Goal: Task Accomplishment & Management: Complete application form

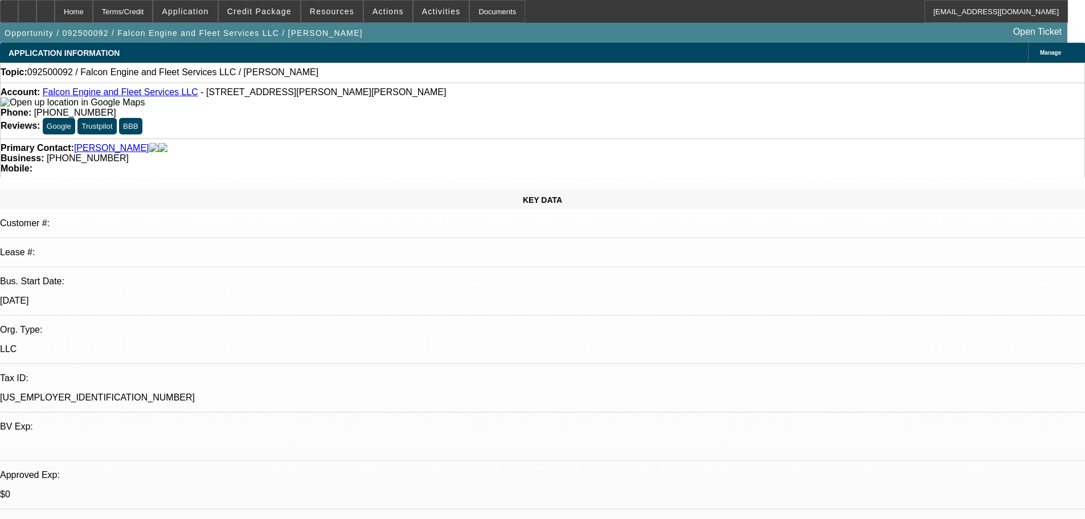
select select "0"
select select "2"
select select "0.1"
select select "4"
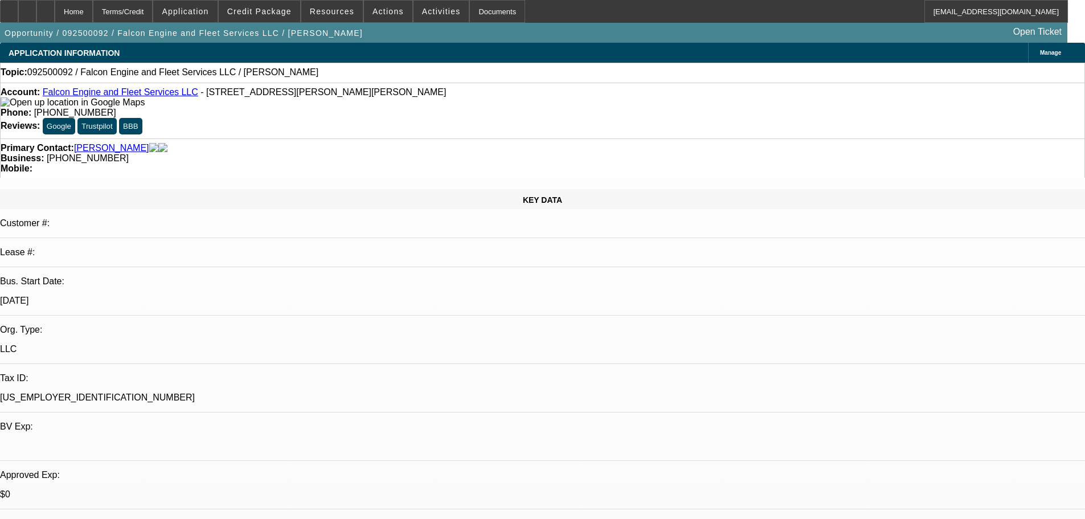
click at [146, 95] on link "Falcon Engine and Fleet Services LLC" at bounding box center [121, 92] width 156 height 10
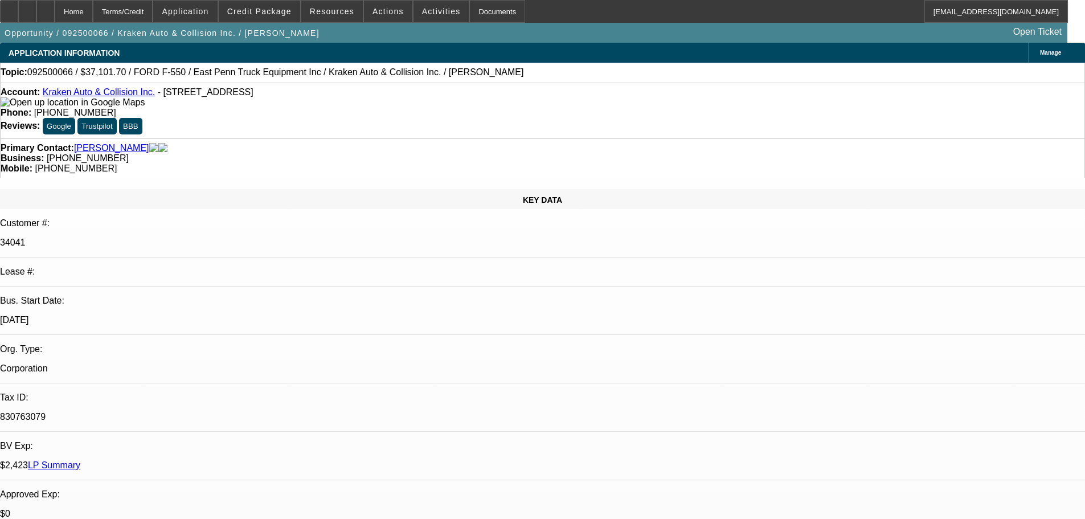
select select "0"
select select "0.1"
select select "4"
select select "0"
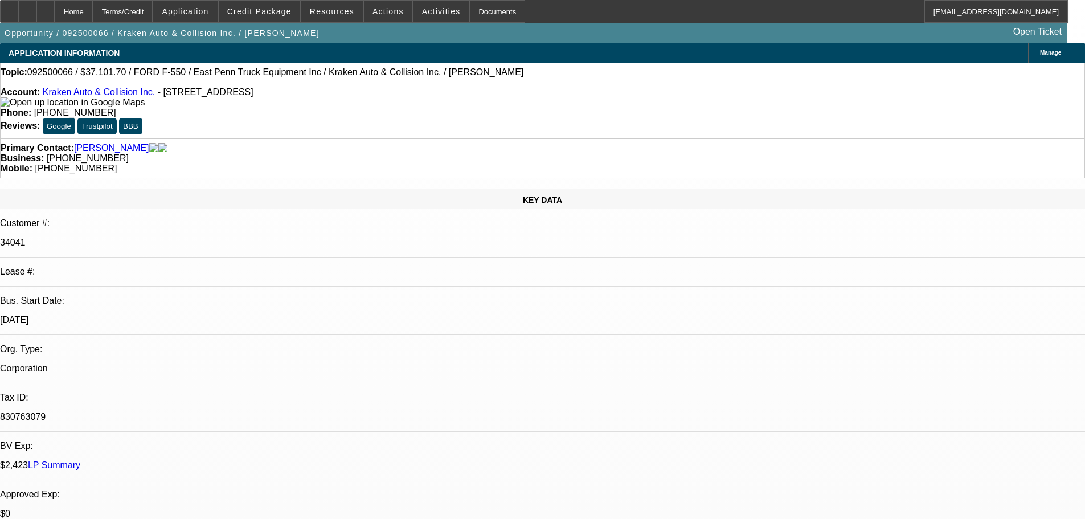
select select "0"
select select "0.1"
select select "4"
select select "0"
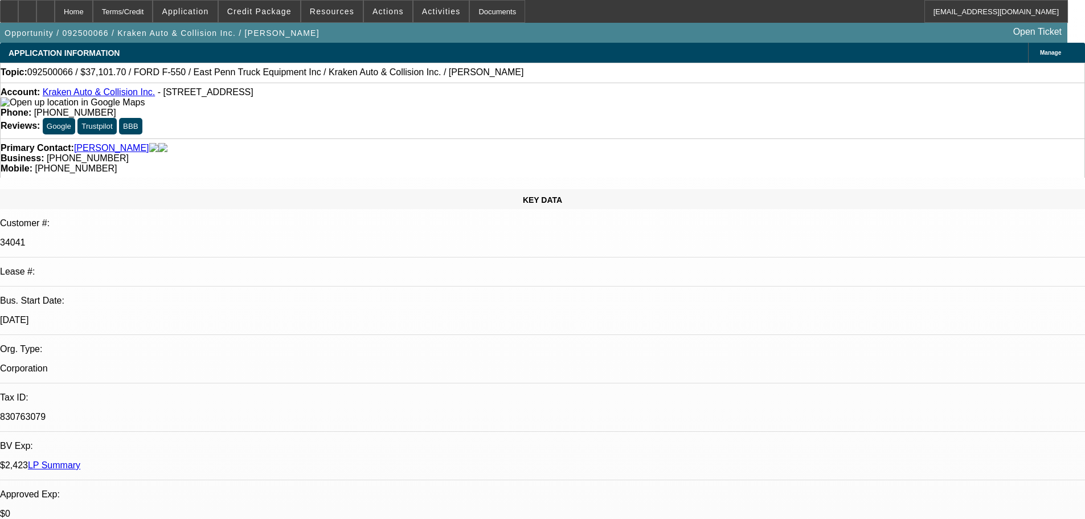
select select "0.1"
select select "4"
select select "0"
select select "0.1"
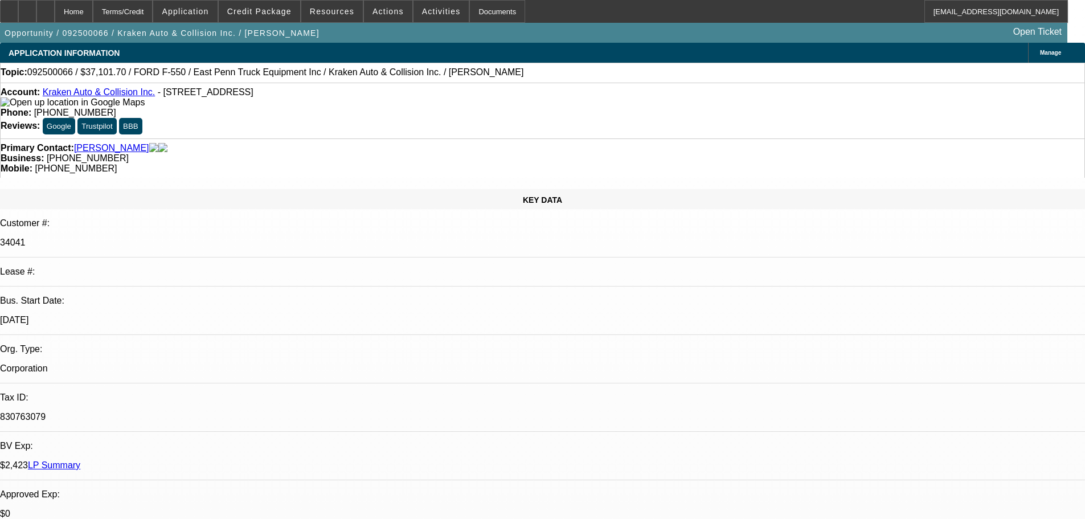
select select "4"
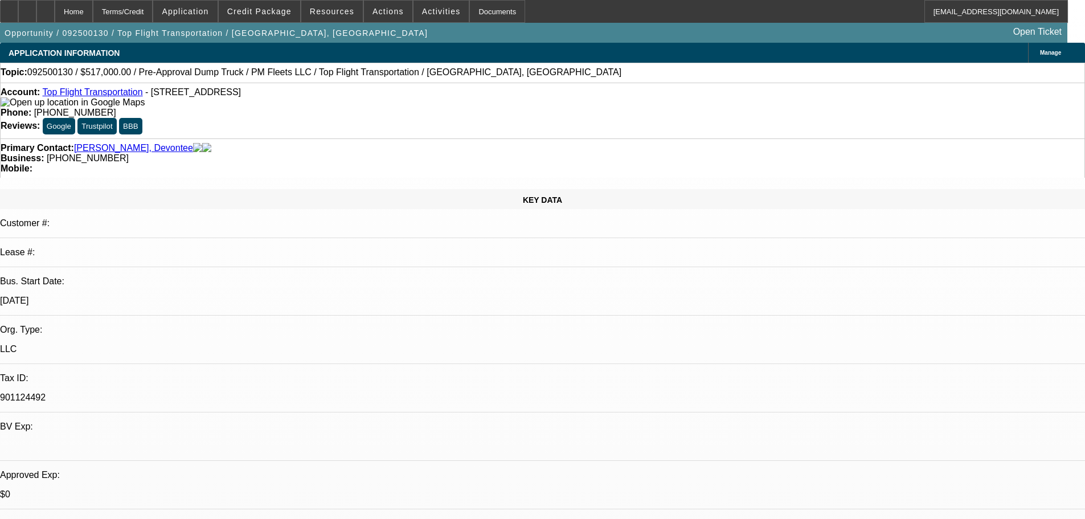
select select "0"
select select "2"
select select "0.1"
select select "4"
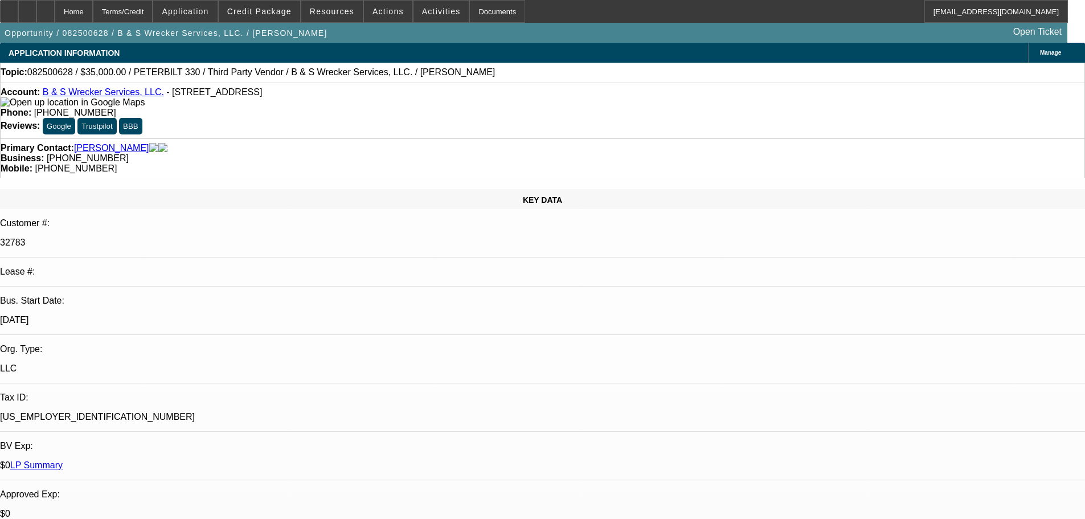
select select "0"
select select "6"
select select "0"
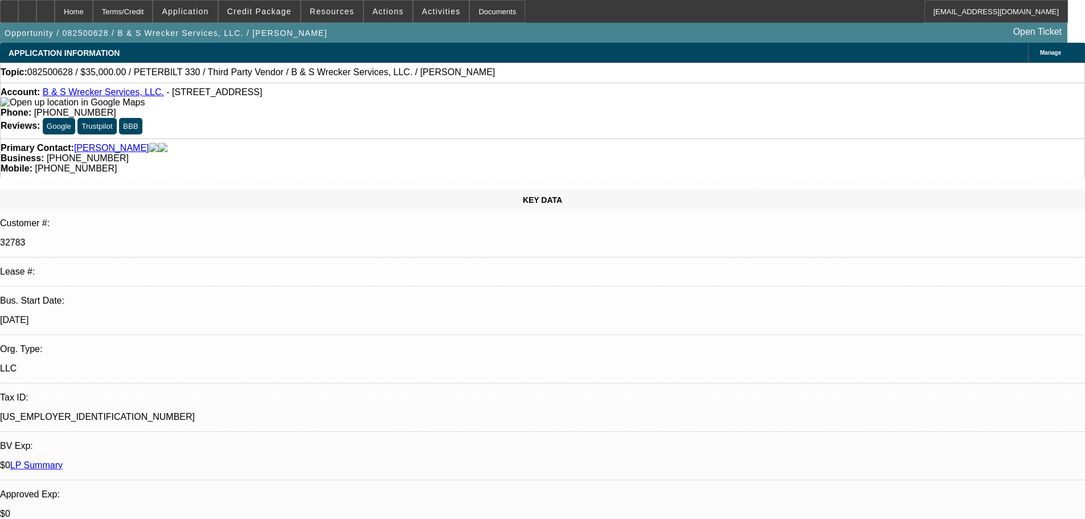
select select "0"
select select "6"
select select "0"
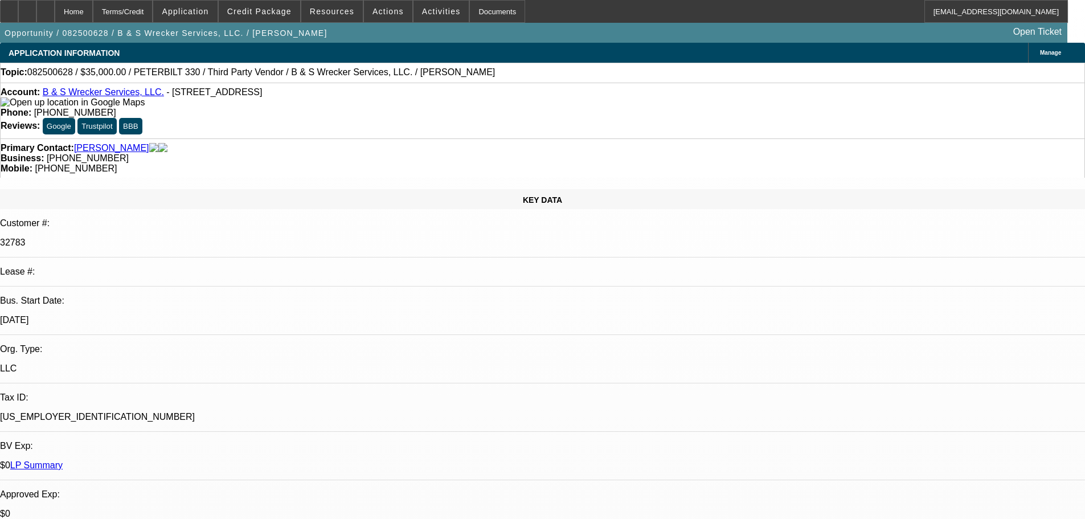
select select "0"
select select "6"
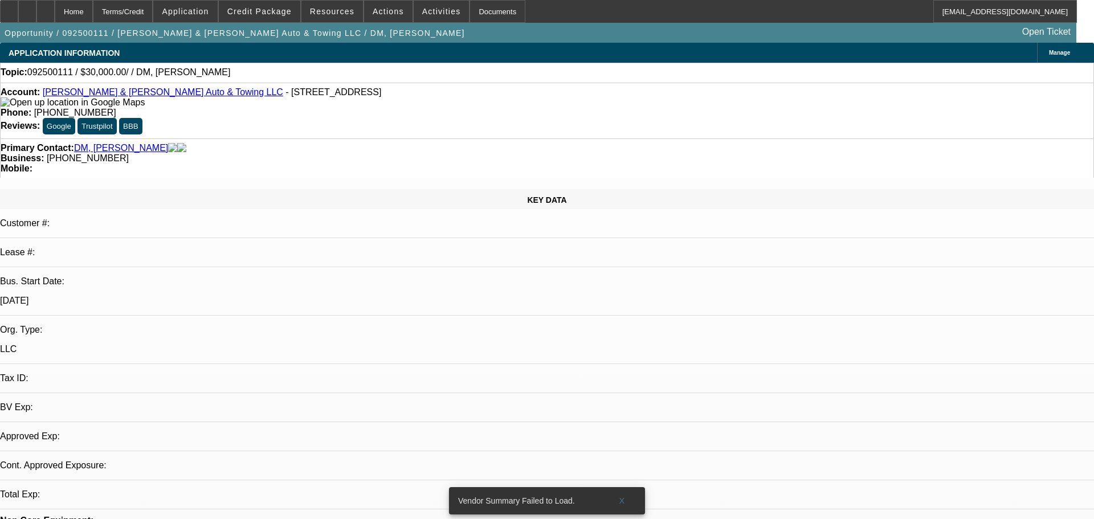
select select "0"
select select "2"
select select "0.1"
select select "4"
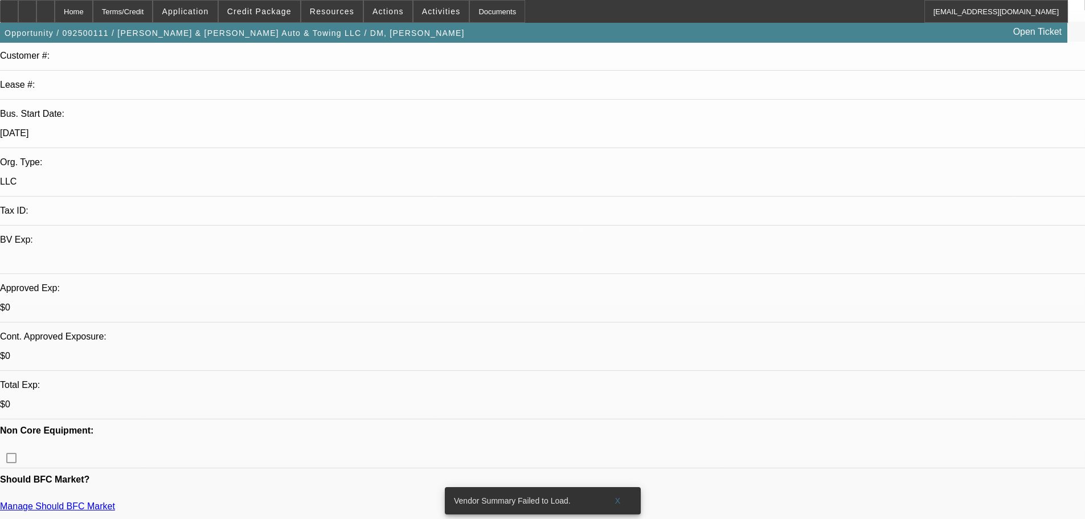
scroll to position [171, 0]
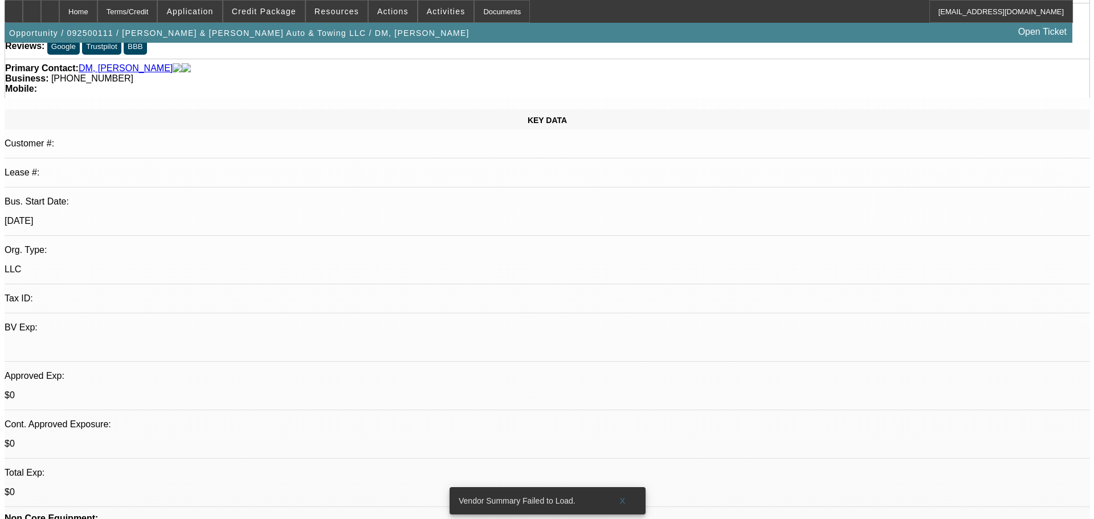
scroll to position [0, 0]
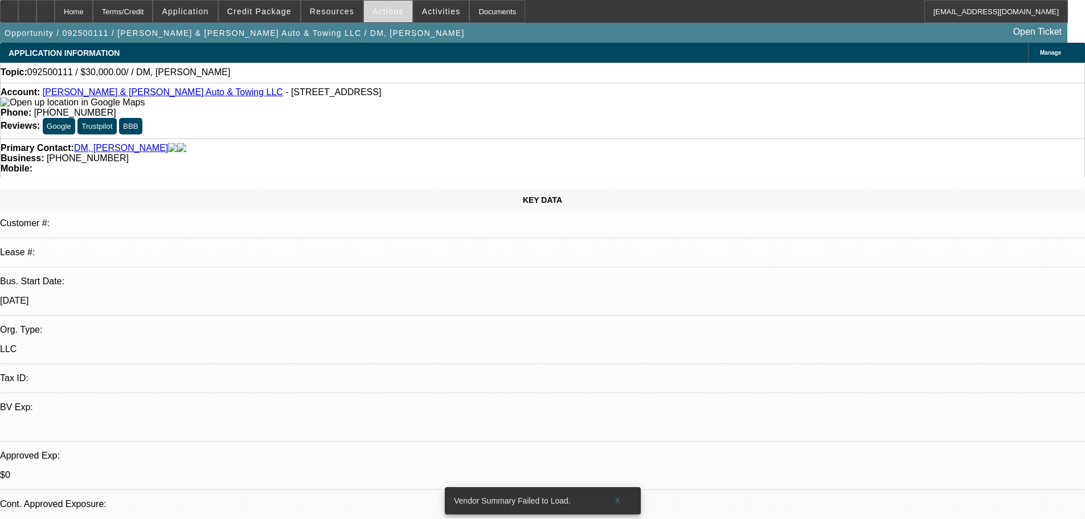
click at [386, 14] on span "Actions" at bounding box center [388, 11] width 31 height 9
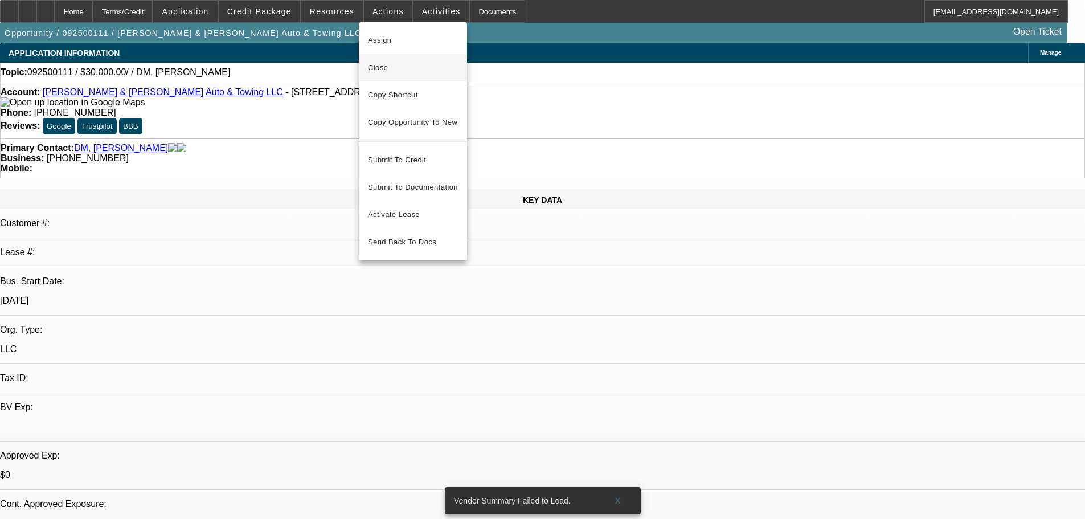
click at [413, 64] on span "Close" at bounding box center [413, 68] width 90 height 14
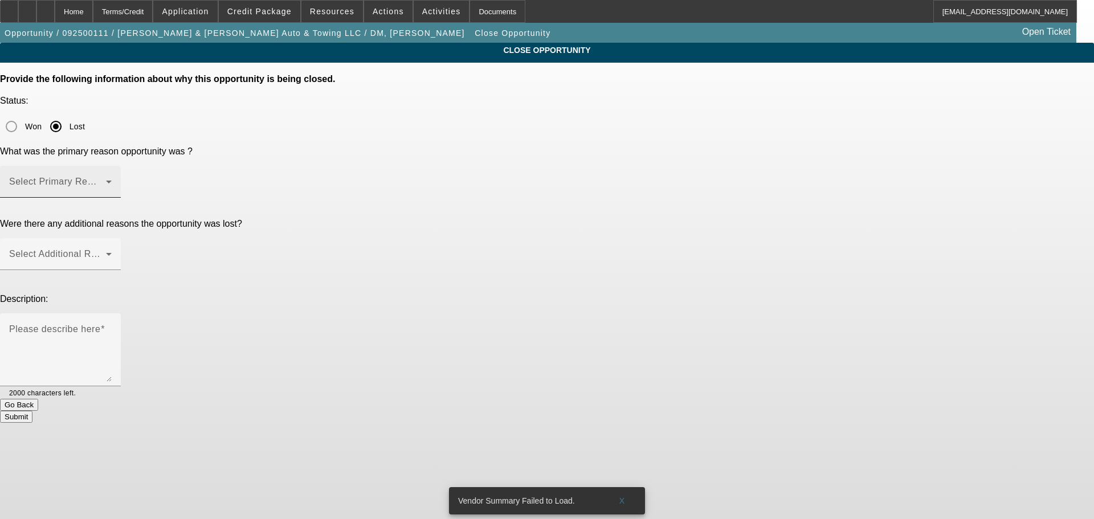
click at [106, 179] on span at bounding box center [57, 186] width 97 height 14
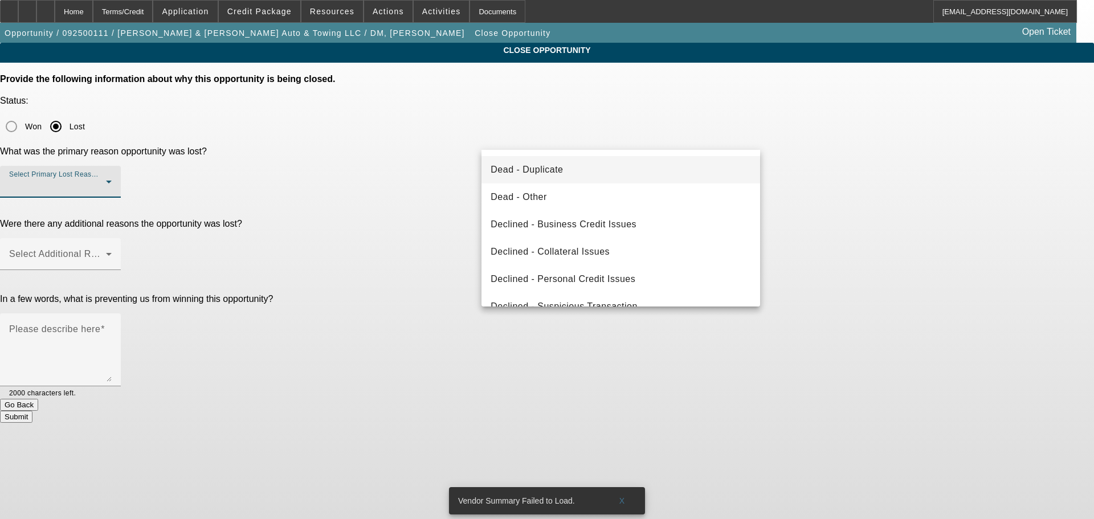
scroll to position [153, 0]
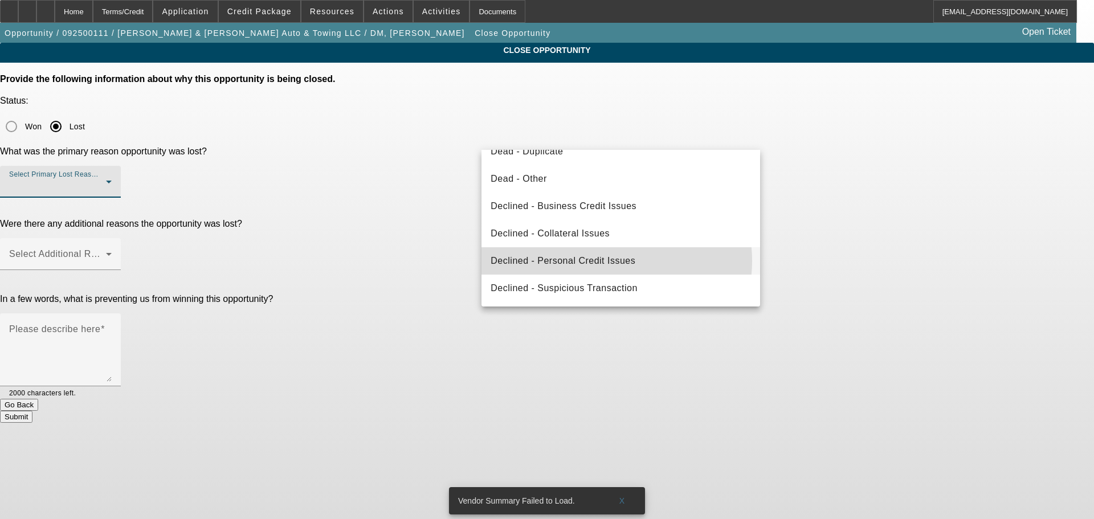
click at [610, 262] on span "Declined - Personal Credit Issues" at bounding box center [563, 261] width 145 height 14
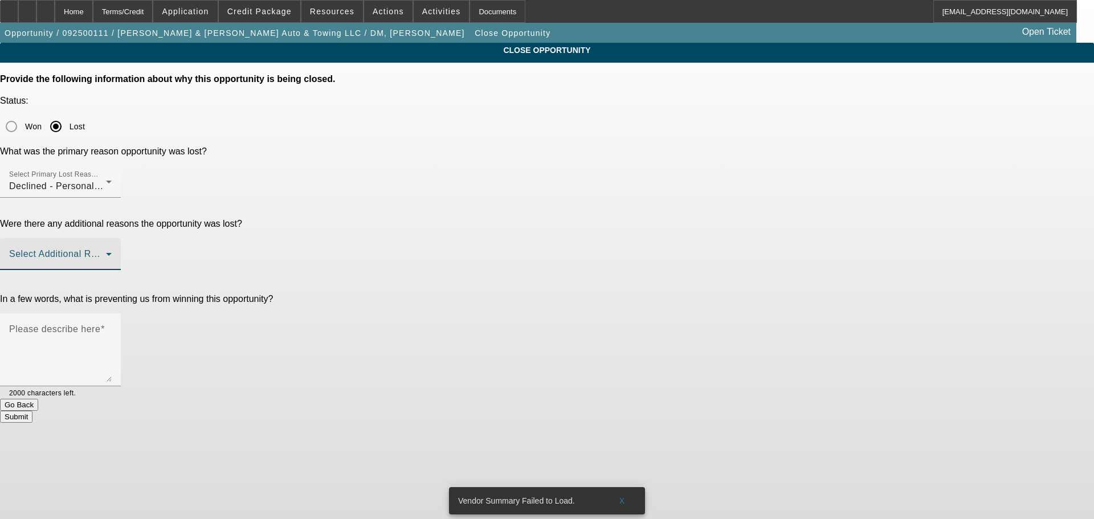
click at [106, 252] on span at bounding box center [57, 259] width 97 height 14
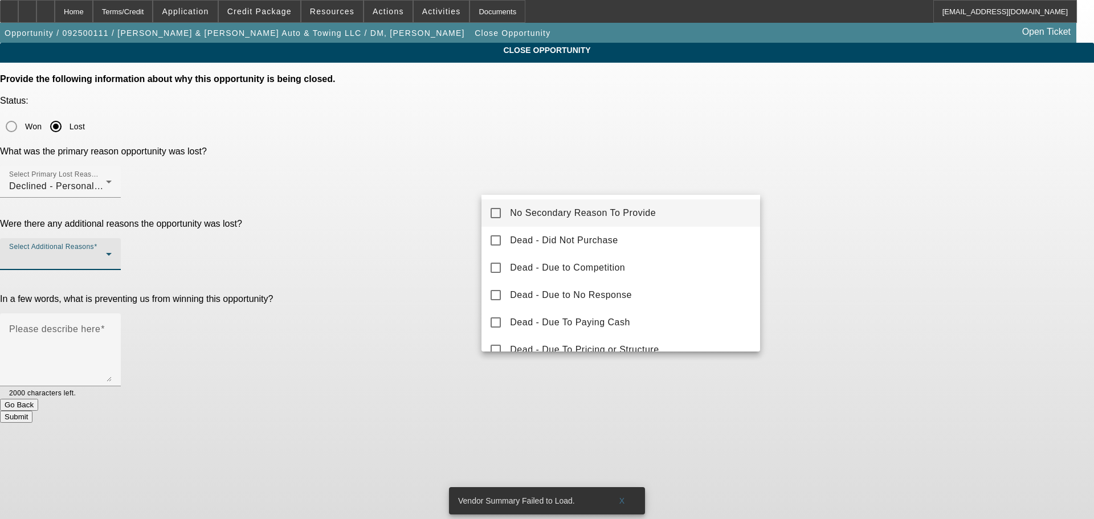
click at [450, 213] on div at bounding box center [547, 259] width 1094 height 519
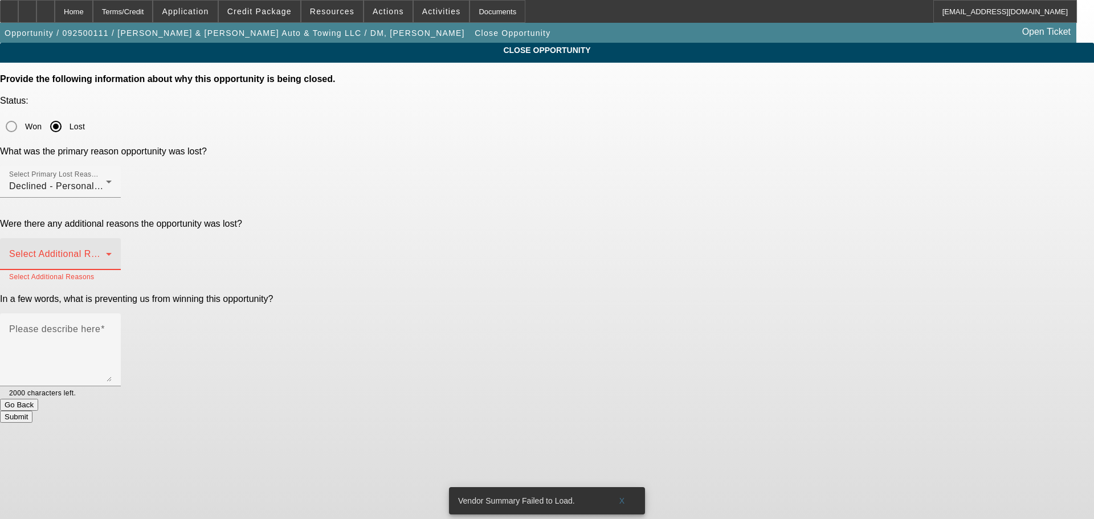
click at [106, 252] on span at bounding box center [57, 259] width 97 height 14
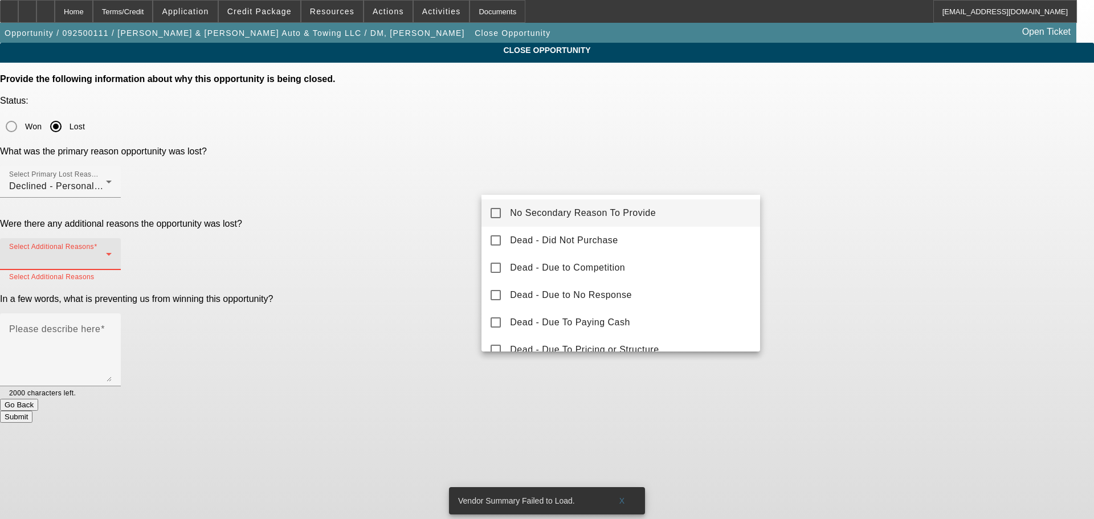
click at [501, 211] on mat-pseudo-checkbox at bounding box center [496, 213] width 10 height 10
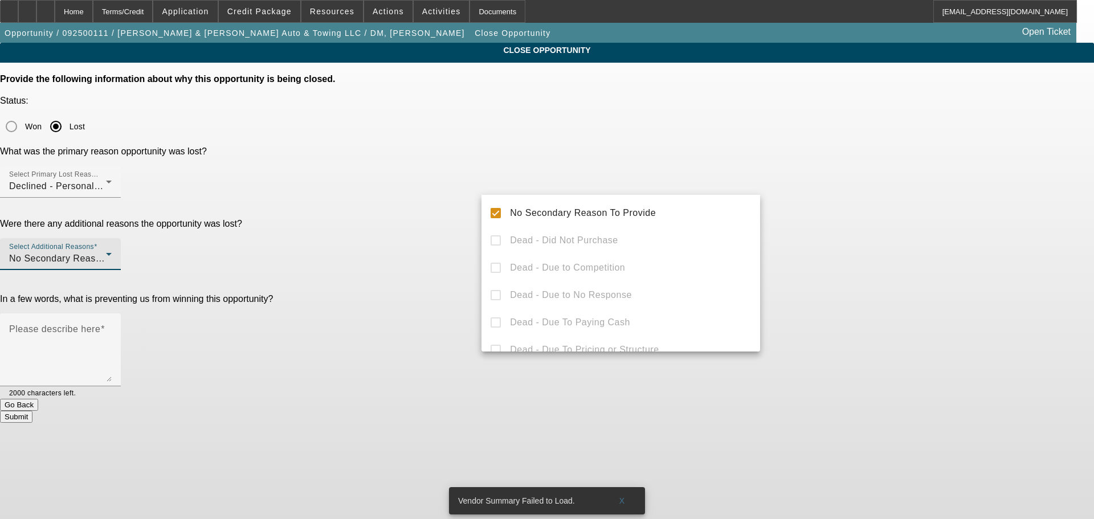
click at [457, 202] on div at bounding box center [547, 259] width 1094 height 519
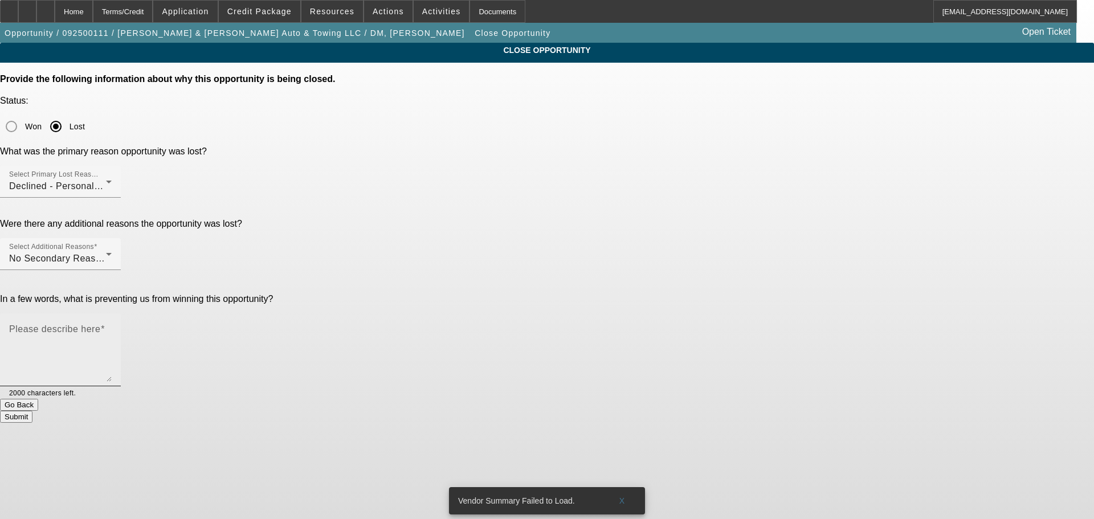
click at [112, 327] on textarea "Please describe here" at bounding box center [60, 354] width 103 height 55
type textarea "Decline"
click at [112, 386] on div at bounding box center [94, 392] width 36 height 13
click at [32, 411] on button "Submit" at bounding box center [16, 417] width 32 height 12
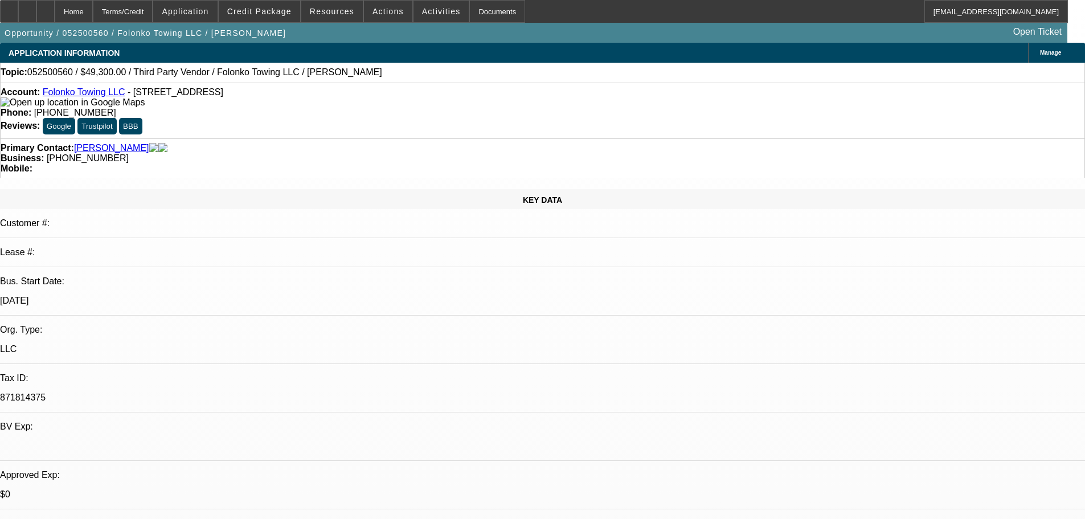
select select "0.15"
select select "0"
select select "2"
select select "0.1"
select select "4"
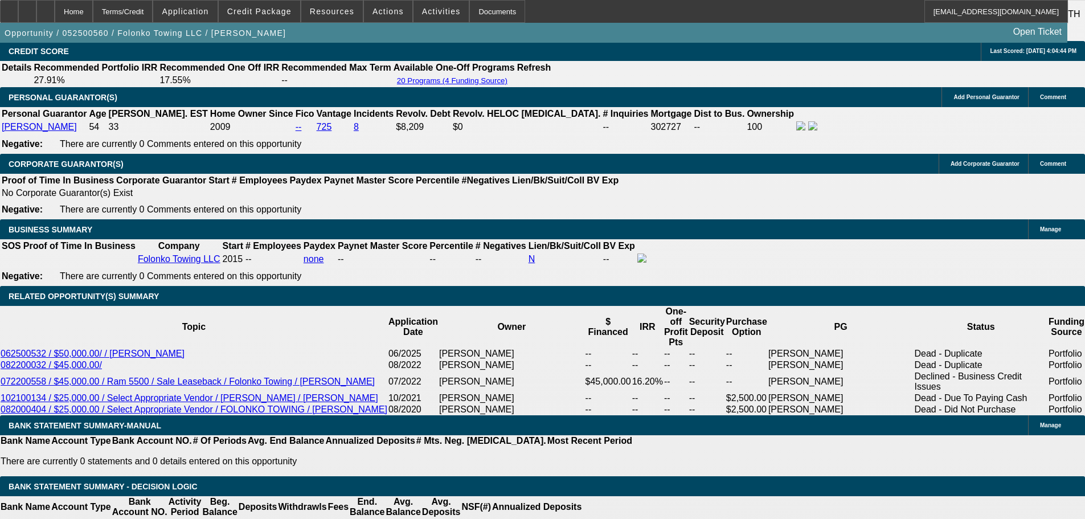
scroll to position [1538, 0]
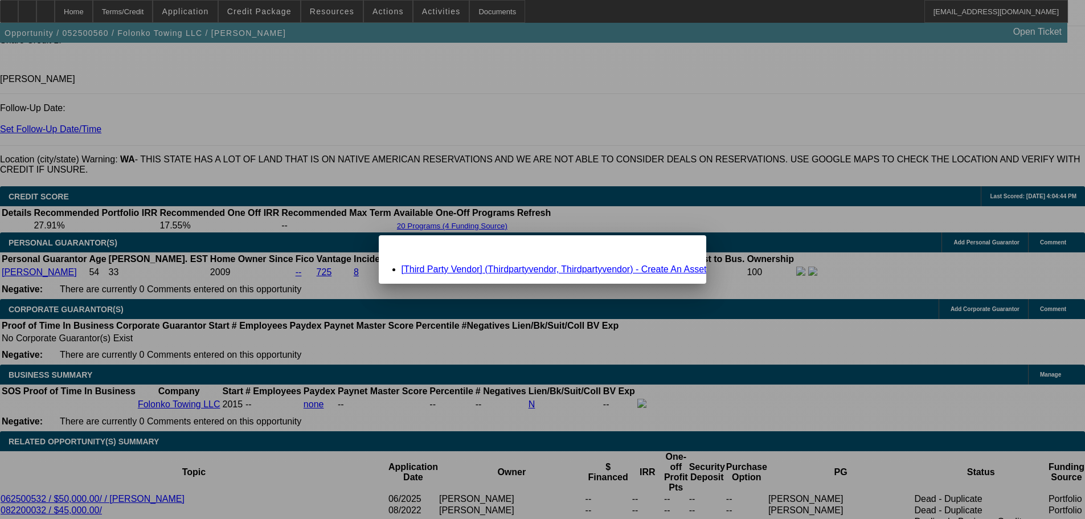
scroll to position [0, 0]
click at [484, 270] on link "[Third Party Vendor] (Thirdpartyvendor, Thirdpartyvendor) - Create An Asset" at bounding box center [554, 269] width 305 height 10
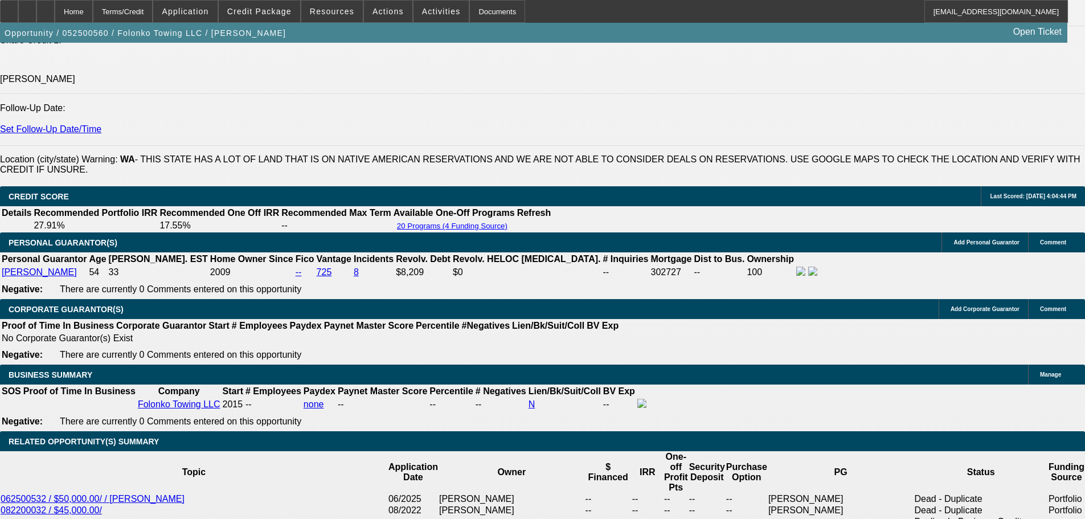
scroll to position [1538, 0]
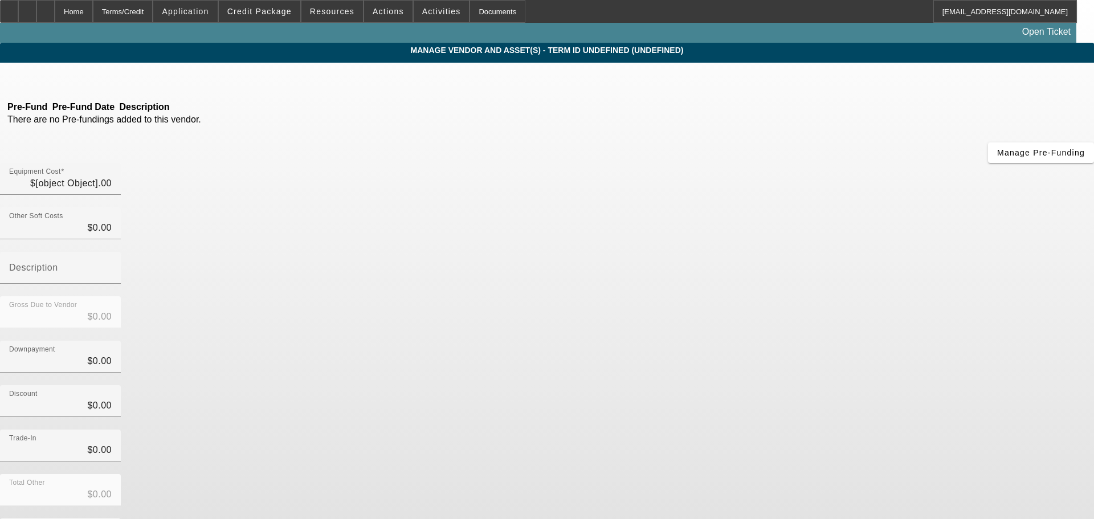
type input "$58,000.00"
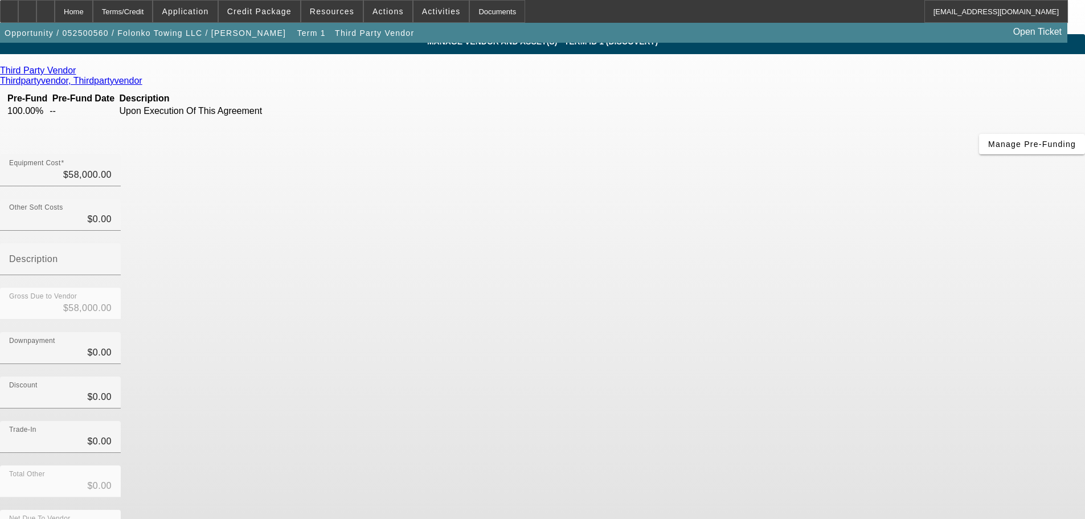
scroll to position [11, 0]
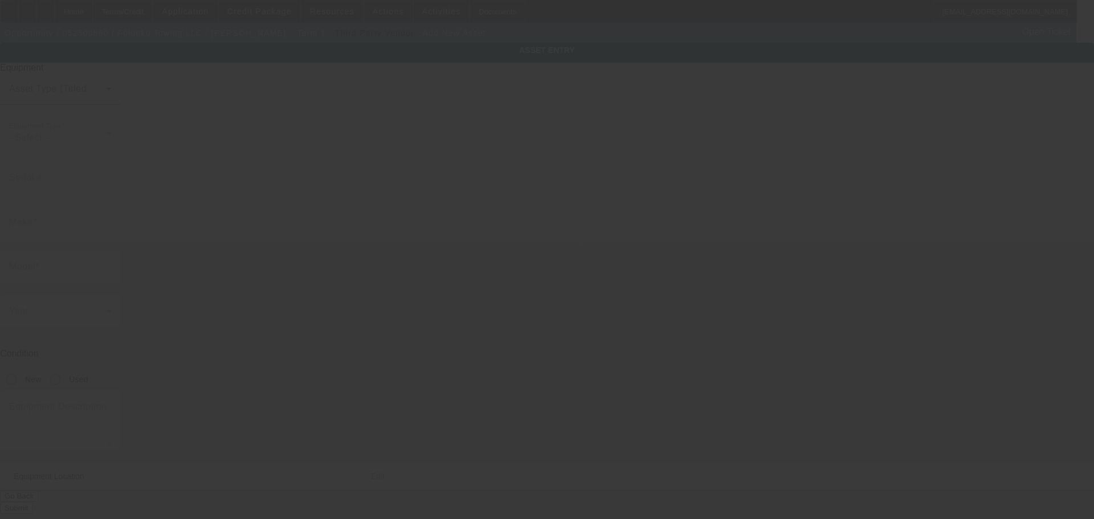
type input "[STREET_ADDRESS]"
type input "Lynnwood"
type input "98087"
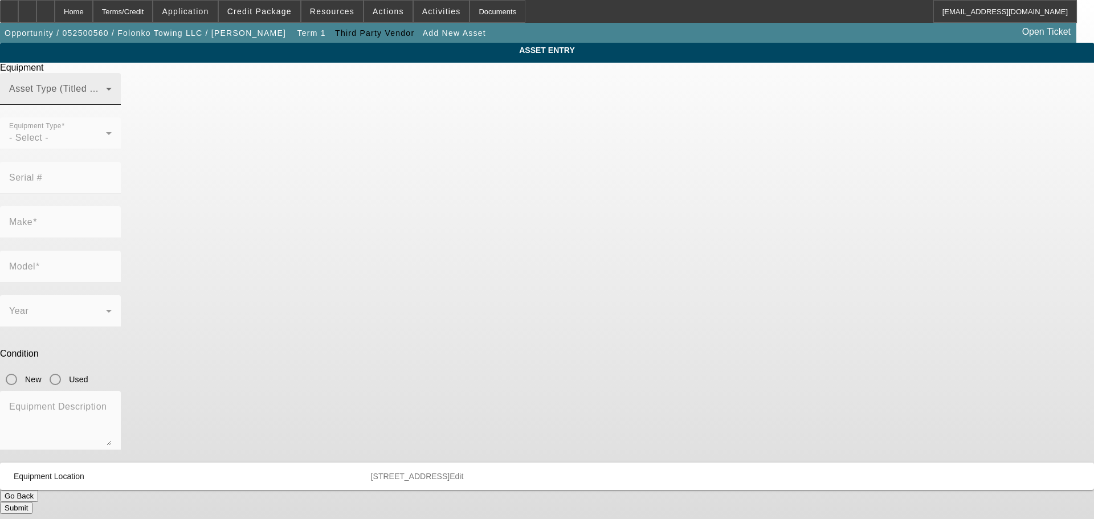
click at [112, 103] on div "Asset Type (Titled or Non-Titled)" at bounding box center [60, 89] width 103 height 32
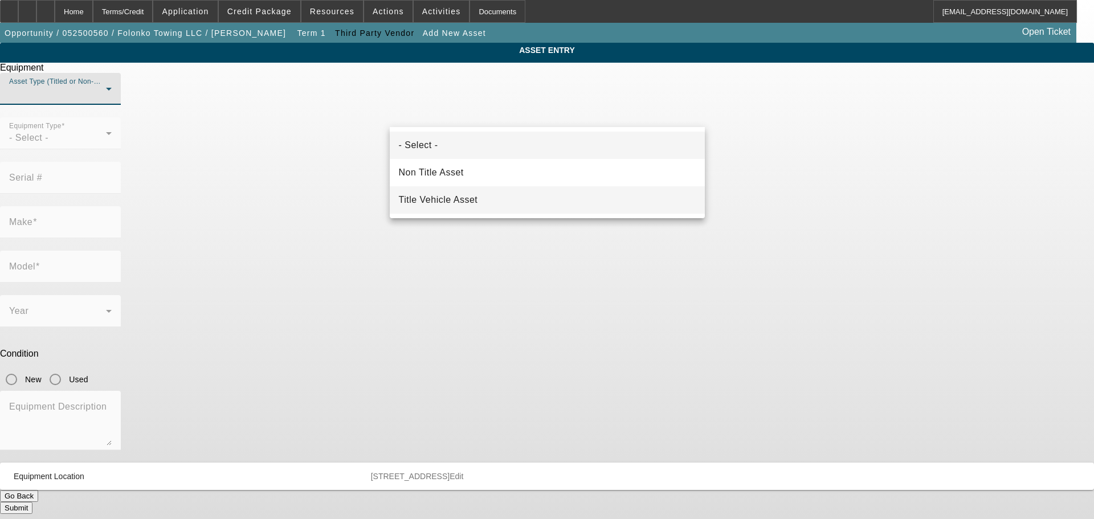
click at [462, 193] on span "Title Vehicle Asset" at bounding box center [438, 200] width 79 height 14
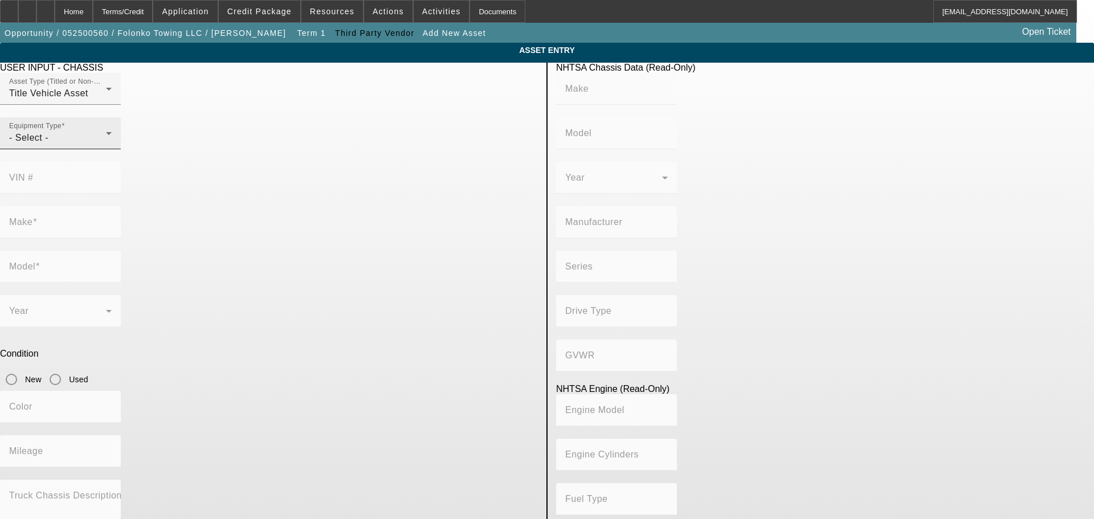
click at [48, 142] on span "- Select -" at bounding box center [28, 138] width 39 height 10
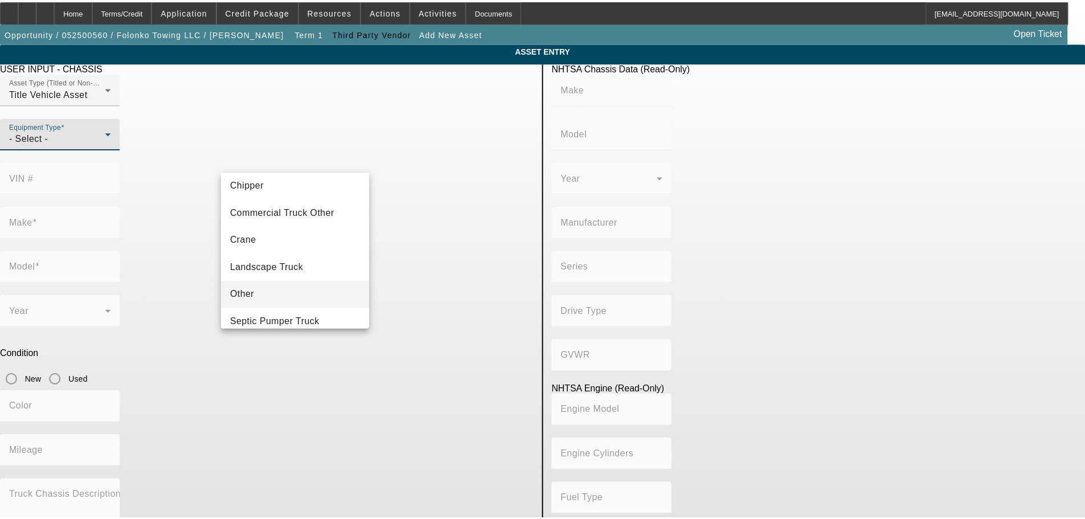
scroll to position [126, 0]
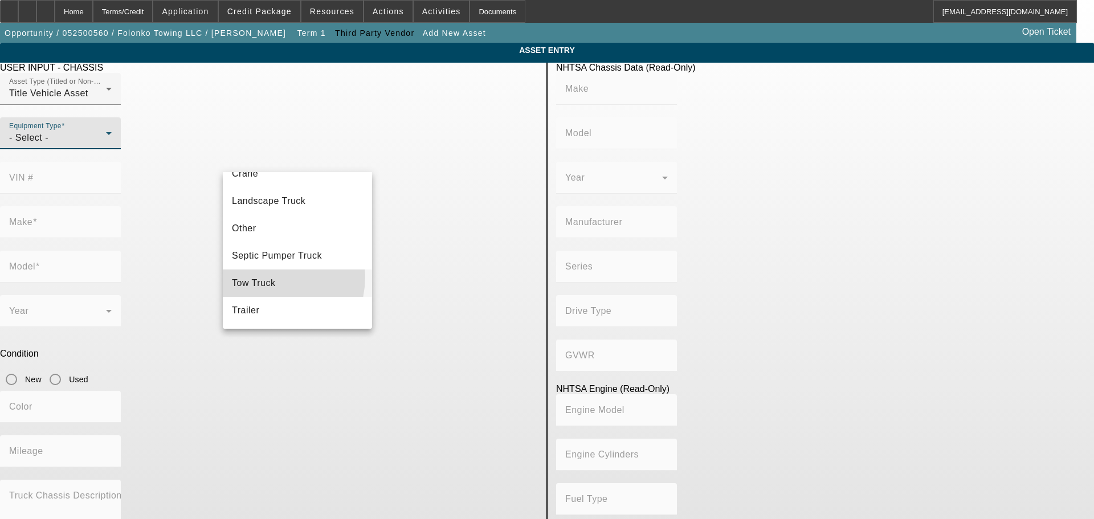
click at [263, 276] on span "Tow Truck" at bounding box center [254, 283] width 44 height 14
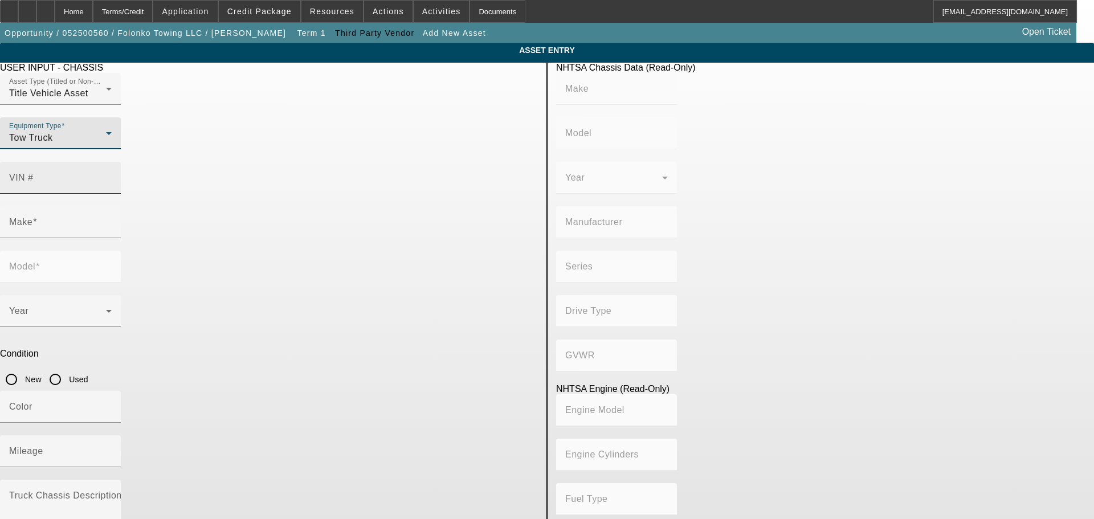
click at [112, 176] on input "VIN #" at bounding box center [60, 183] width 103 height 14
paste input "3C7WRNDL6NG13263"
type input "[US_VEHICLE_IDENTIFICATION_NUMBER]"
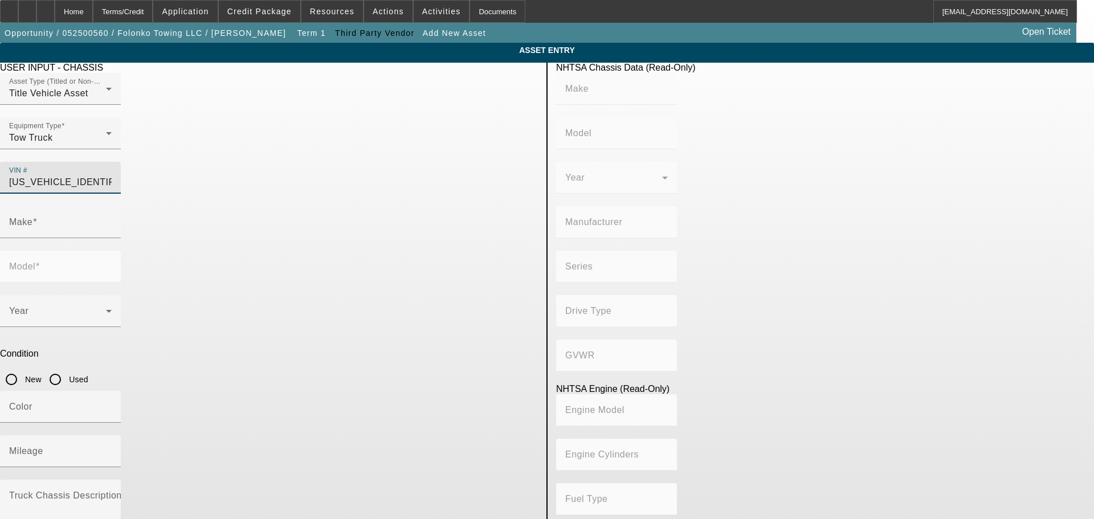
type input "RAM"
type input "5500"
type input "CHRYSLER DE [GEOGRAPHIC_DATA] [GEOGRAPHIC_DATA]"
type input "4WD/4-Wheel Drive/4x4"
type input "Class 5: 16,001 - 19,500 lb (7,258 - 8,845 kg)"
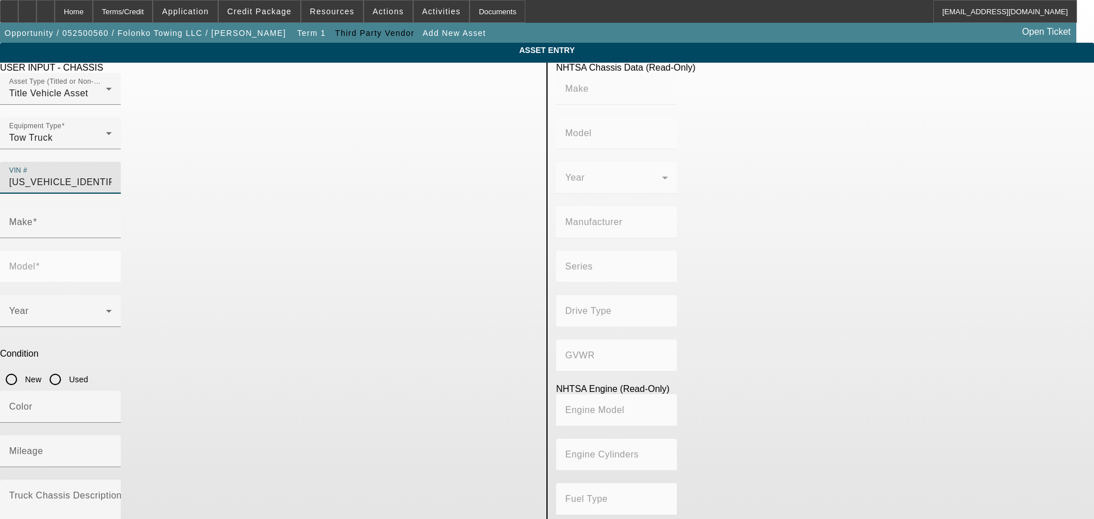
type input "6"
type input "Diesel"
type input "408.85908543470"
type input "6.7"
type input "RAM"
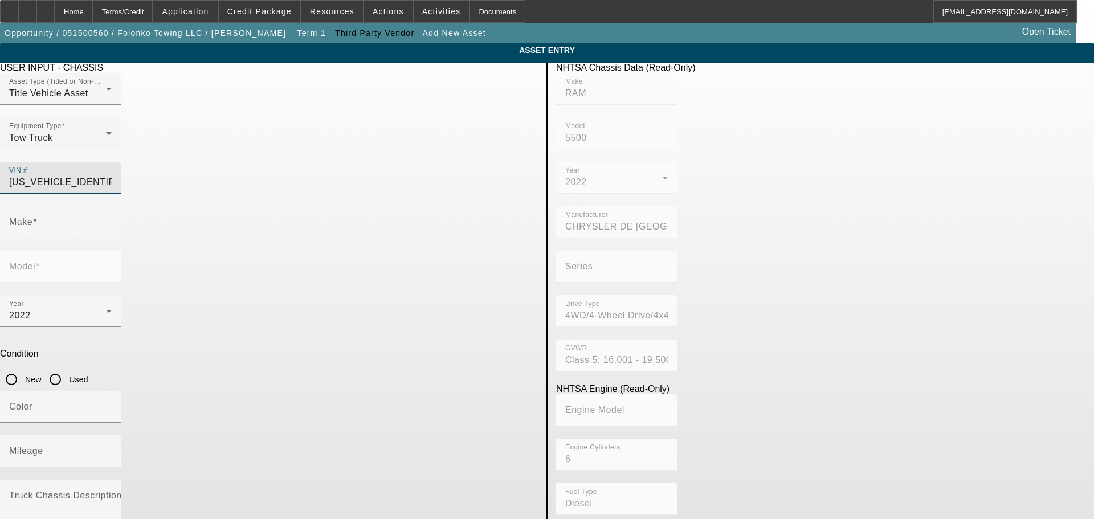
type input "5500"
type input "[US_VEHICLE_IDENTIFICATION_NUMBER]"
click at [67, 368] on input "Used" at bounding box center [55, 379] width 23 height 23
radio input "true"
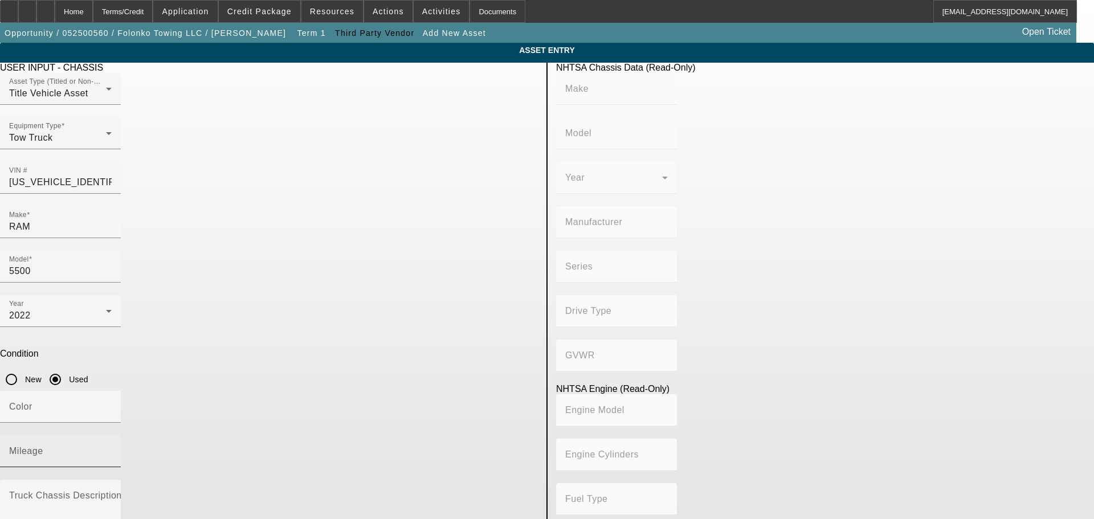
type input "RAM"
type input "5500"
type input "CHRYSLER DE MEXICO TOLUCA"
type input "4WD/4-Wheel Drive/4x4"
type input "Class 5: 16,001 - 19,500 lb (7,258 - 8,845 kg)"
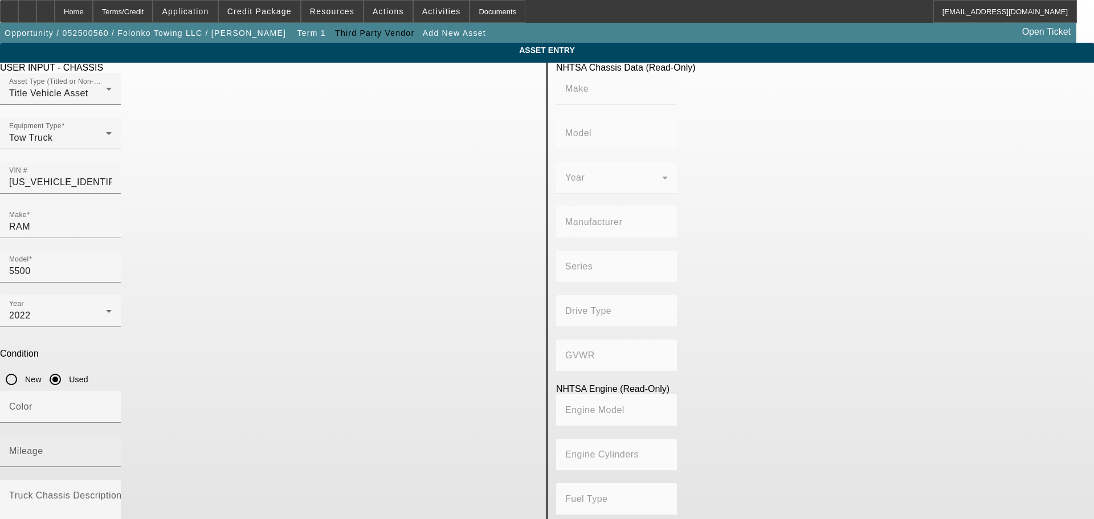
type input "6"
type input "Diesel"
type input "408.85908543470"
type input "6.7"
click at [112, 449] on input "Mileage" at bounding box center [60, 456] width 103 height 14
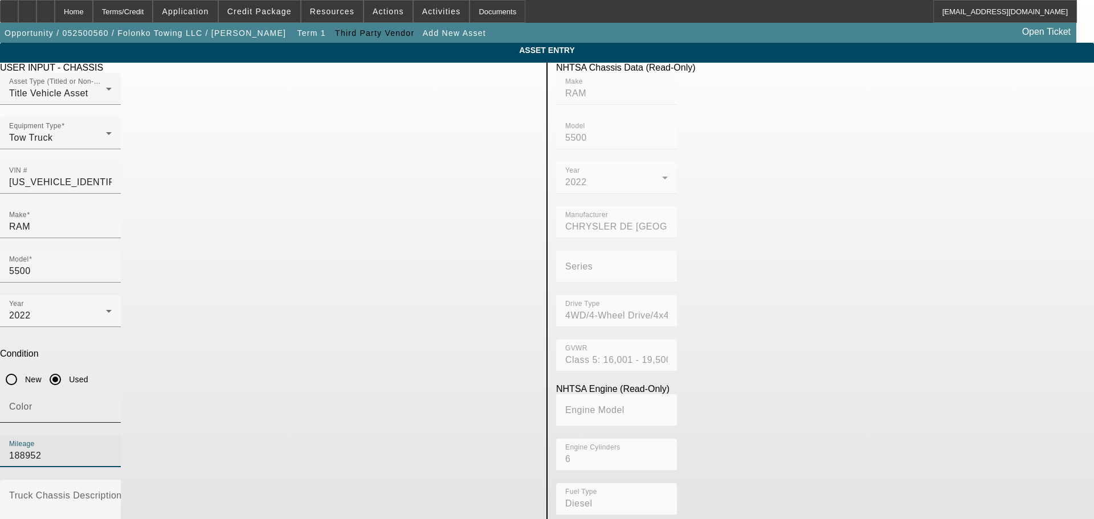
type input "188952"
click at [112, 391] on div "Color" at bounding box center [60, 407] width 103 height 32
type input "White"
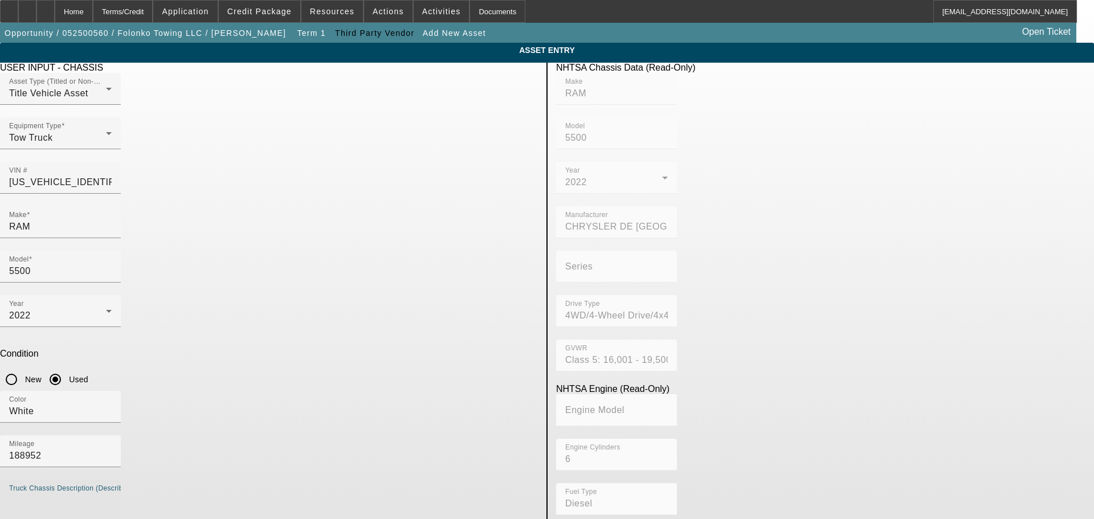
click at [112, 493] on textarea "Truck Chassis Description (Describe the truck chassis only)" at bounding box center [60, 513] width 103 height 41
click at [112, 493] on textarea "2022 Ram 5500" at bounding box center [60, 513] width 103 height 41
paste textarea "6.7L Cummins Turbo Diesel • 188K miles • Flatbed + Wheel Lift"
type textarea "2022 Ram 5500, 6.7L Cummins Turbo Diesel • 188K miles • Flatbed + Wheel Lift"
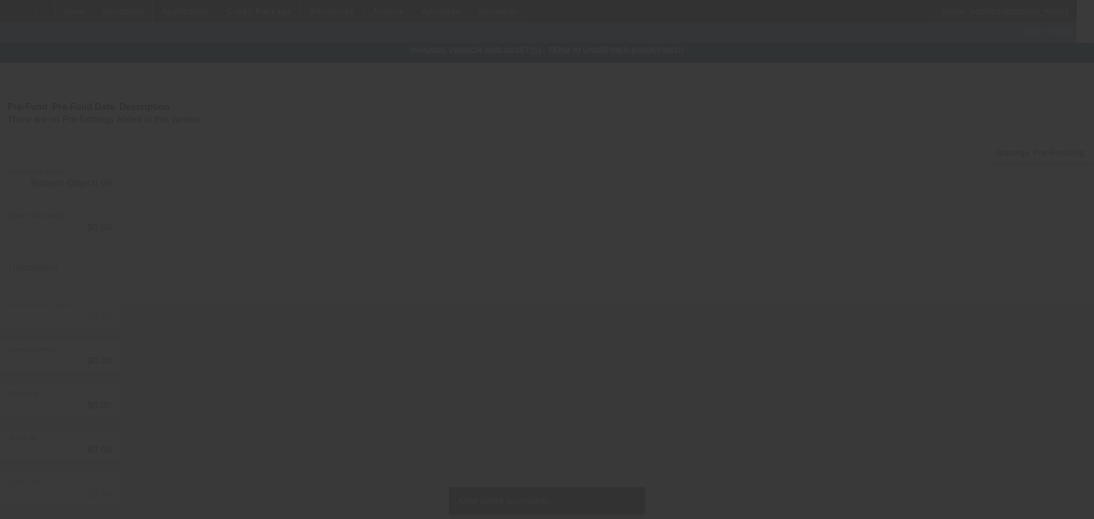
type input "$58,000.00"
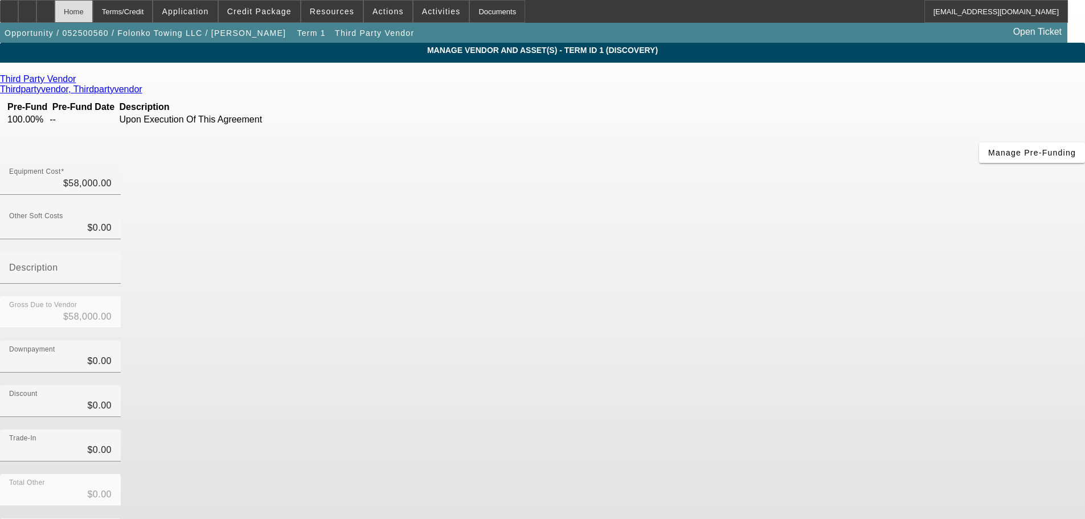
click at [93, 6] on div "Home" at bounding box center [74, 11] width 38 height 23
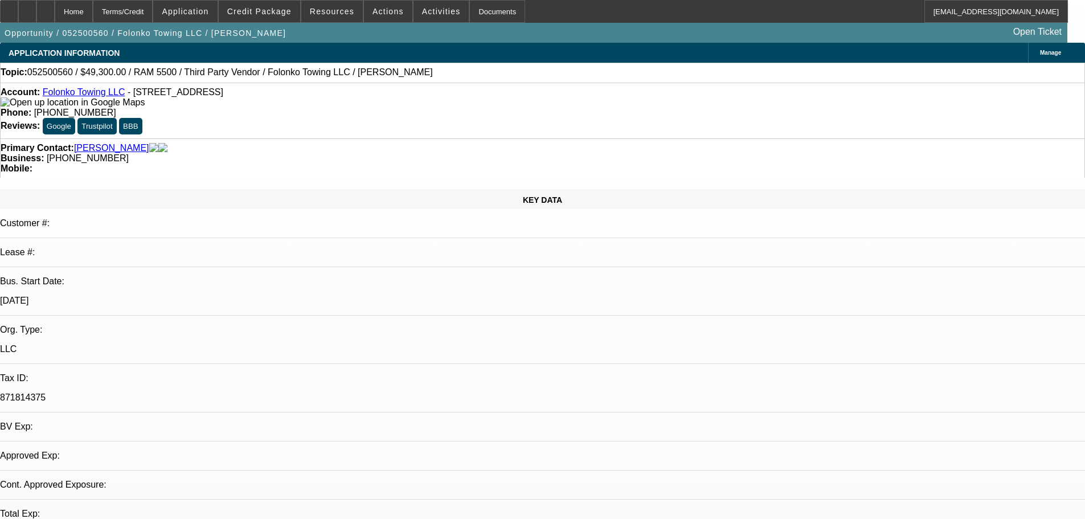
select select "0.15"
select select "0"
select select "2"
select select "0.1"
select select "4"
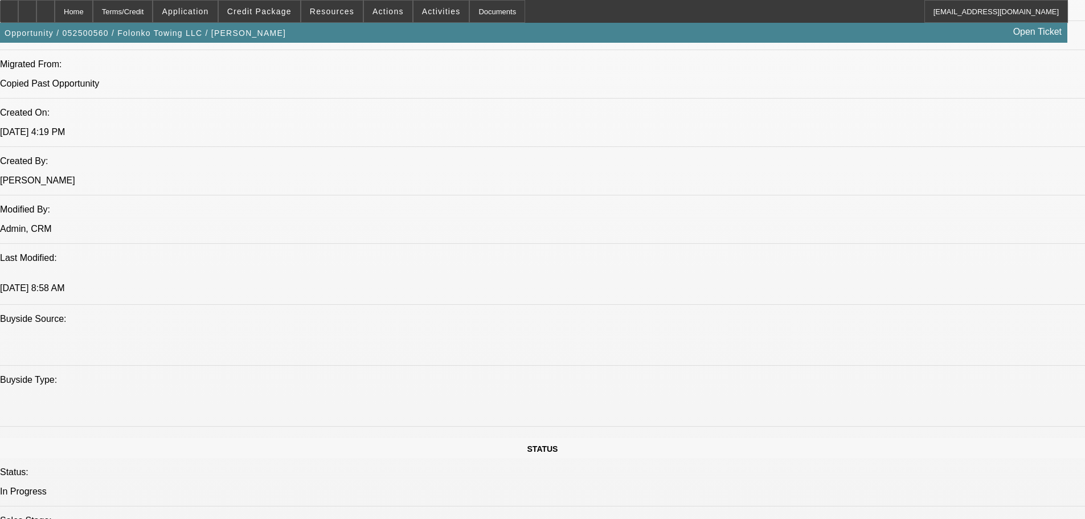
scroll to position [1197, 0]
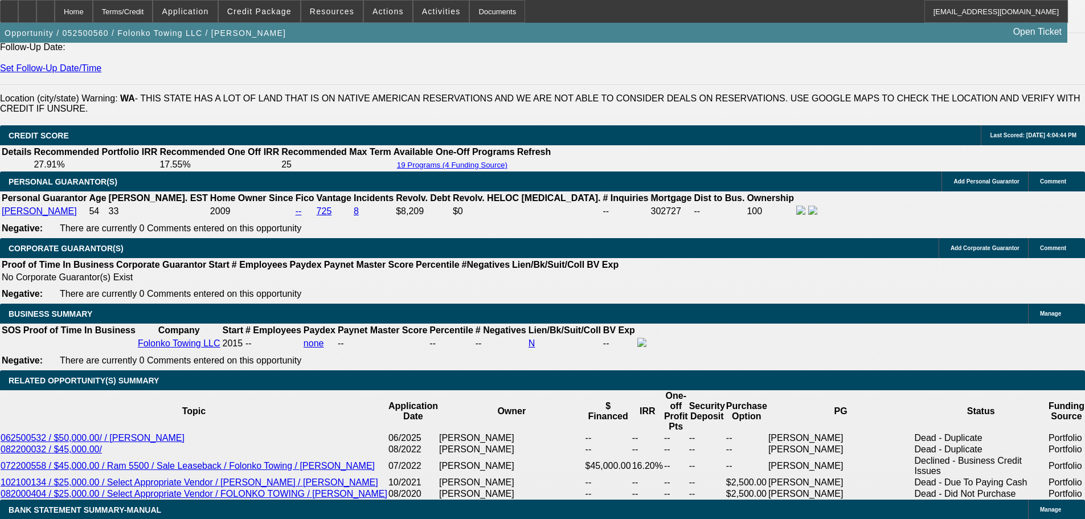
scroll to position [1652, 0]
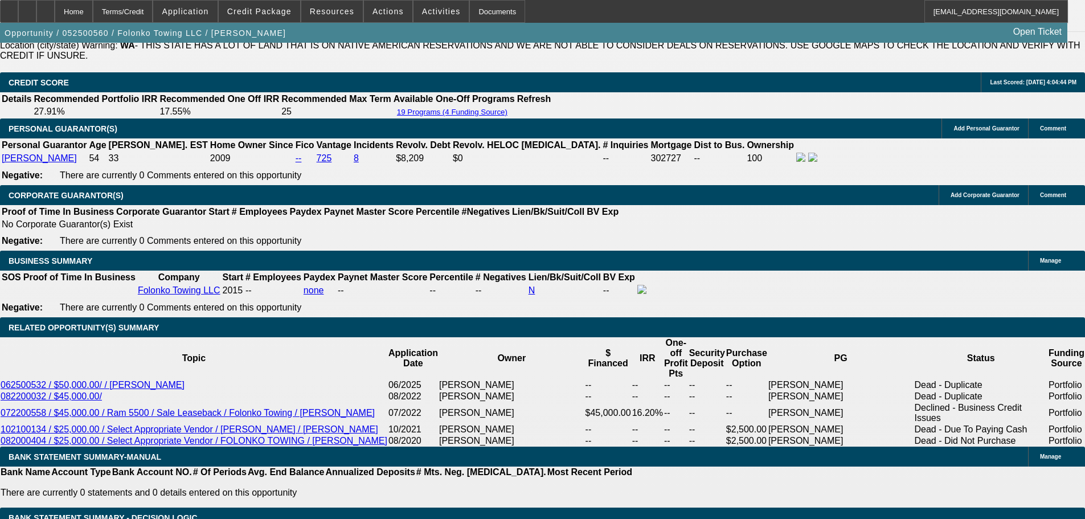
type input "UNKNOWN"
type input "36"
type input "$17,039.54"
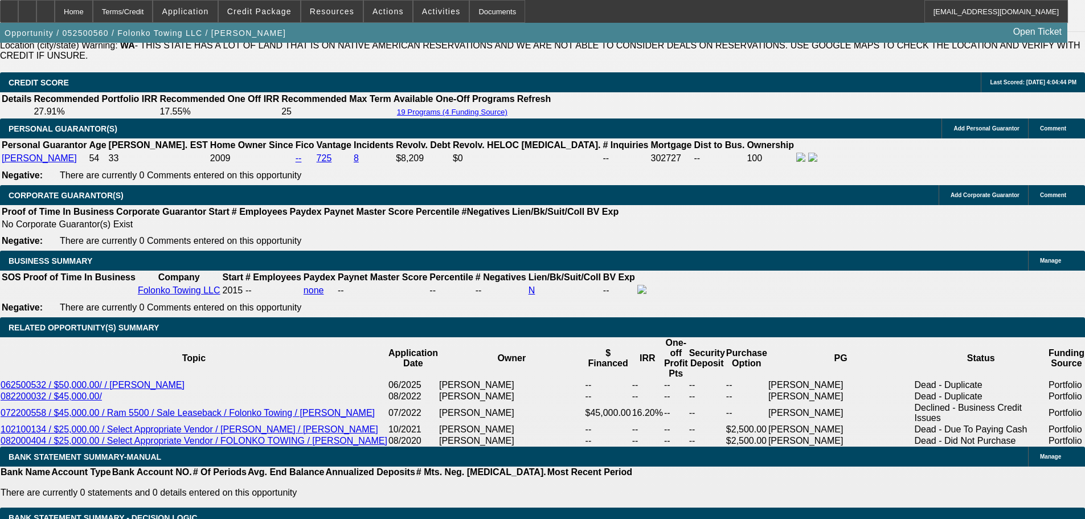
type input "36"
type input "$1,882.79"
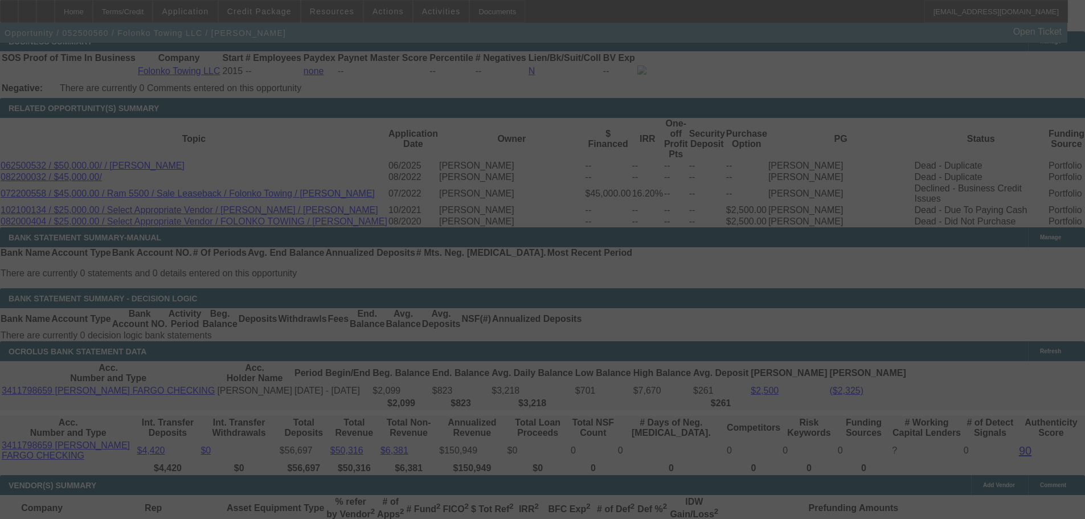
scroll to position [1880, 0]
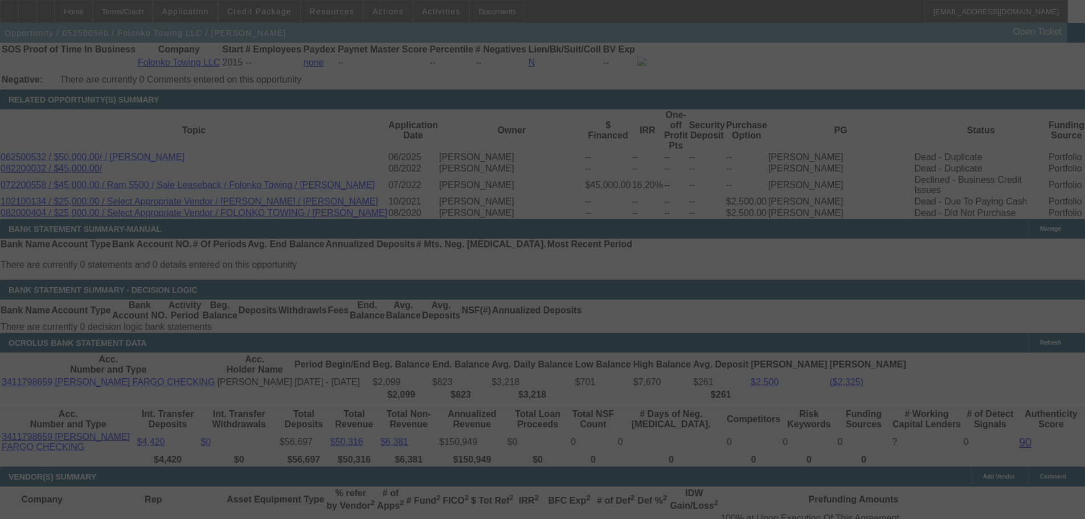
select select "0.15"
select select "0"
select select "2"
select select "0.1"
select select "4"
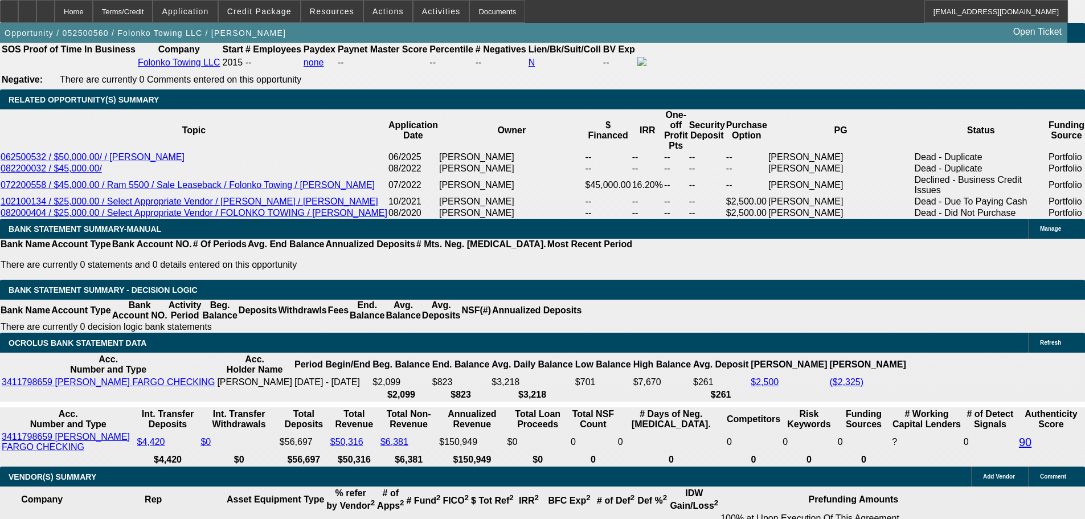
select select "0"
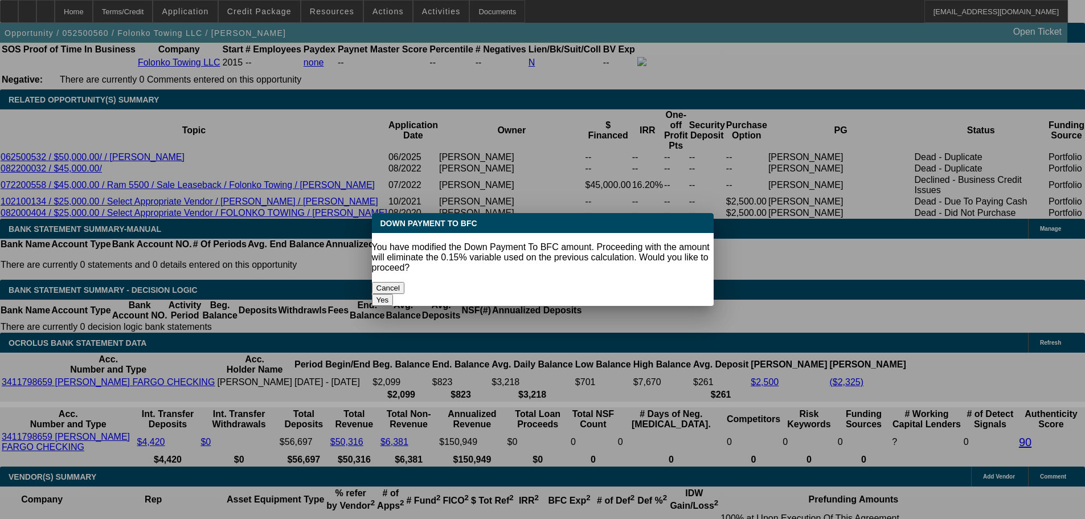
click at [394, 294] on button "Yes" at bounding box center [383, 300] width 22 height 12
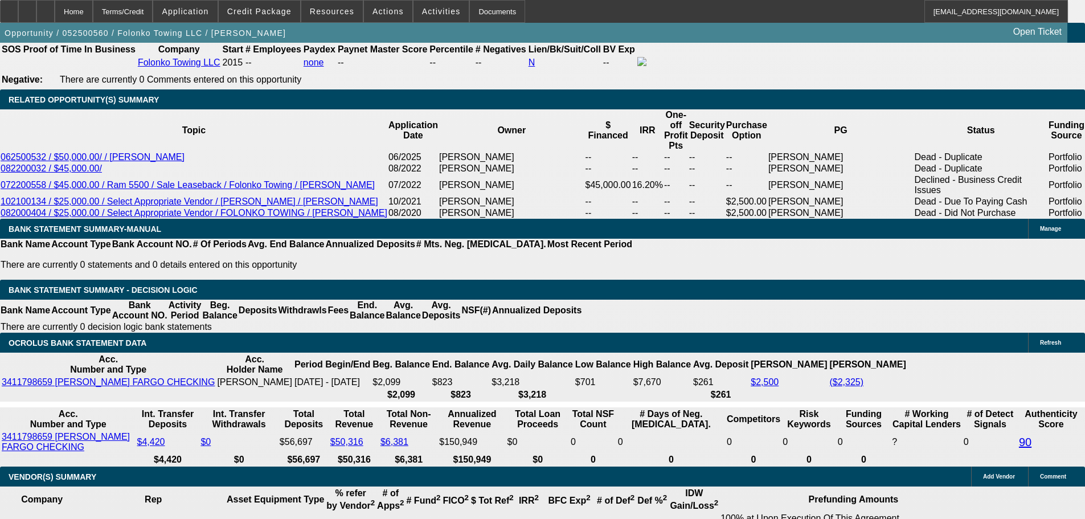
type input "$0.00"
type input "UNKNOWN"
type input "$2,215.05"
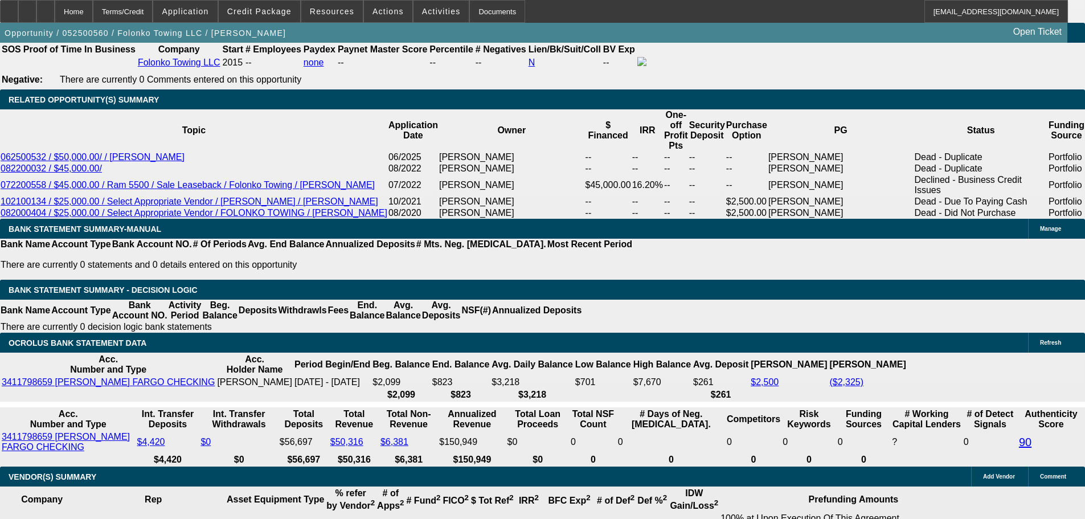
type input "$9,000.00"
type input "$1,871.33"
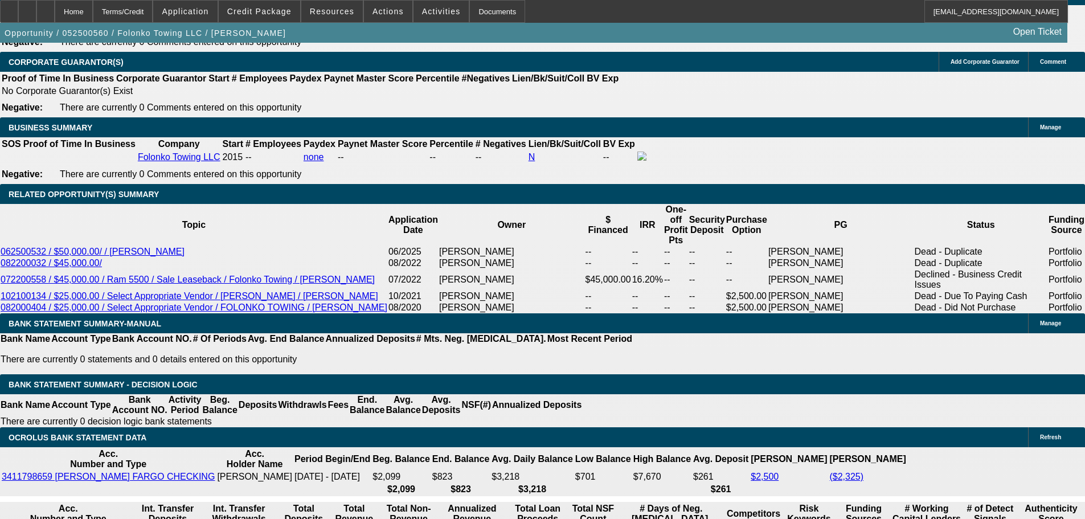
scroll to position [1652, 0]
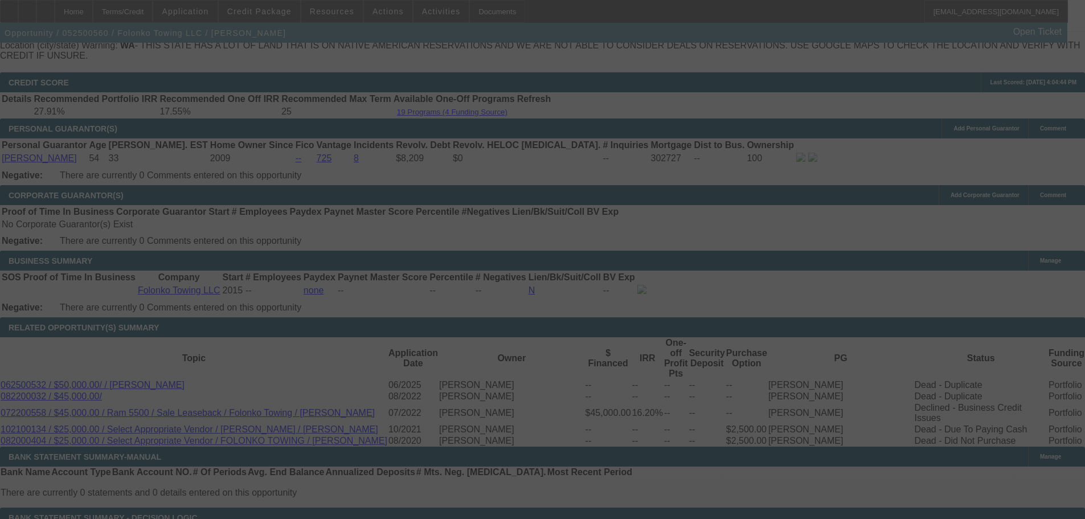
select select "0"
select select "2"
select select "0.1"
select select "4"
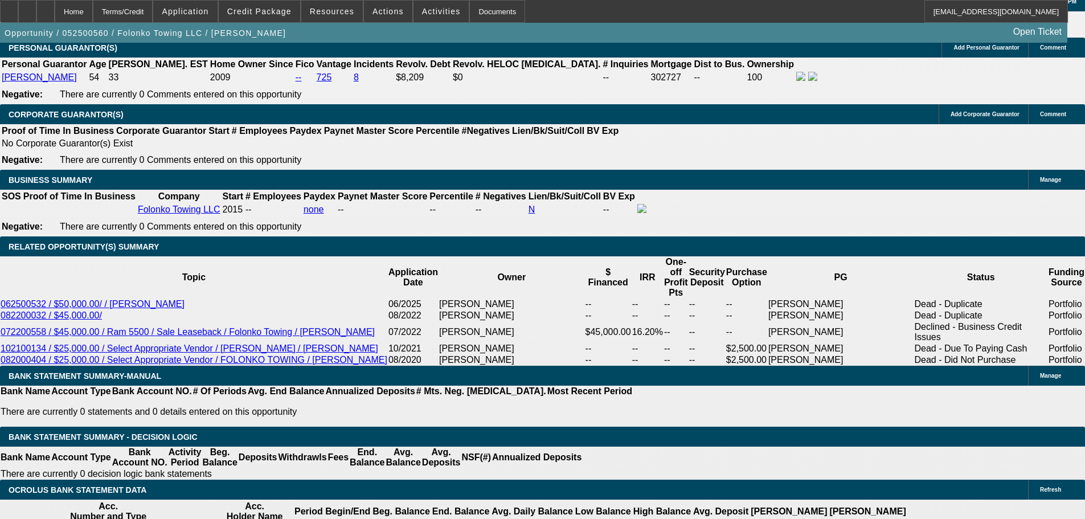
scroll to position [1880, 0]
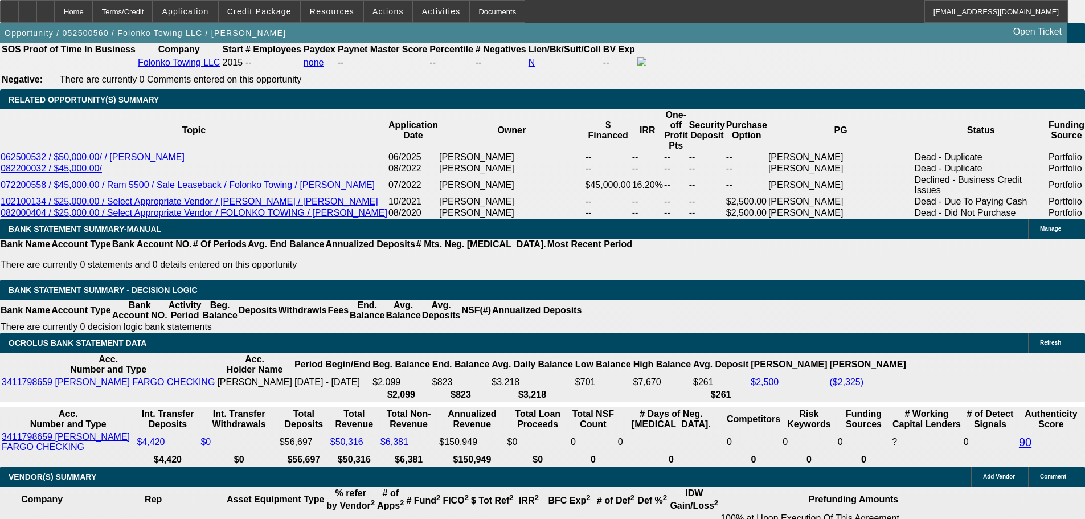
type input "18"
type input "UNKNOWN"
type input "1889"
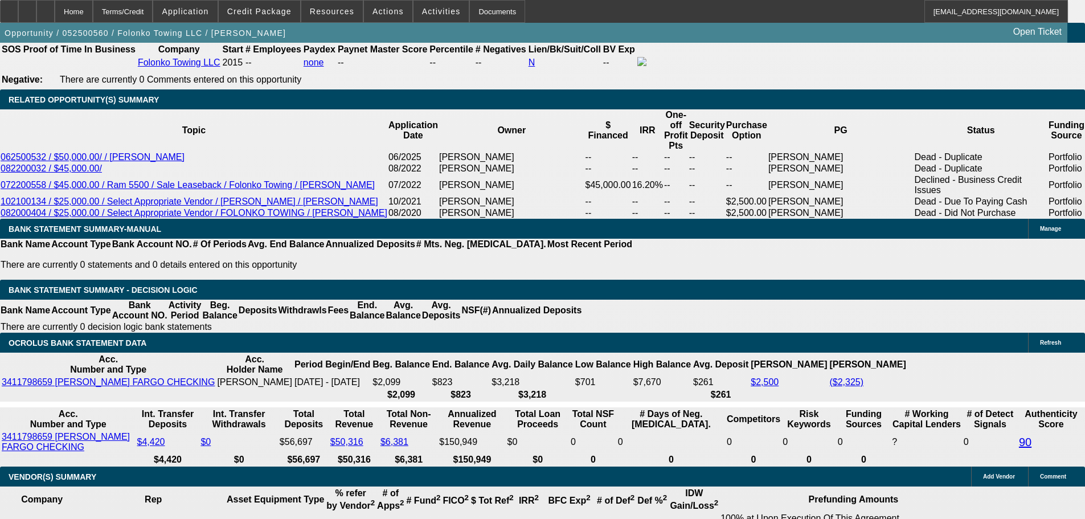
type input "22.7"
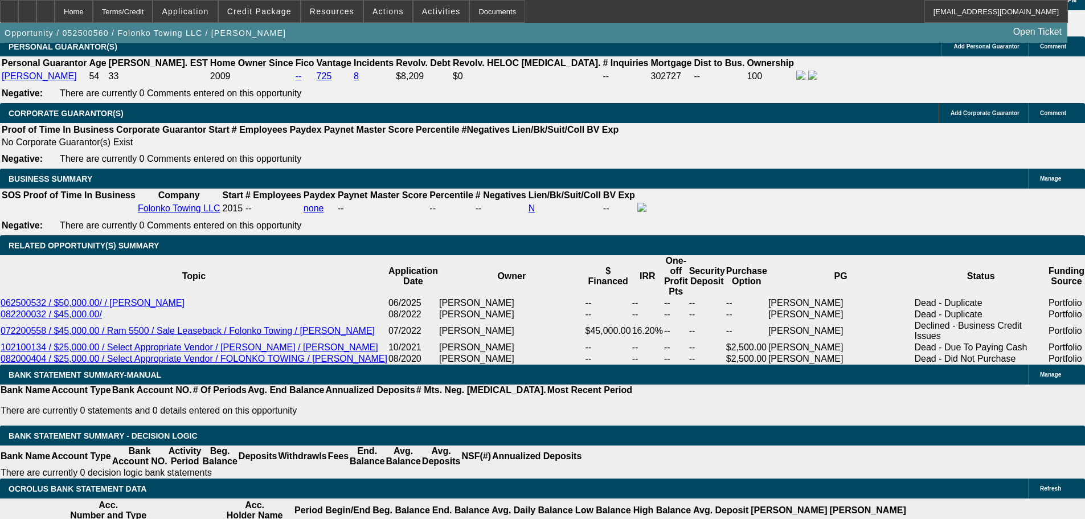
scroll to position [1652, 0]
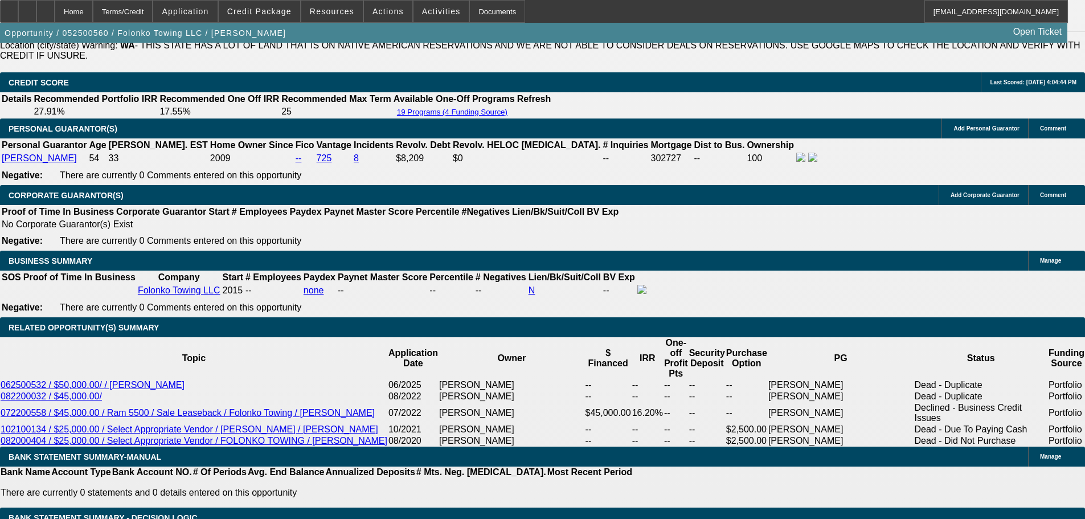
type input "$1,889.00"
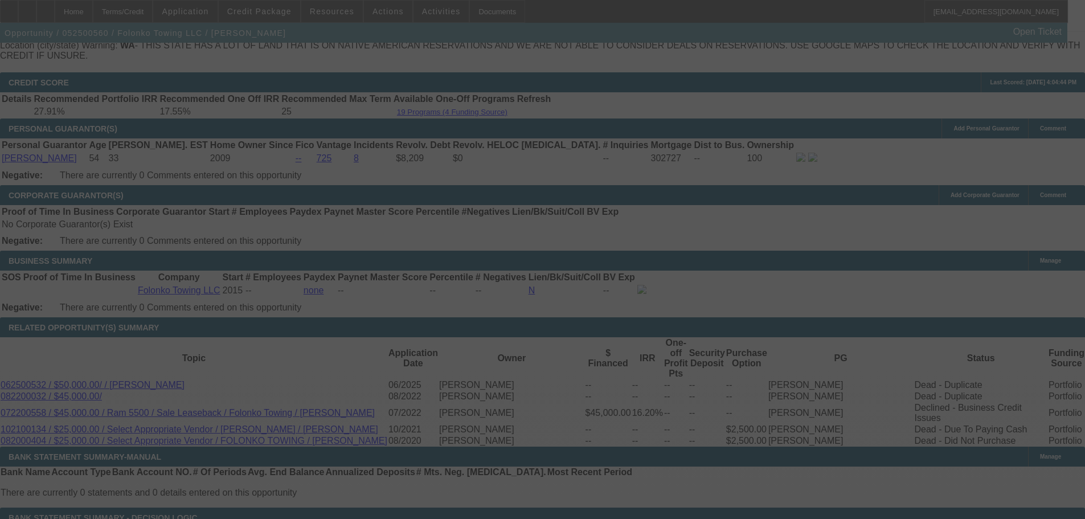
select select "0"
select select "2"
select select "0.1"
select select "4"
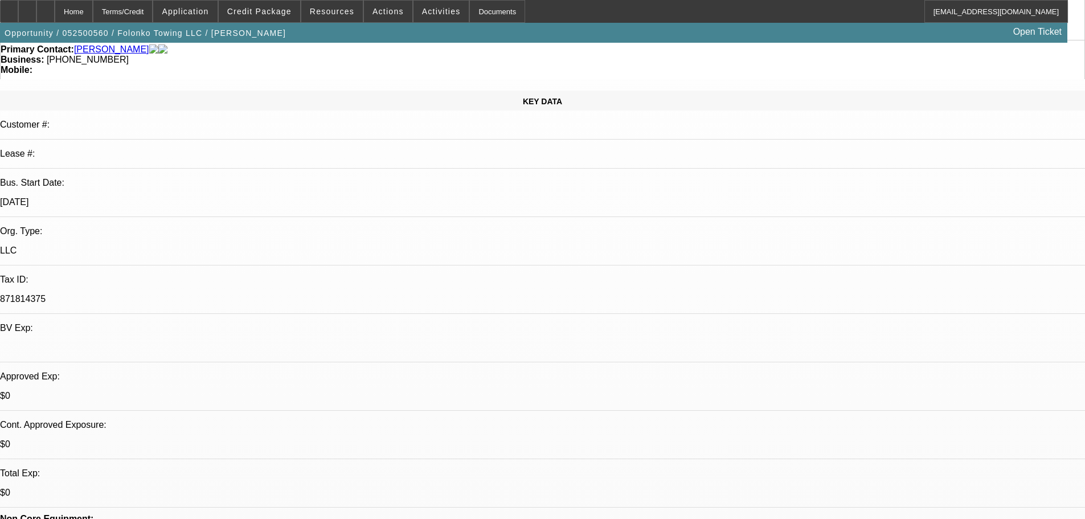
scroll to position [57, 0]
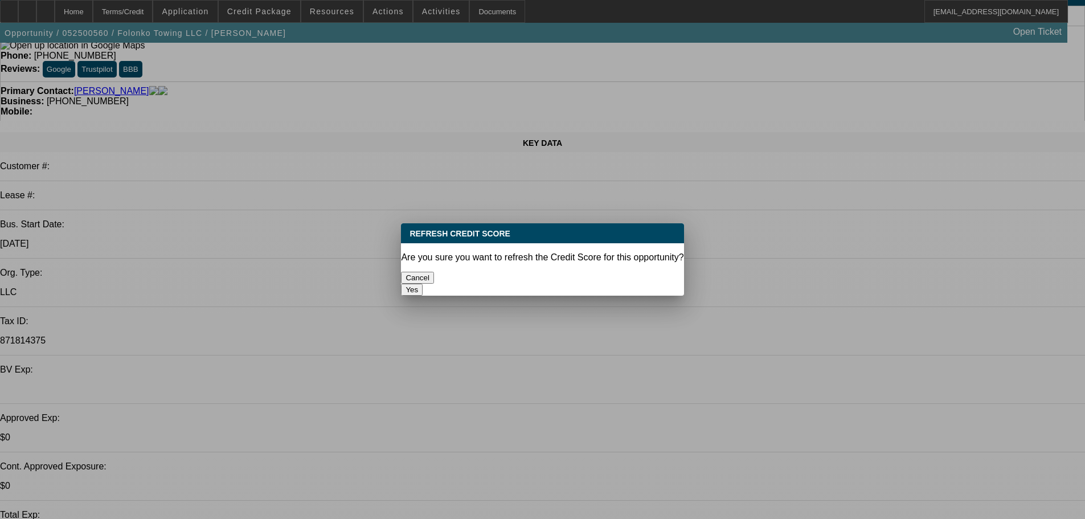
scroll to position [0, 0]
click at [423, 284] on button "Yes" at bounding box center [412, 290] width 22 height 12
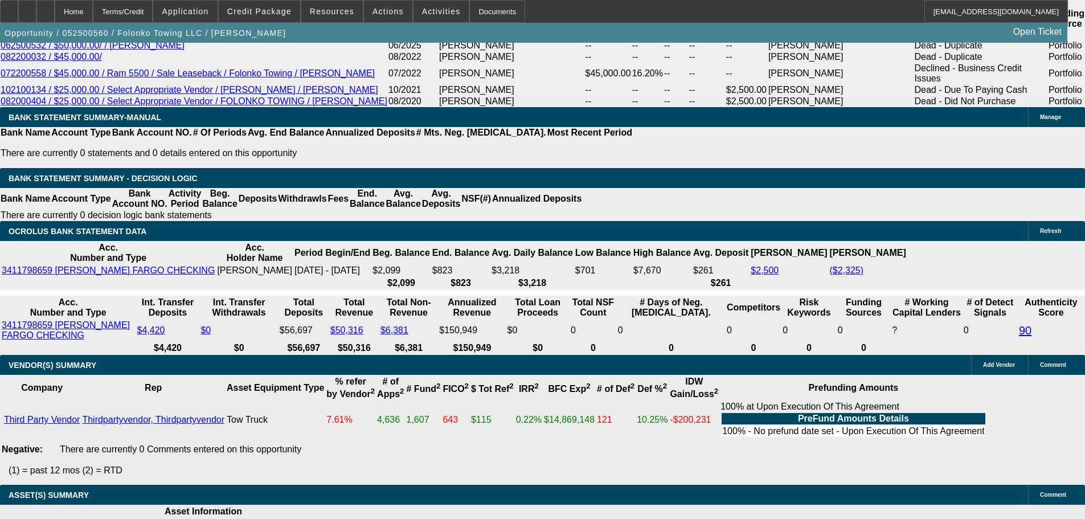
scroll to position [1823, 0]
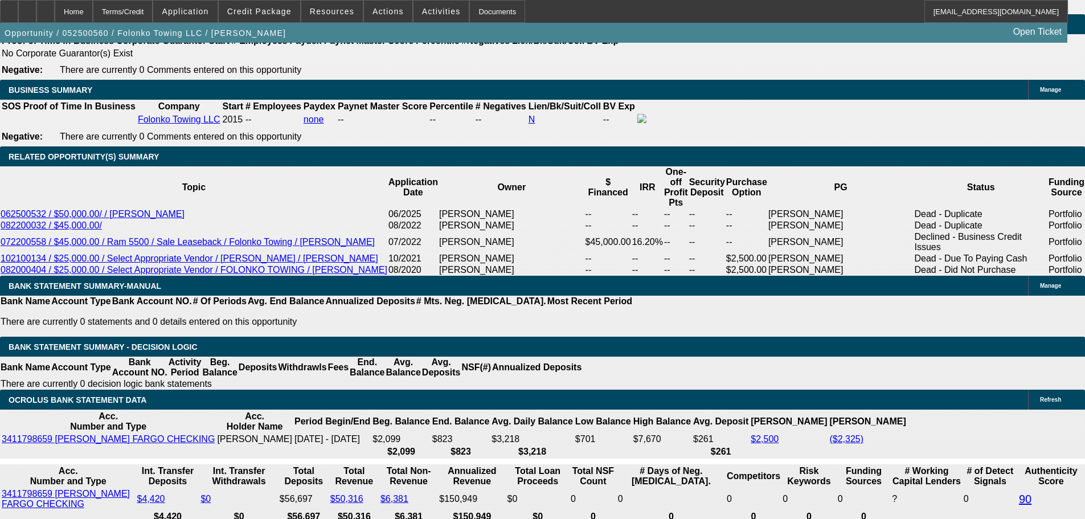
type input "1"
type input "UNKNOWN"
type input "1874"
type input "22.1"
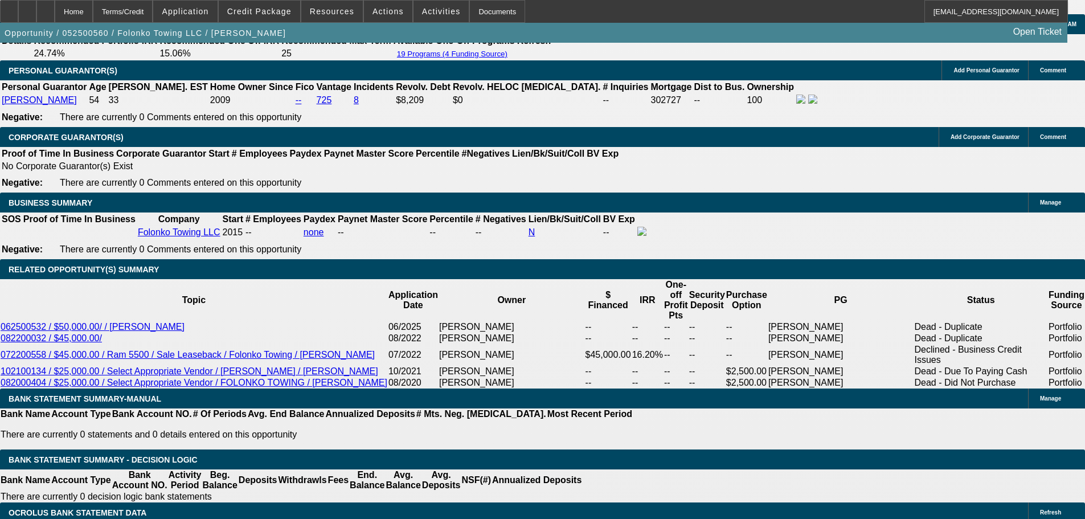
scroll to position [1538, 0]
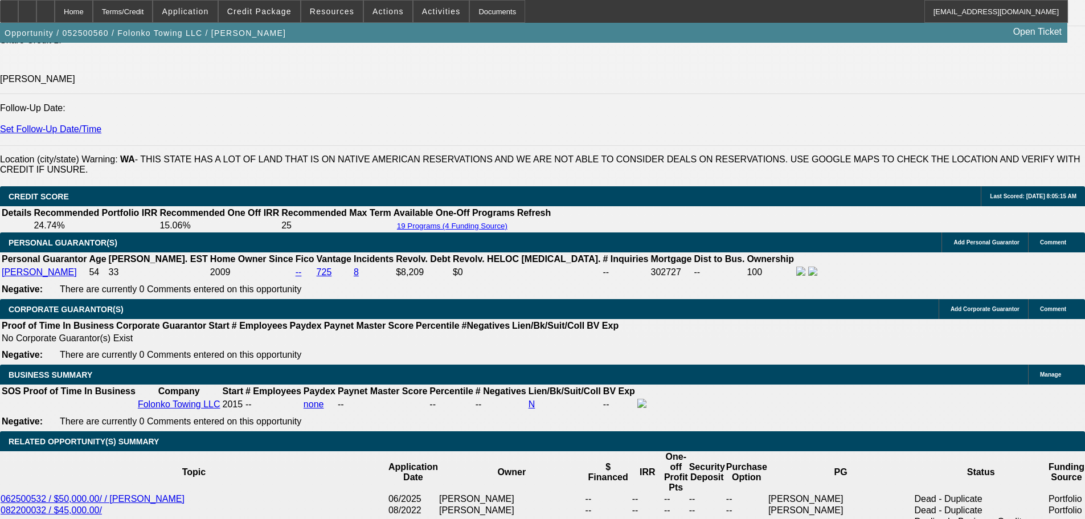
type input "$1,874.00"
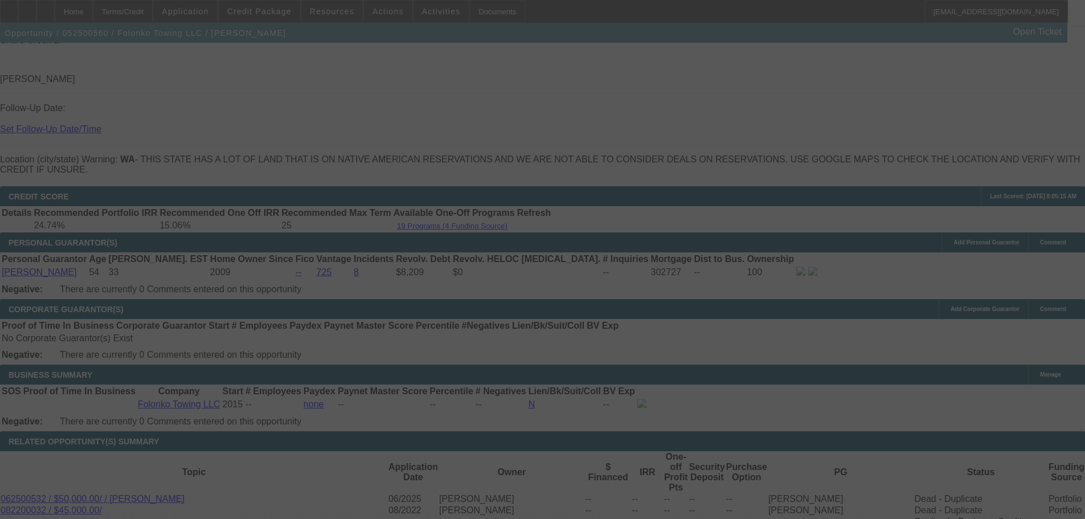
select select "0"
select select "2"
select select "0.1"
select select "4"
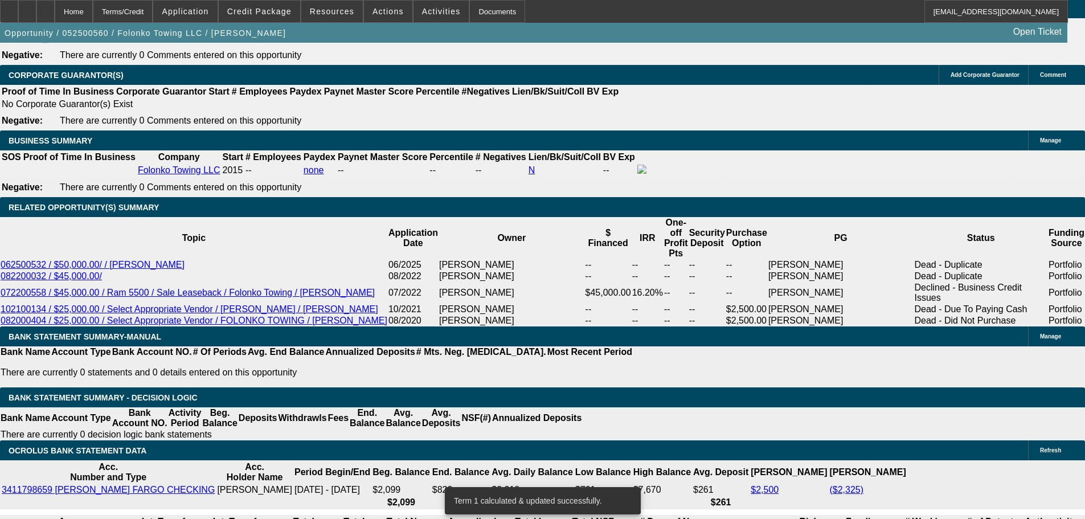
scroll to position [1823, 0]
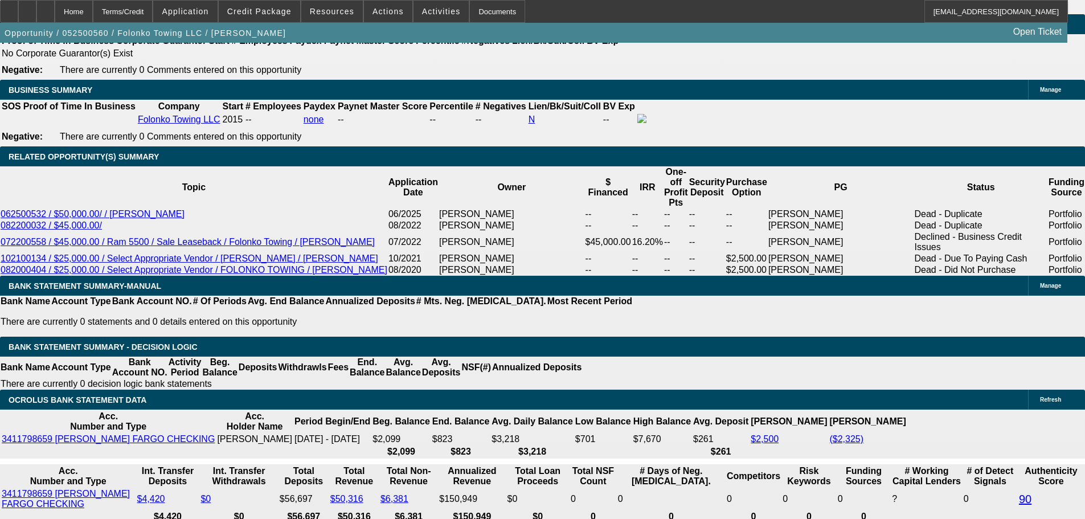
type input "1"
type input "UNKNOWN"
type input "19"
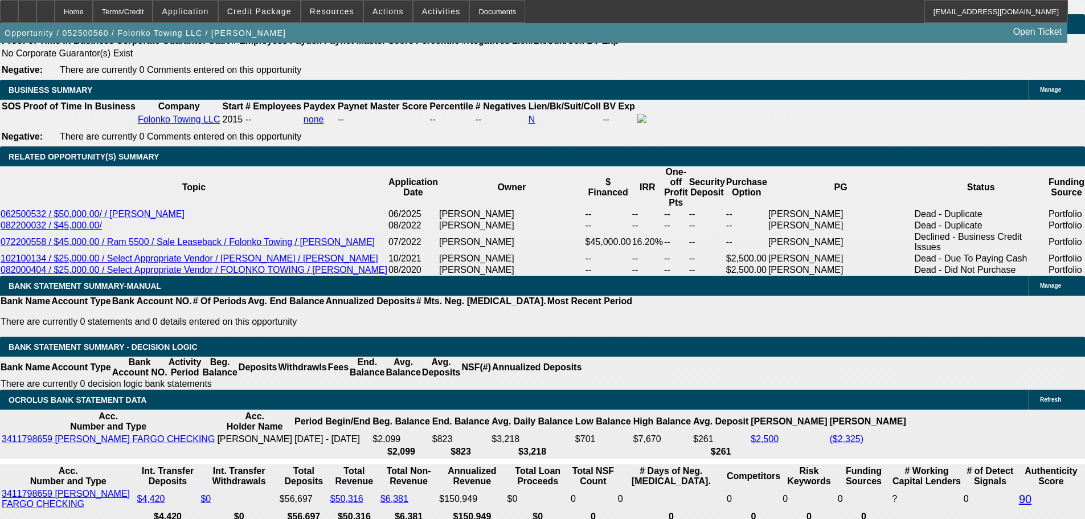
type input "$1,796.14"
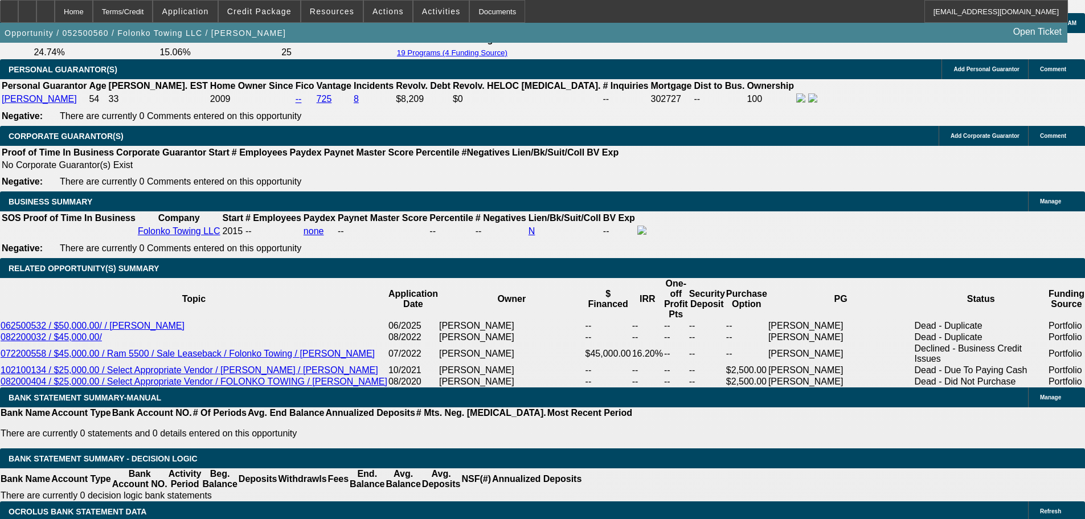
scroll to position [1538, 0]
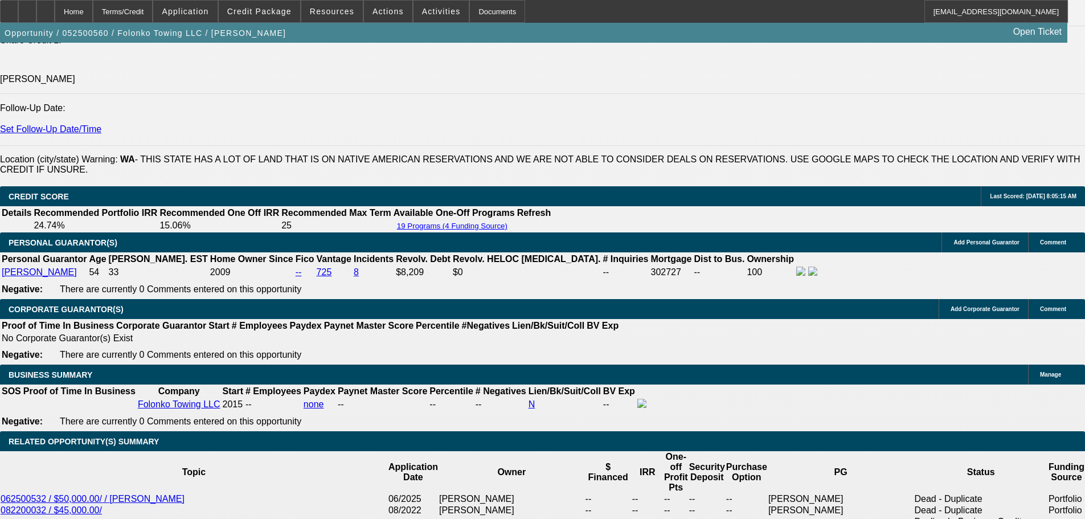
type input "19"
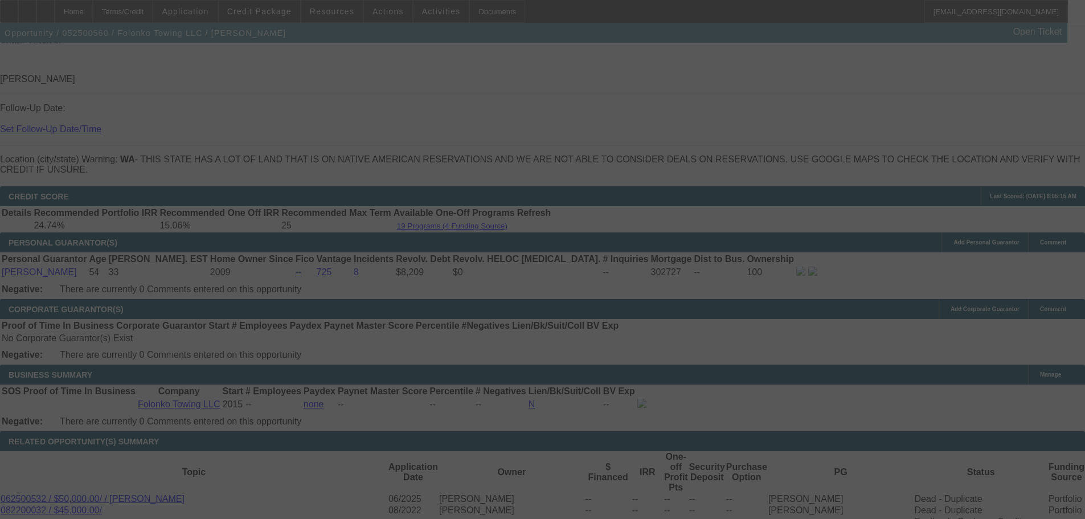
select select "0"
select select "2"
select select "0.1"
select select "4"
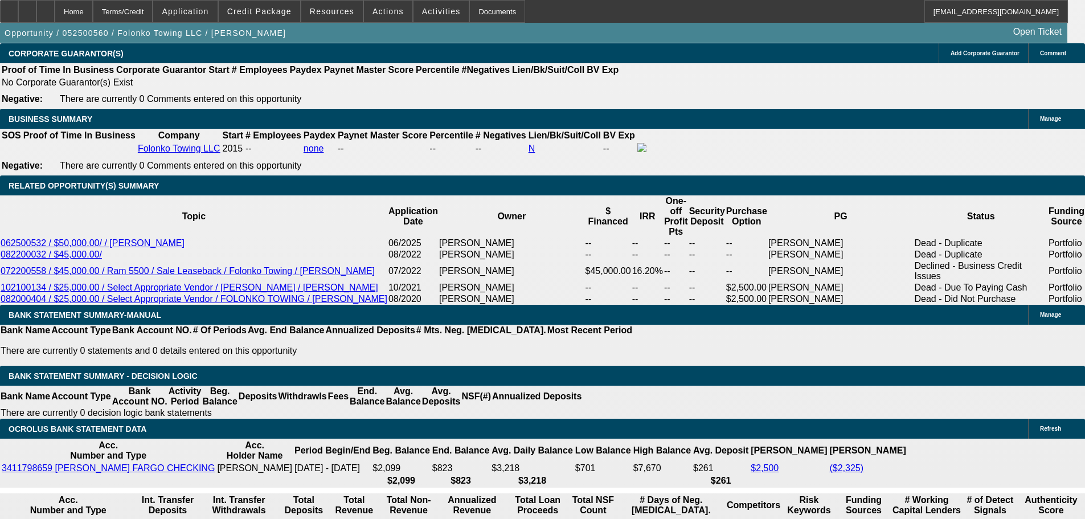
scroll to position [1709, 0]
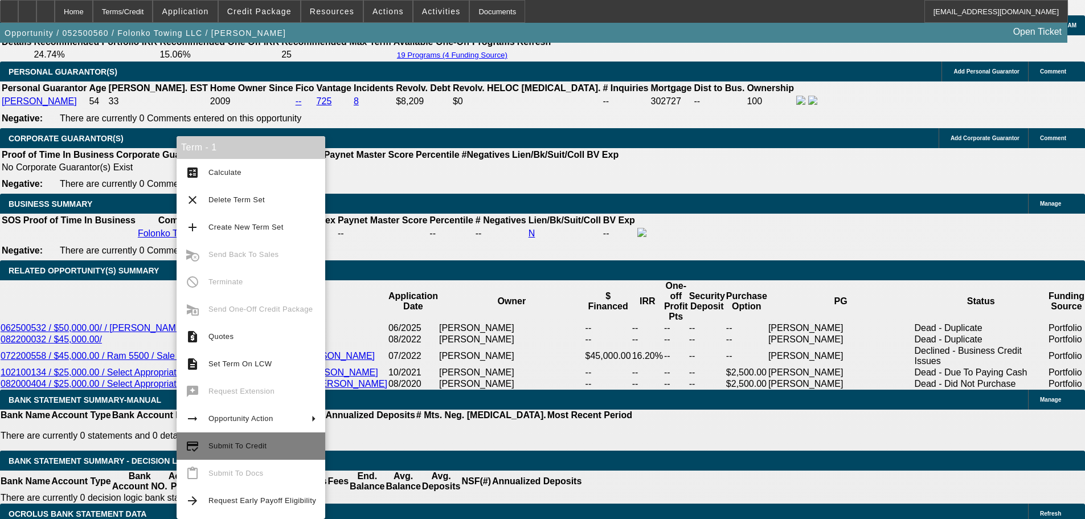
click at [203, 440] on button "credit_score Submit To Credit" at bounding box center [251, 445] width 149 height 27
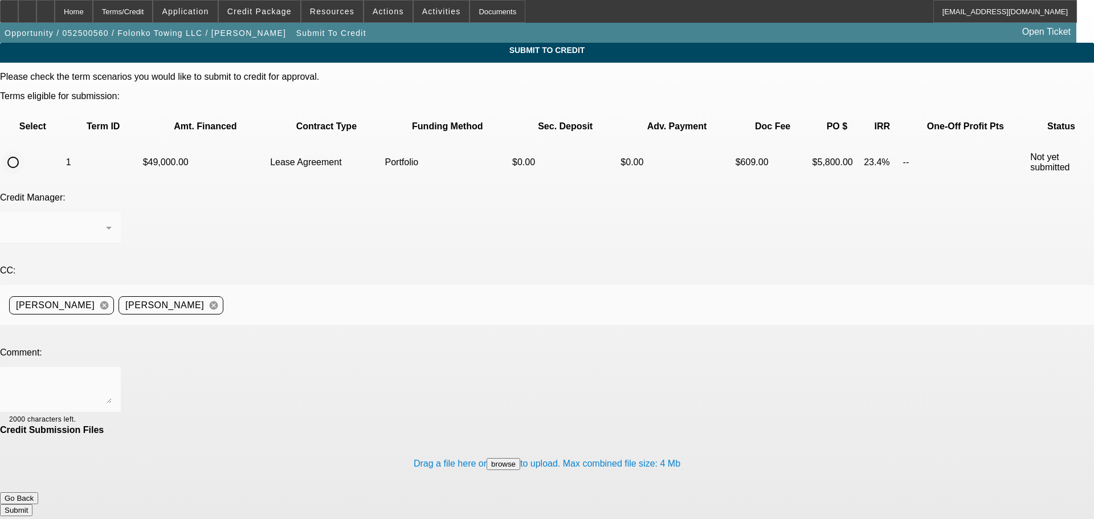
click at [25, 151] on input "radio" at bounding box center [13, 162] width 23 height 23
radio input "true"
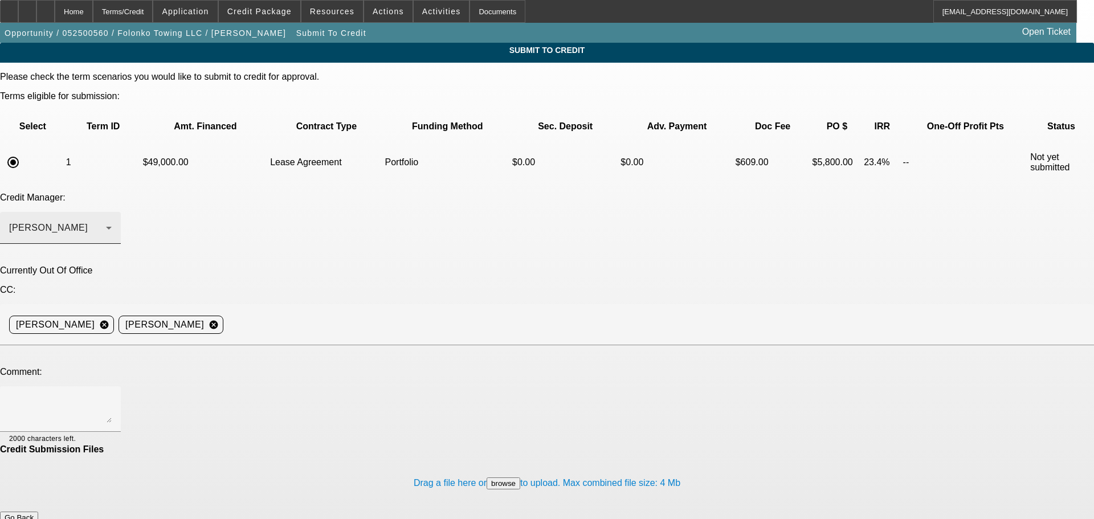
click at [106, 221] on div "Arida, George" at bounding box center [57, 228] width 97 height 14
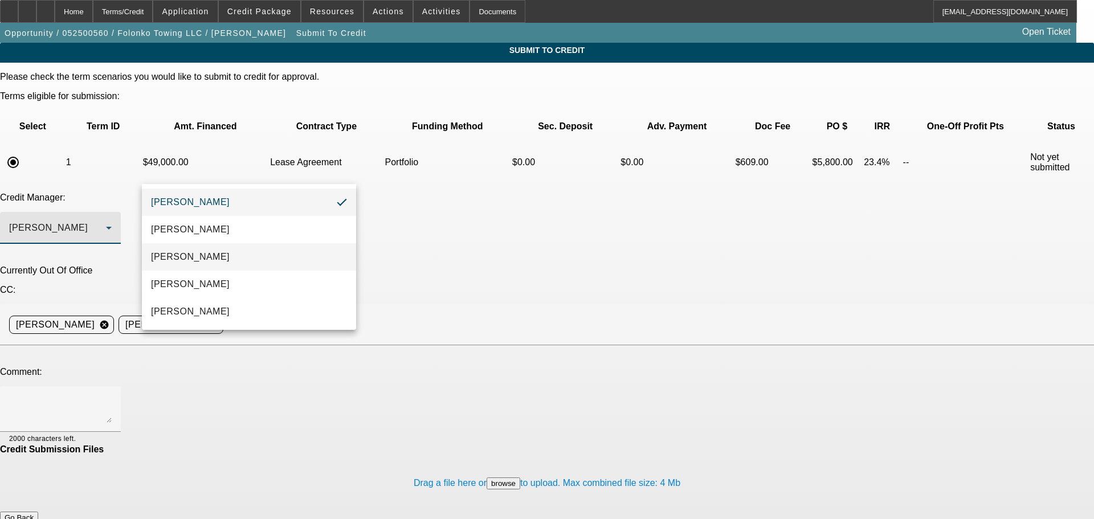
click at [226, 256] on mat-option "Arida, Michael" at bounding box center [249, 256] width 214 height 27
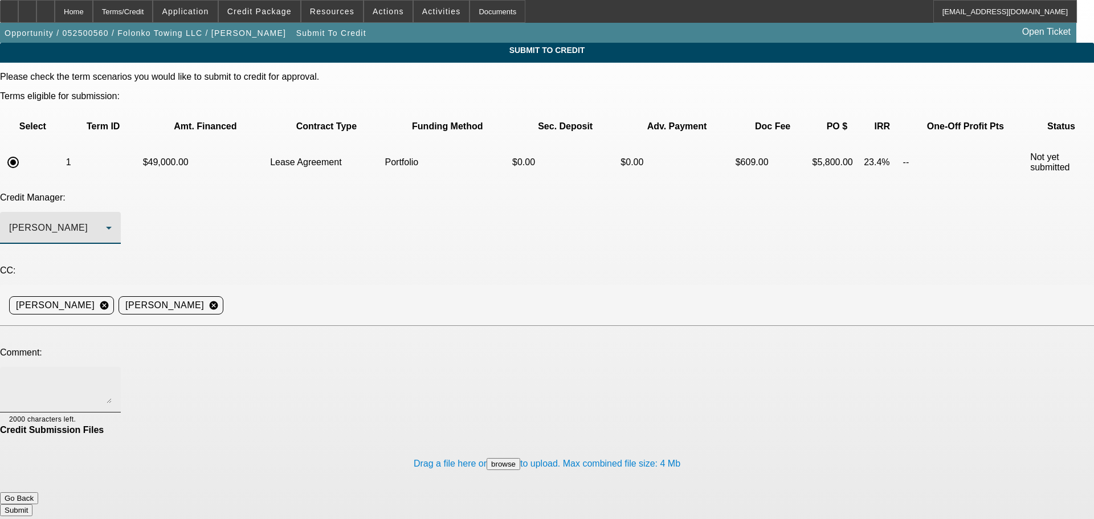
click at [112, 376] on textarea at bounding box center [60, 389] width 103 height 27
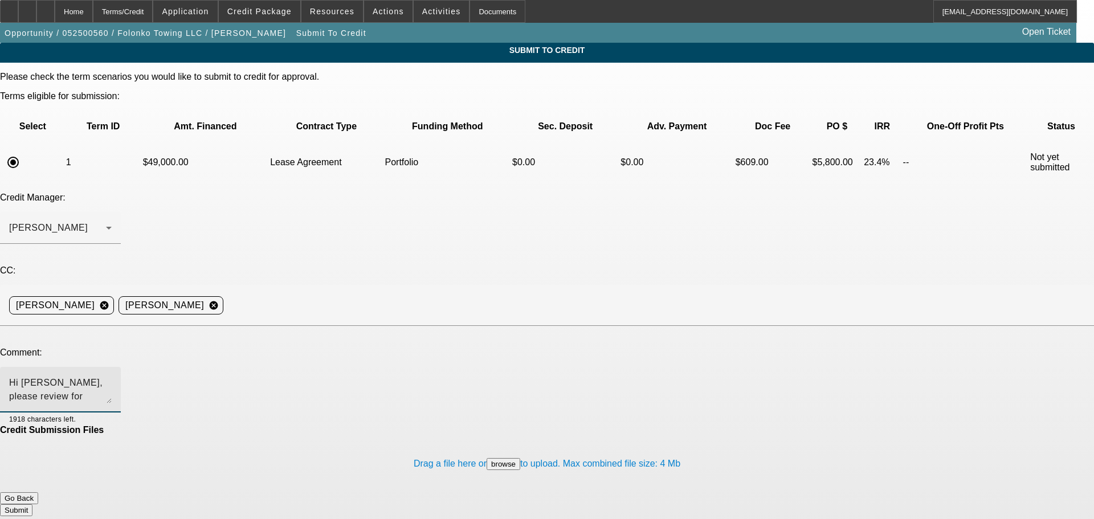
type textarea "Hi Michael, please review for approval. Write up in additional comments. Thank …"
click at [32, 504] on button "Submit" at bounding box center [16, 510] width 32 height 12
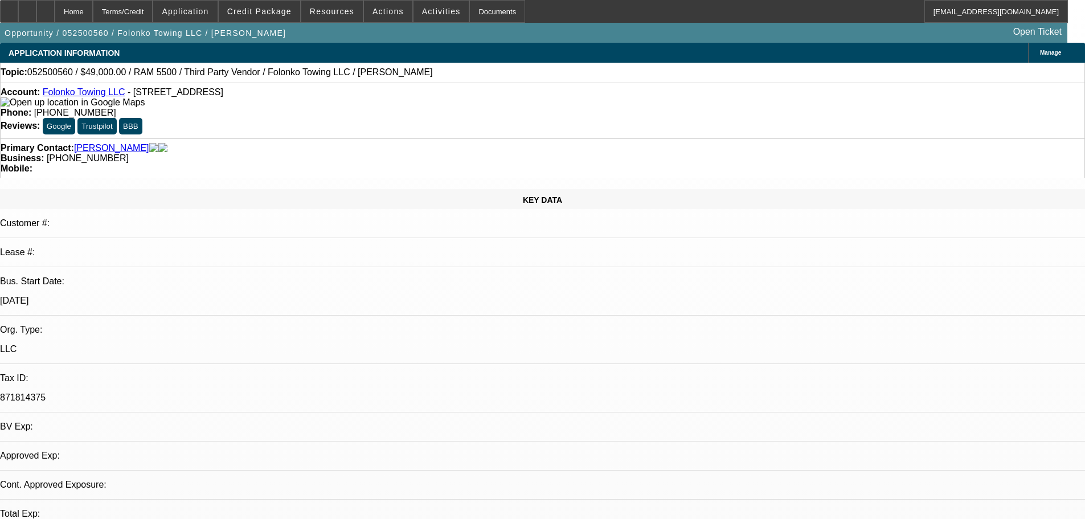
select select "0"
select select "2"
select select "0.1"
select select "4"
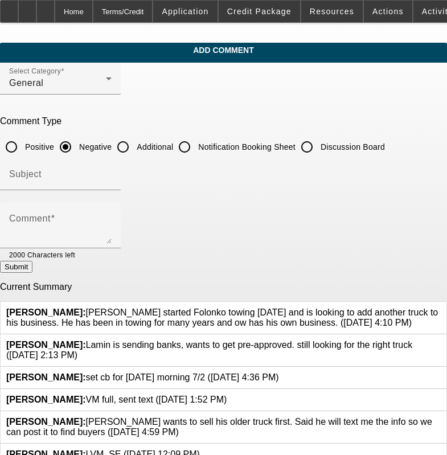
drag, startPoint x: 81, startPoint y: 305, endPoint x: 312, endPoint y: 325, distance: 231.0
click at [312, 325] on div "Bush, Dante: Lamin Touray started Folonko towing January of 2024 and is looking…" at bounding box center [224, 318] width 446 height 32
copy span "Lamin Touray started Folonko towing January of 2024 and is looking to add anoth…"
click at [134, 144] on input "Additional" at bounding box center [123, 147] width 23 height 23
radio input "true"
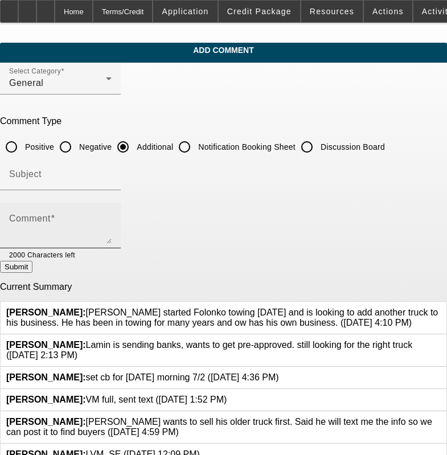
click at [112, 219] on textarea "Comment" at bounding box center [60, 230] width 103 height 27
paste textarea "Lamin Touray started Folonko towing January of 2024 and is looking to add anoth…"
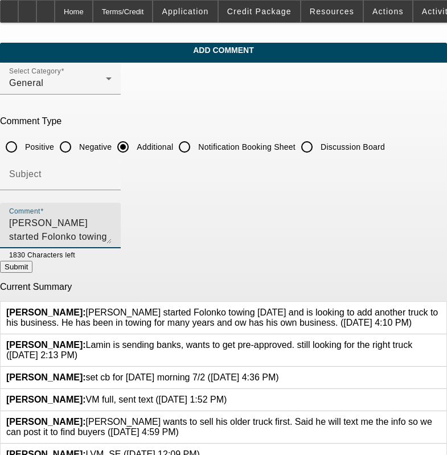
type textarea "Lamin Touray started Folonko towing January of 2024 and is looking to add anoth…"
click at [441, 308] on icon at bounding box center [441, 308] width 0 height 0
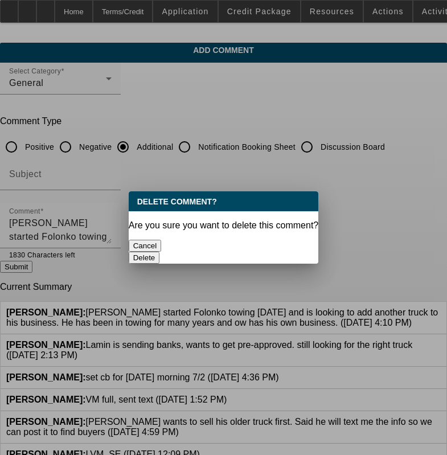
click at [160, 252] on button "Delete" at bounding box center [144, 258] width 31 height 12
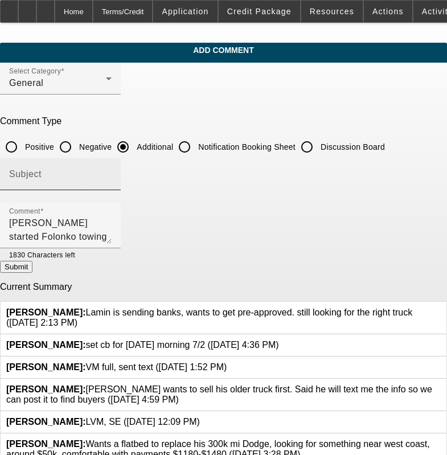
click at [105, 185] on div "Subject" at bounding box center [60, 174] width 103 height 32
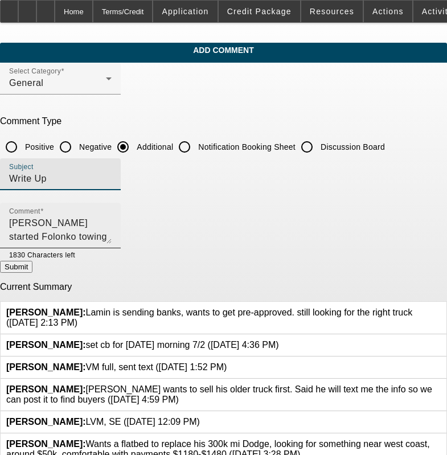
type input "Write Up"
click at [112, 236] on textarea "Lamin Touray started Folonko towing January of 2024 and is looking to add anoth…" at bounding box center [60, 230] width 103 height 27
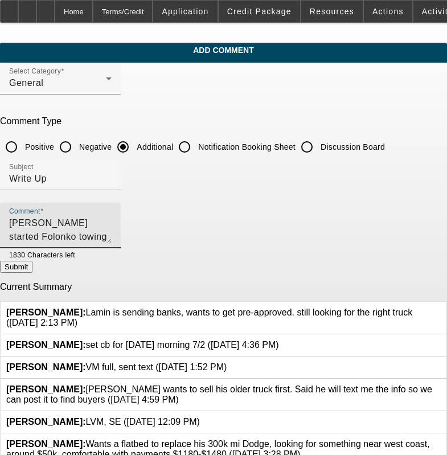
click at [112, 241] on textarea "Lamin Touray started Folonko towing January of 2024 and is looking to add anoth…" at bounding box center [60, 230] width 103 height 27
click at [112, 238] on textarea "Lamin Touray started Folonko towing January of 2024 and is looking to add anoth…" at bounding box center [60, 230] width 103 height 27
click at [112, 235] on textarea "Lamin Touray started Folonko towing January of 2024 and is looking to add anoth…" at bounding box center [60, 230] width 103 height 27
click at [112, 233] on textarea "Lamin Touray started Folonko towing January of 2024 and is looking to add anoth…" at bounding box center [60, 230] width 103 height 27
type textarea "Lamin Touray started Folonko towing January of 2024 and is looking to add anoth…"
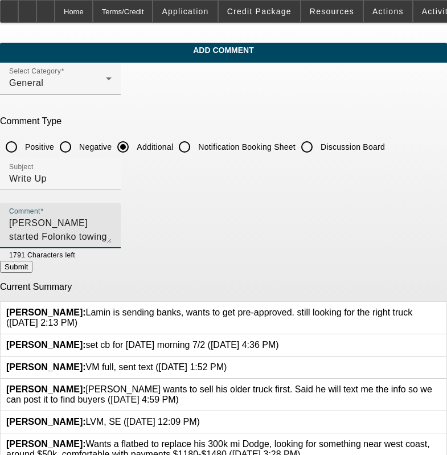
click at [32, 268] on button "Submit" at bounding box center [16, 267] width 32 height 12
radio input "true"
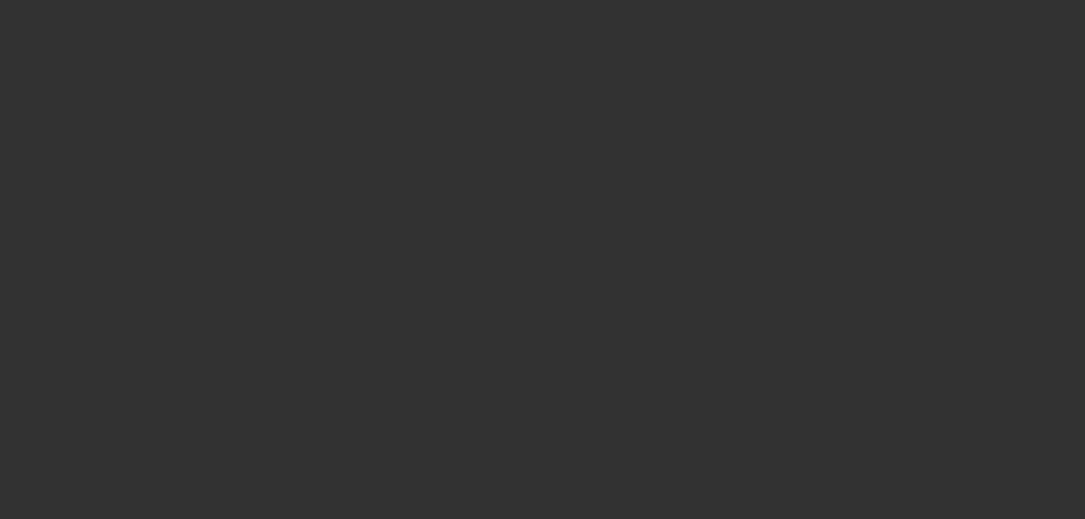
select select "0"
select select "2"
select select "0.1"
select select "4"
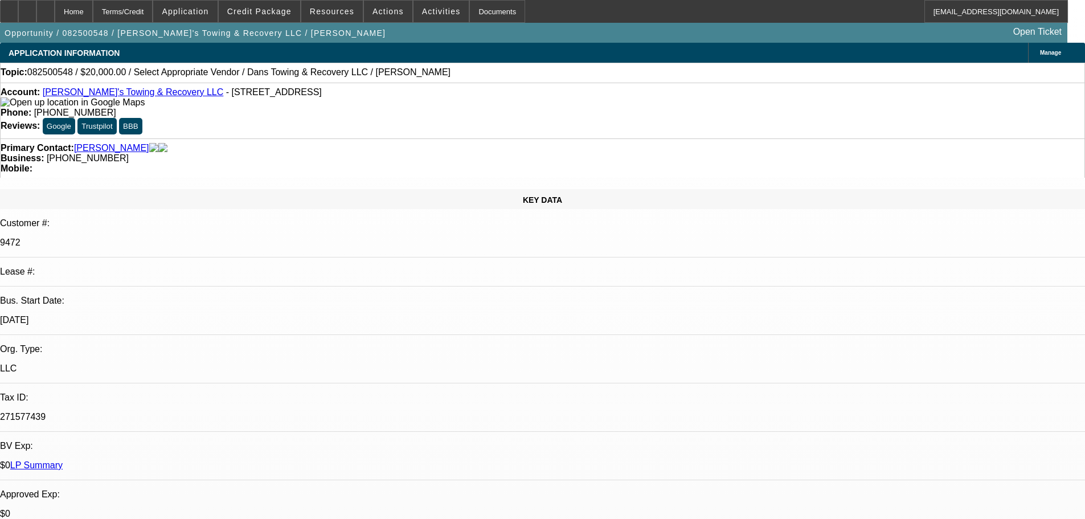
select select "0"
select select "2"
select select "0"
select select "6"
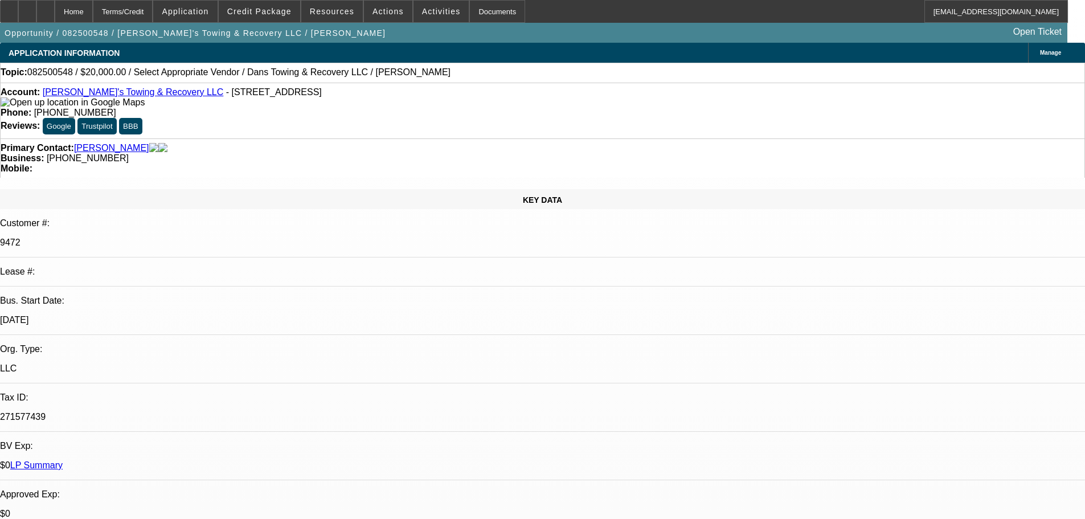
click at [101, 97] on link "Dan's Towing & Recovery LLC" at bounding box center [133, 92] width 181 height 10
click at [97, 96] on link "Dan's Towing & Recovery LLC" at bounding box center [133, 92] width 181 height 10
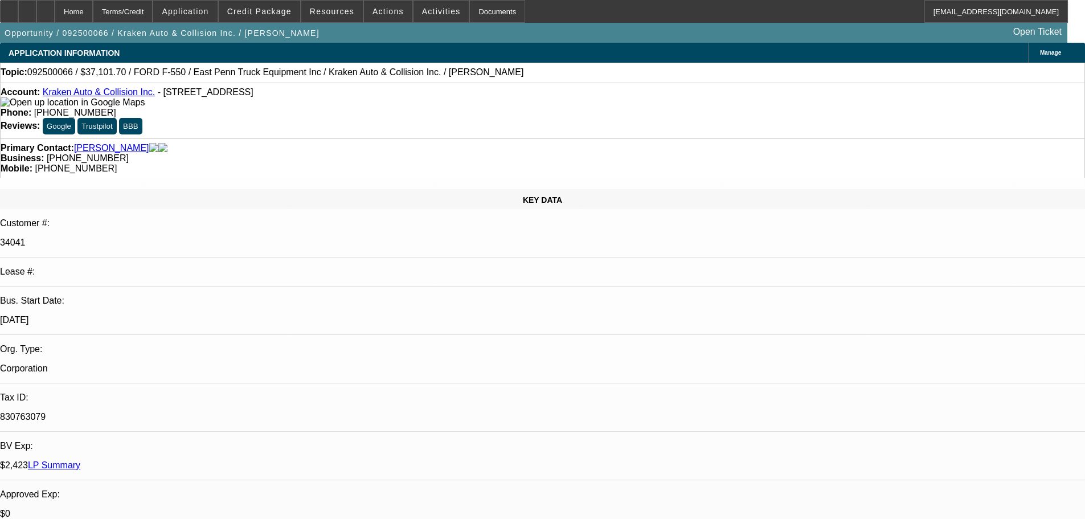
select select "0"
select select "0.1"
select select "4"
select select "0"
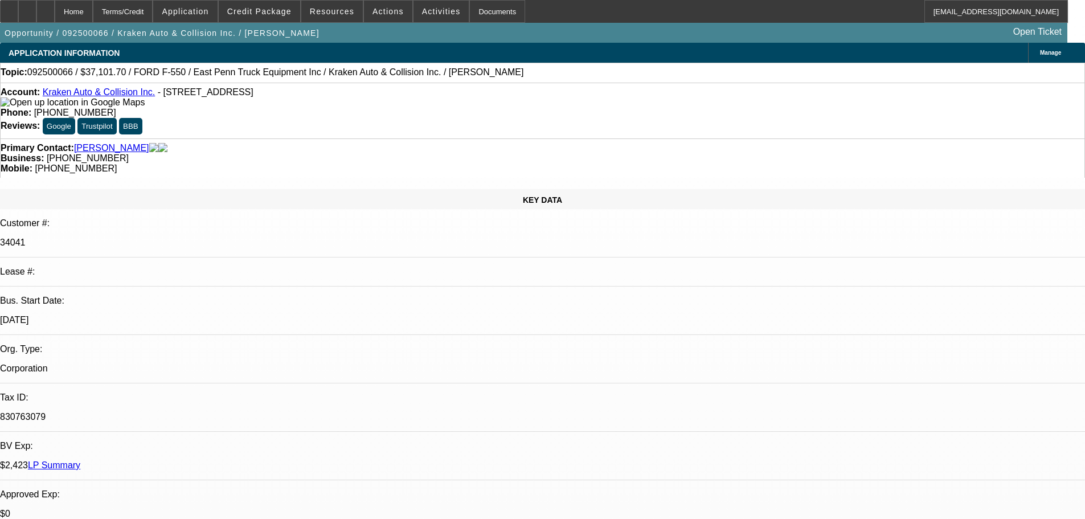
select select "0"
select select "0.1"
select select "4"
select select "0"
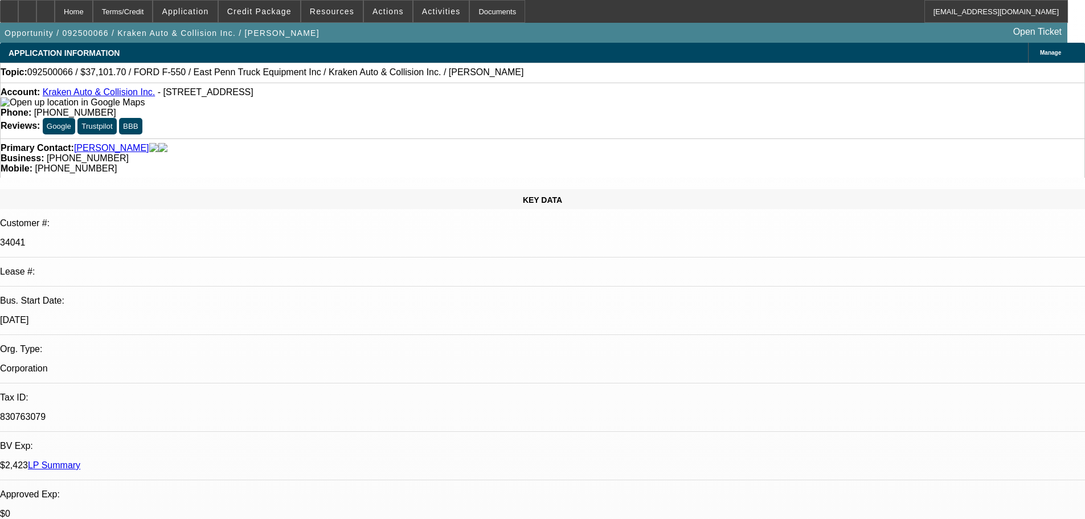
select select "0.1"
select select "4"
select select "0"
select select "0.1"
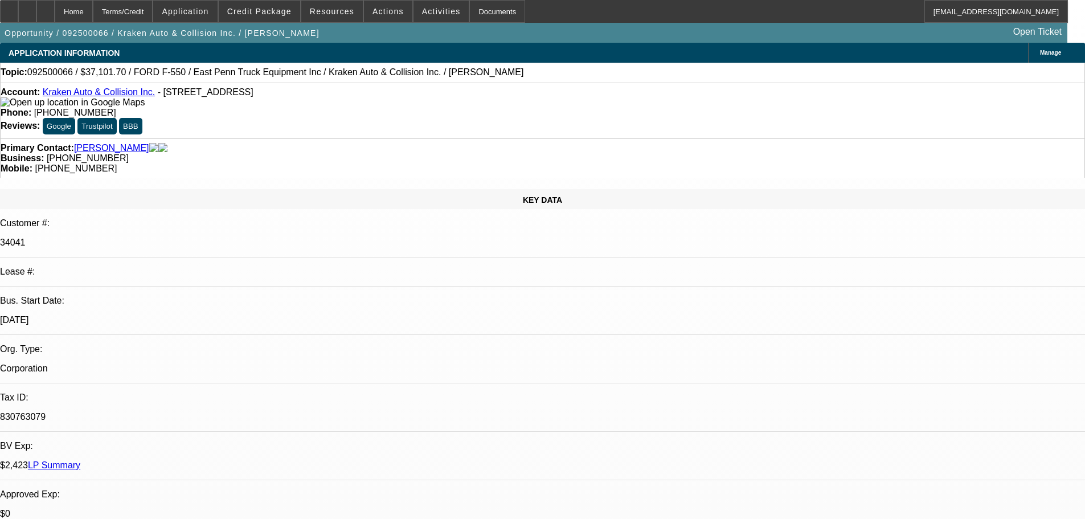
select select "4"
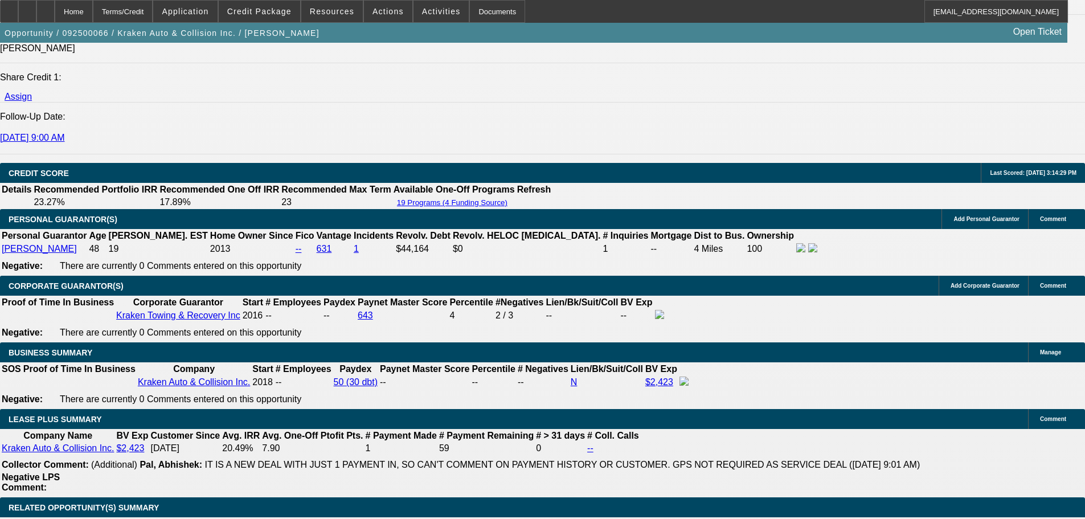
scroll to position [1652, 0]
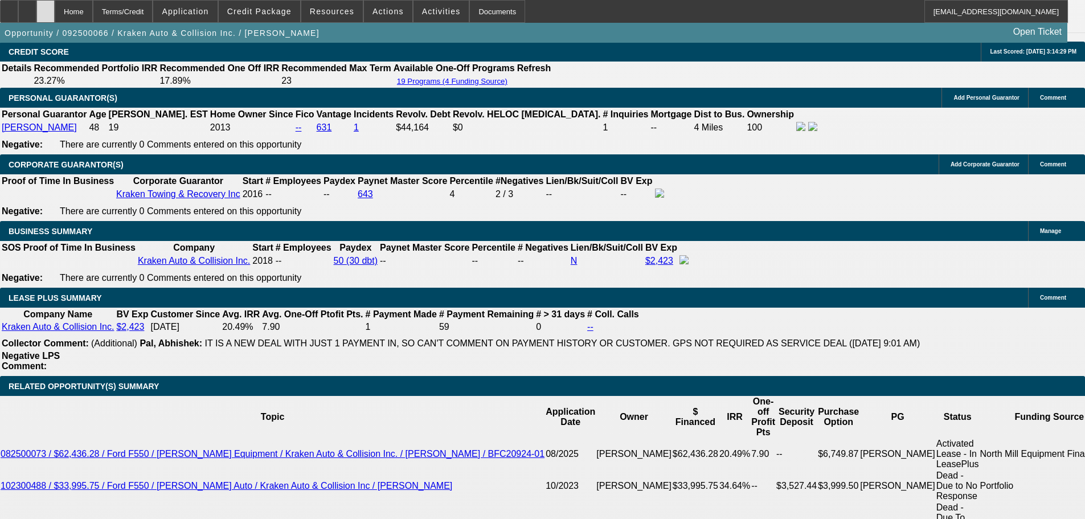
click at [55, 19] on div at bounding box center [45, 11] width 18 height 23
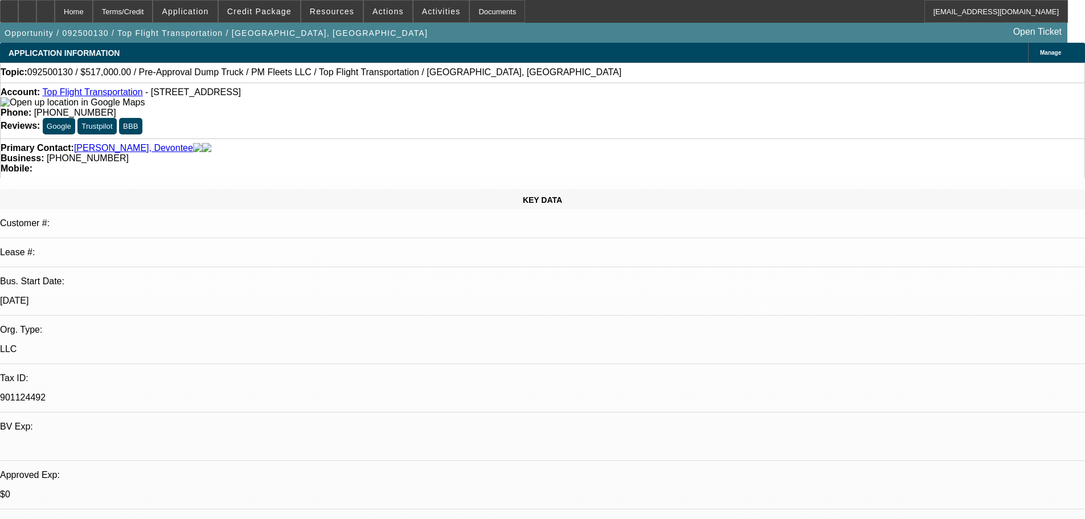
select select "0"
select select "2"
select select "0.1"
select select "4"
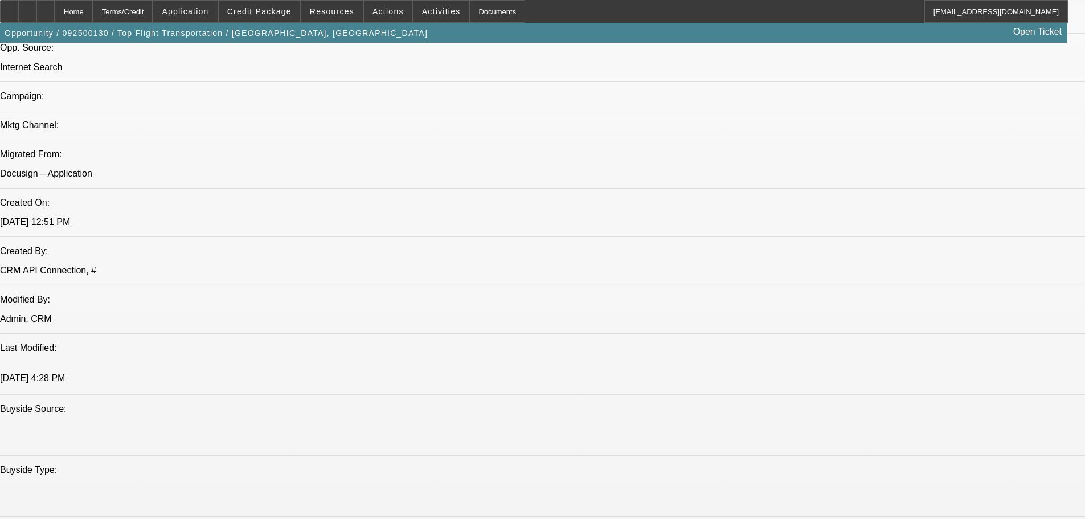
scroll to position [855, 0]
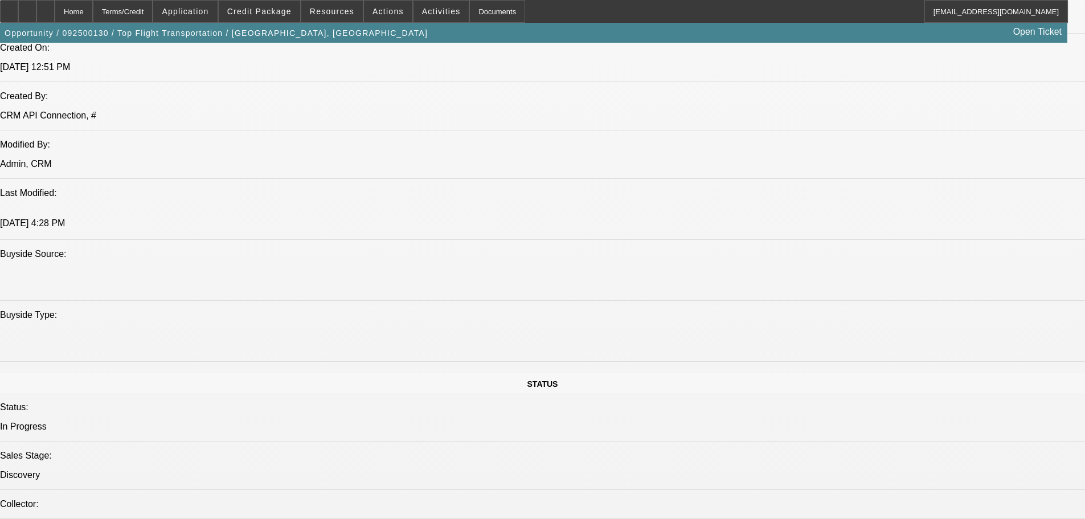
scroll to position [912, 0]
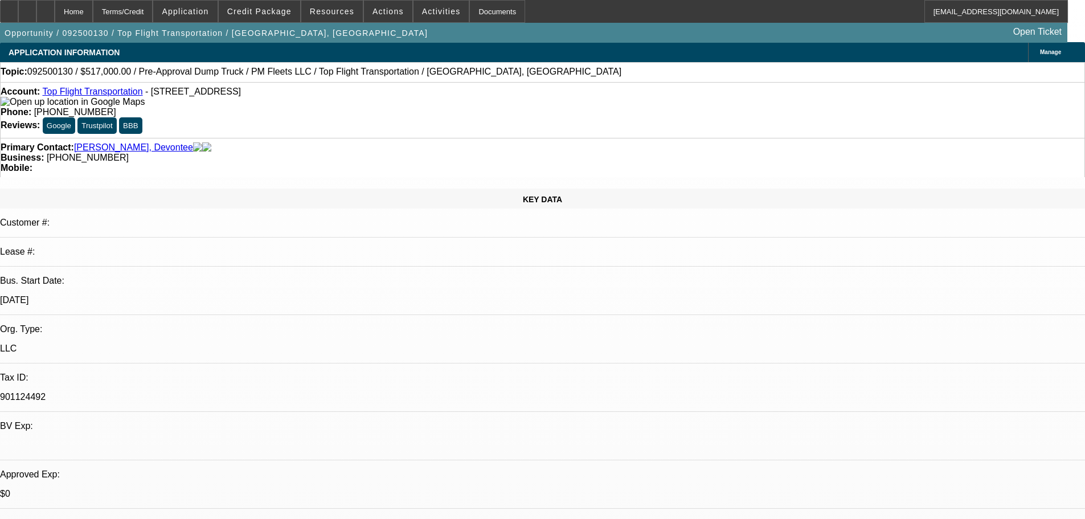
scroll to position [0, 0]
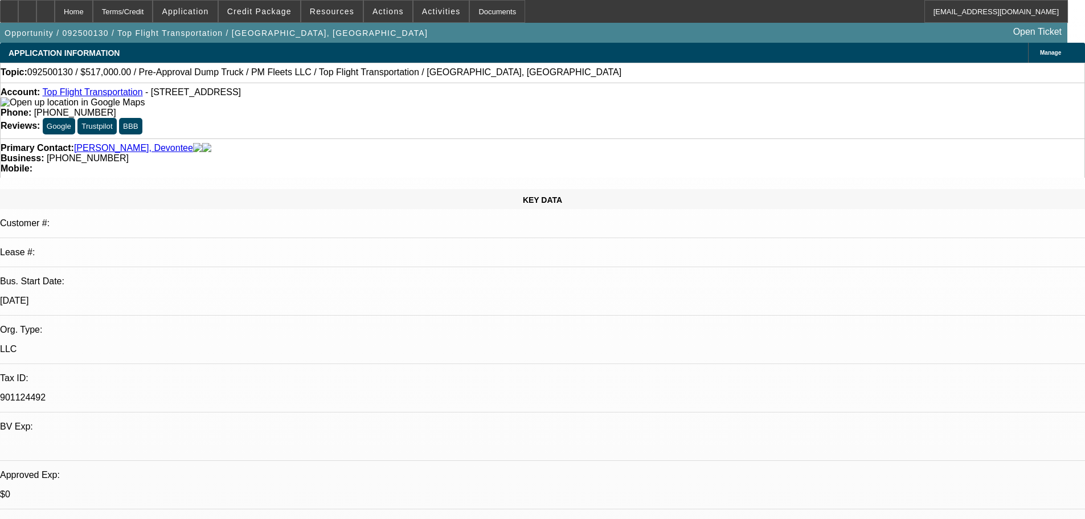
drag, startPoint x: 750, startPoint y: 243, endPoint x: 909, endPoint y: 273, distance: 161.3
copy div "https://www.opportunitylouisiana.gov/news/meta-selects-northeast-louisiana-as-s…"
click at [499, 108] on div "Phone: (713) 674-0408" at bounding box center [543, 113] width 1084 height 10
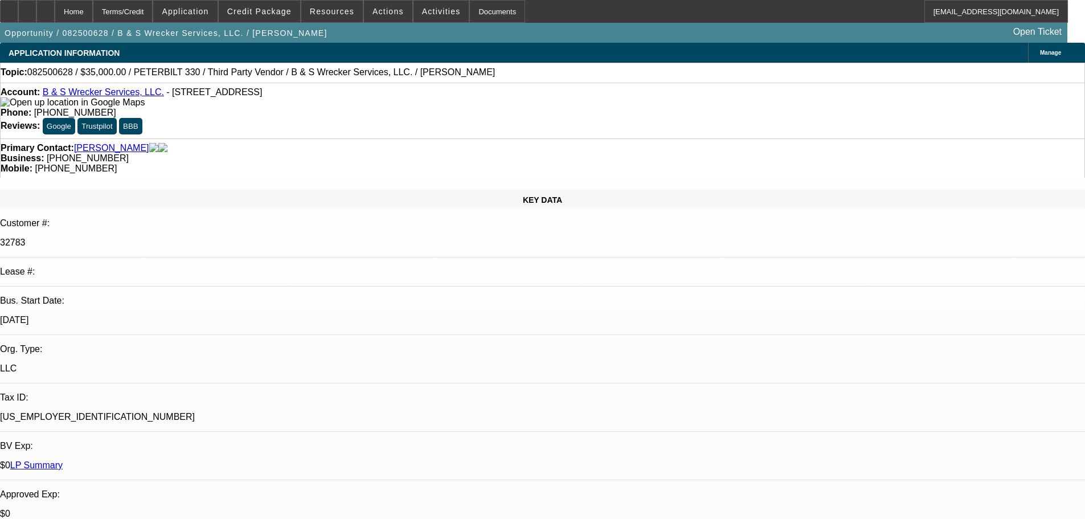
select select "0"
select select "6"
select select "0"
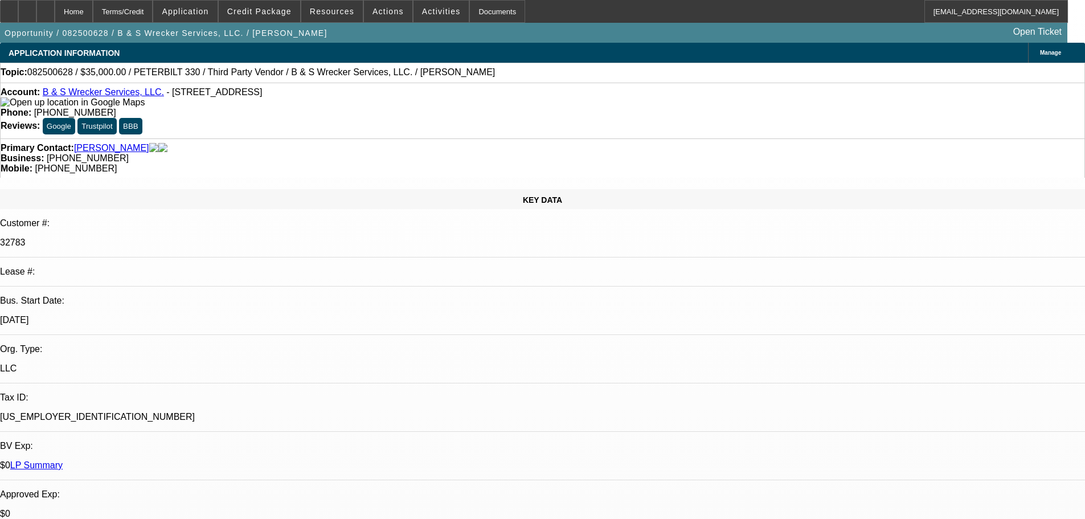
select select "0"
select select "6"
select select "0"
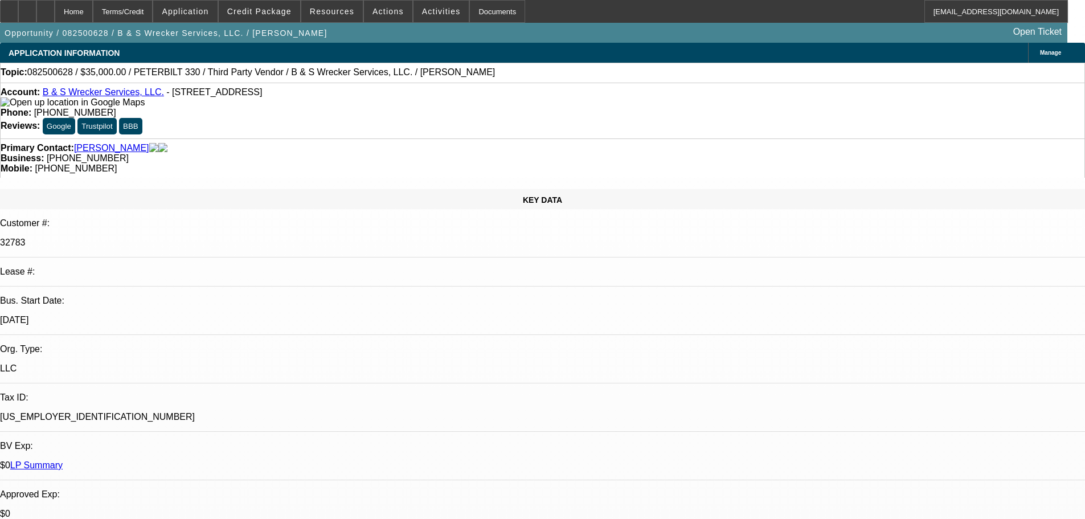
select select "0"
select select "6"
select select "0"
select select "0.1"
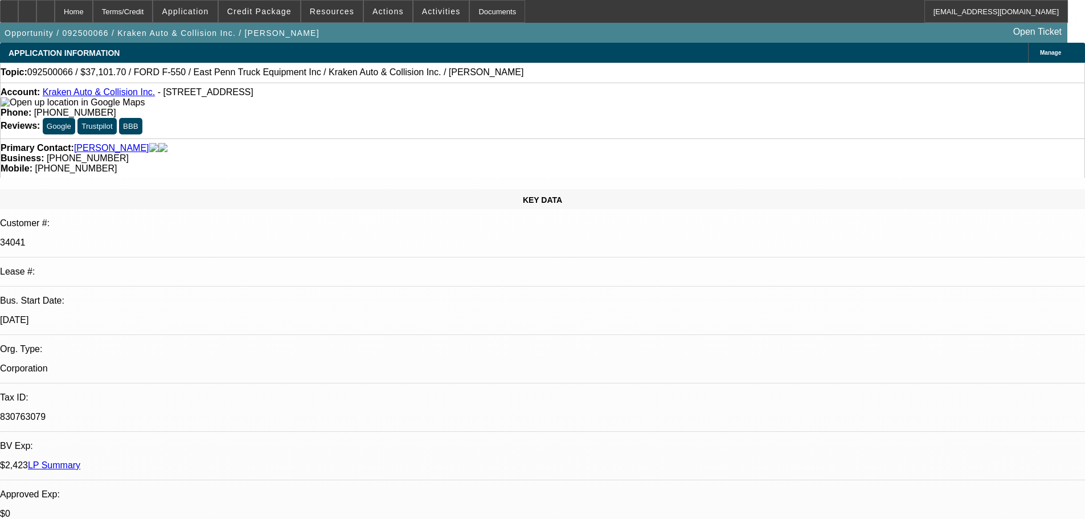
select select "4"
select select "0"
select select "0.1"
select select "4"
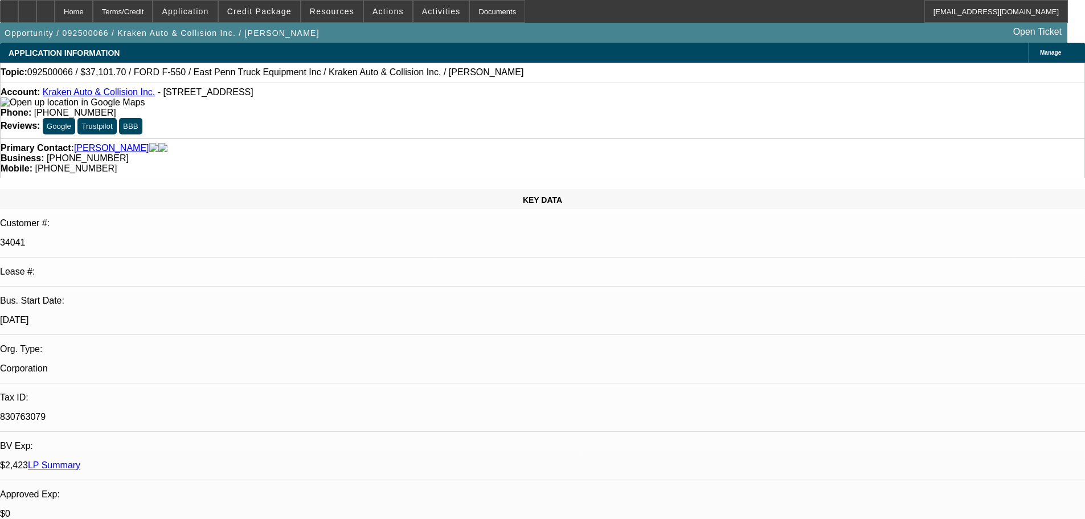
select select "0"
select select "0.1"
select select "4"
select select "0"
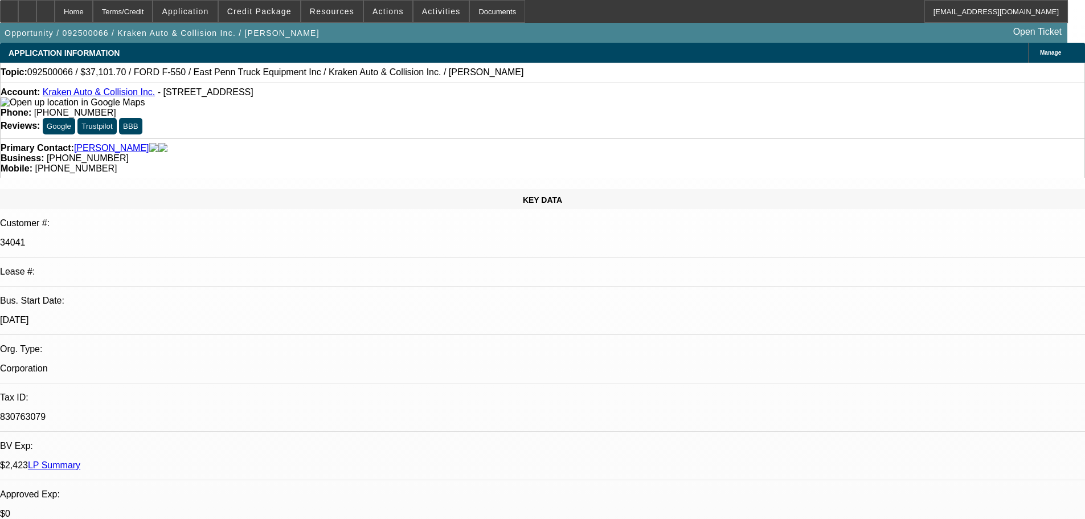
select select "0"
select select "0.1"
select select "4"
click at [274, 13] on span "Credit Package" at bounding box center [259, 11] width 64 height 9
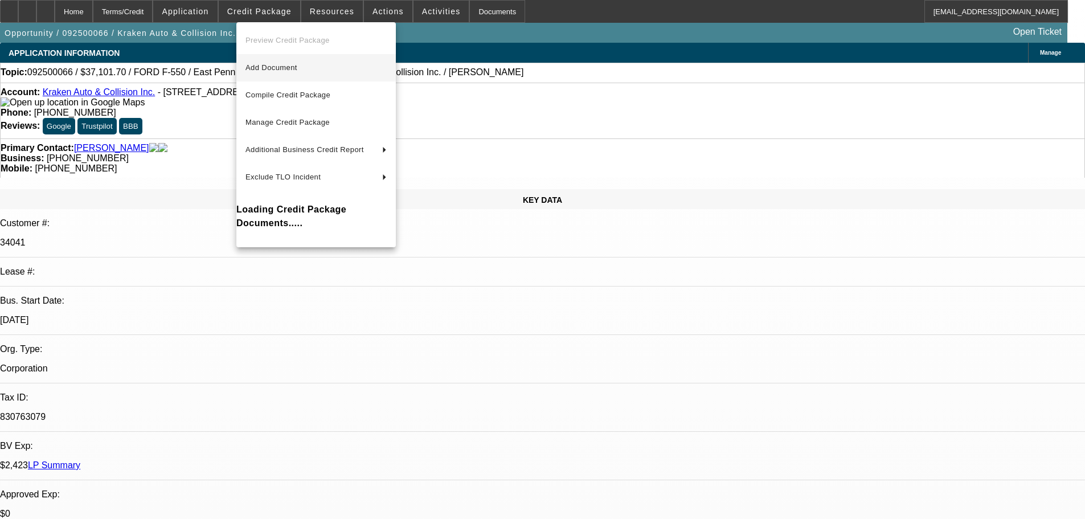
click at [295, 74] on span "Add Document" at bounding box center [316, 68] width 141 height 14
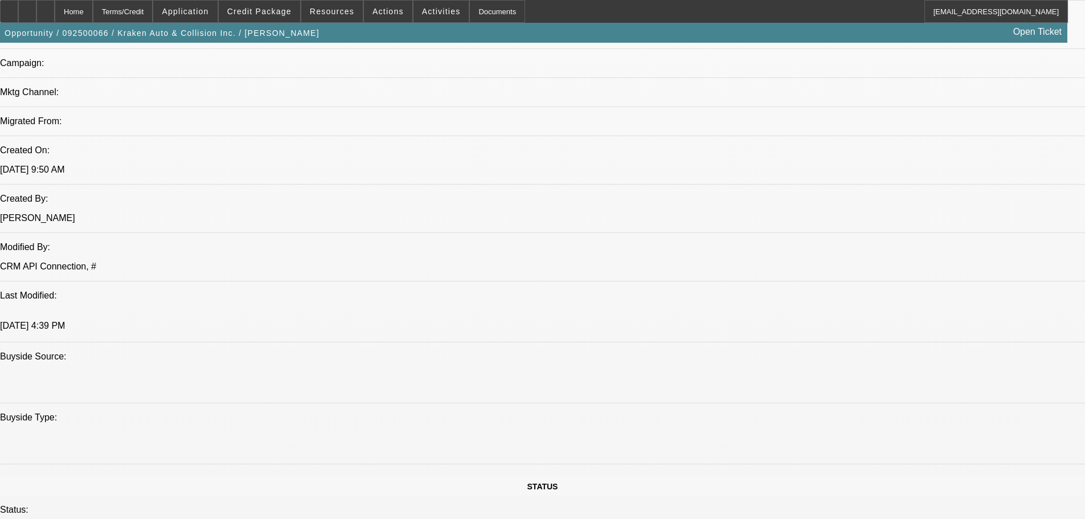
scroll to position [1197, 0]
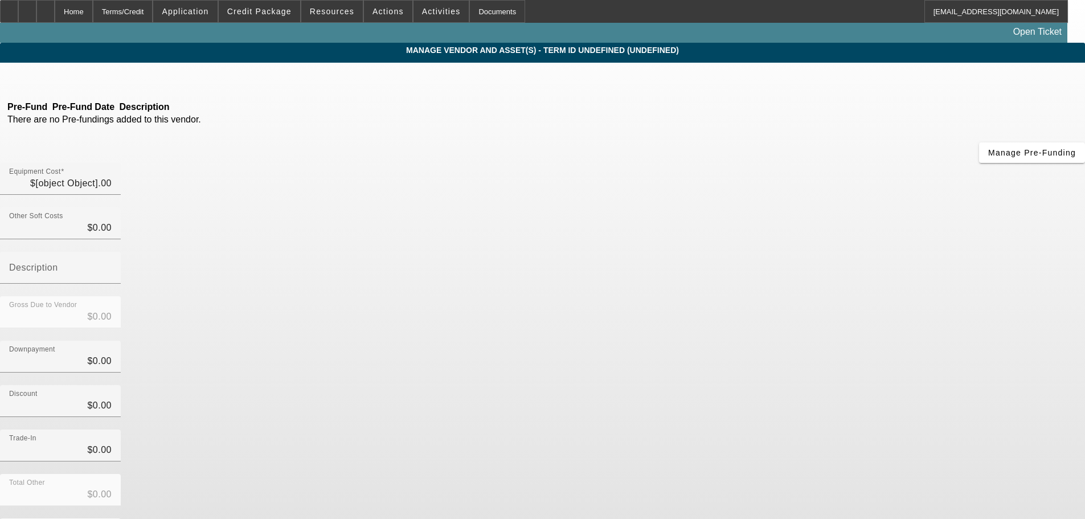
type input "$39,500.00"
type input "$609.95"
type input "Fees"
type input "$40,109.95"
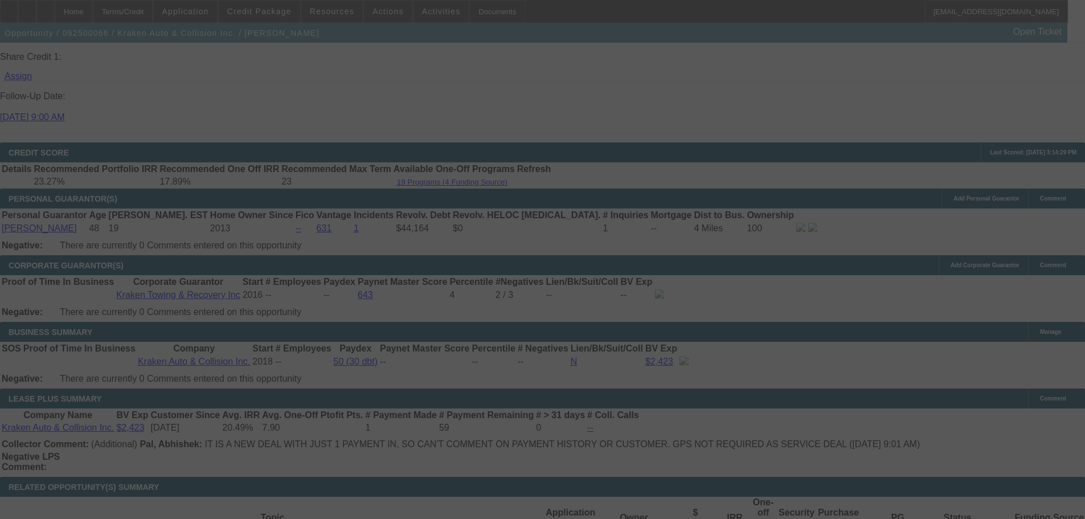
scroll to position [1665, 0]
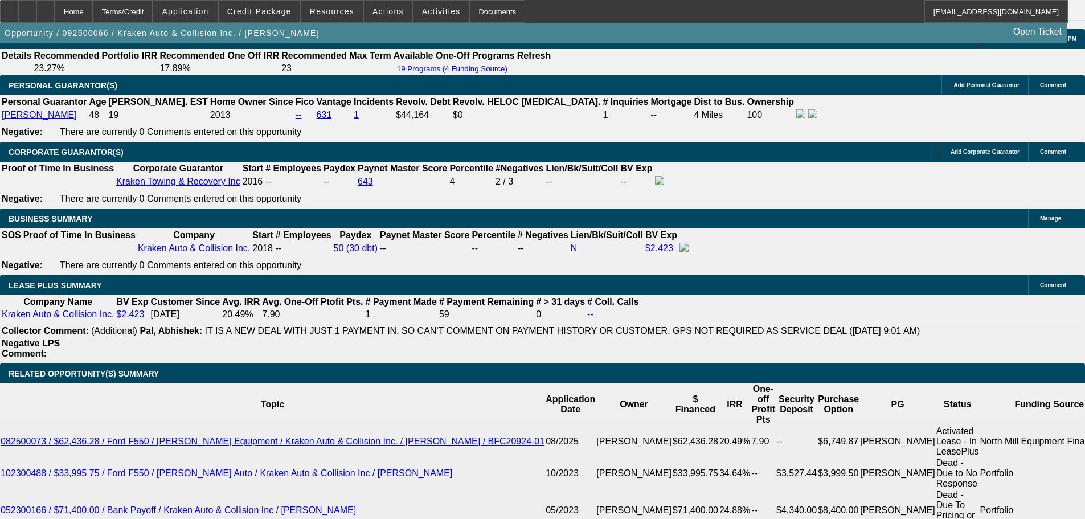
select select "0"
select select "0.1"
select select "4"
select select "0"
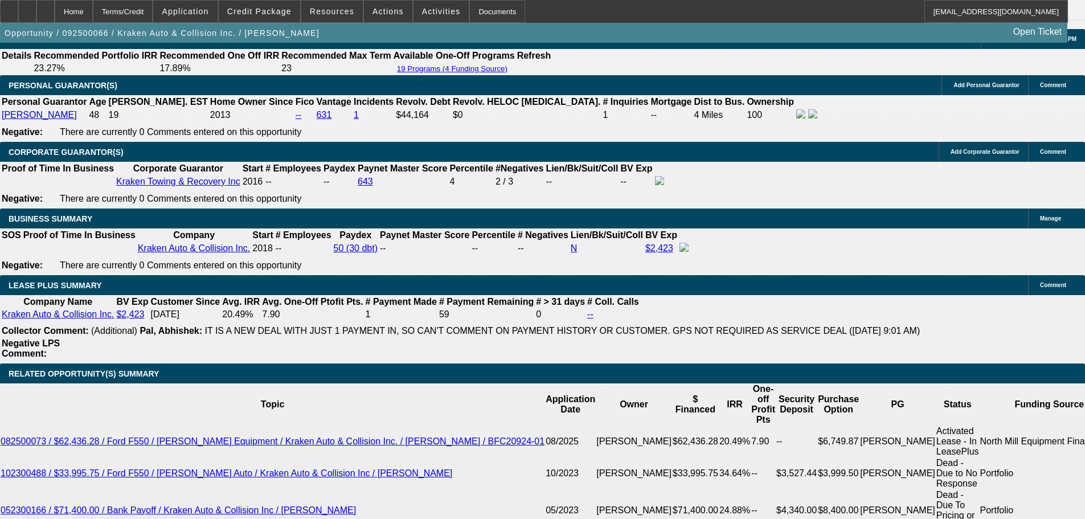
select select "0"
select select "0.1"
select select "4"
select select "0"
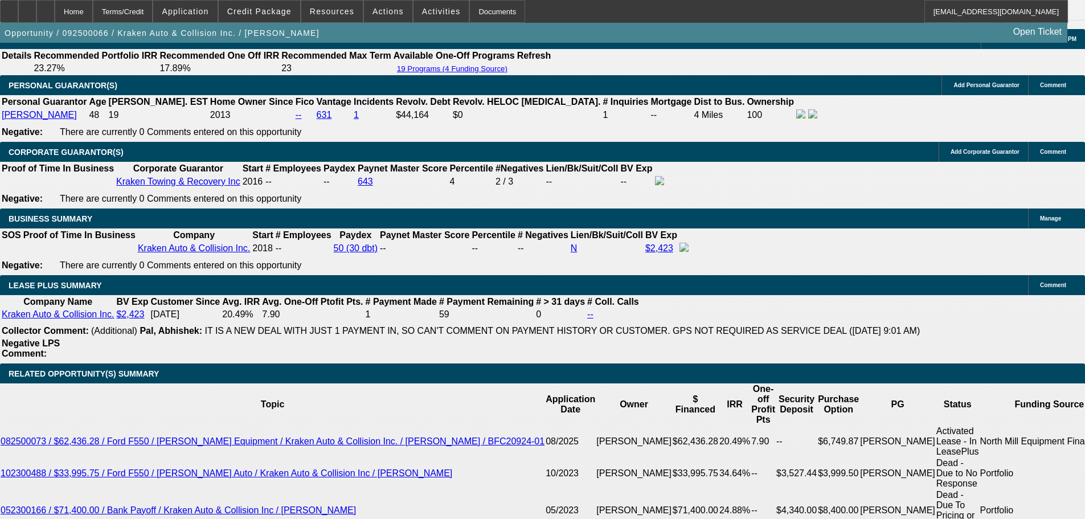
select select "0.1"
select select "4"
select select "0"
select select "0.1"
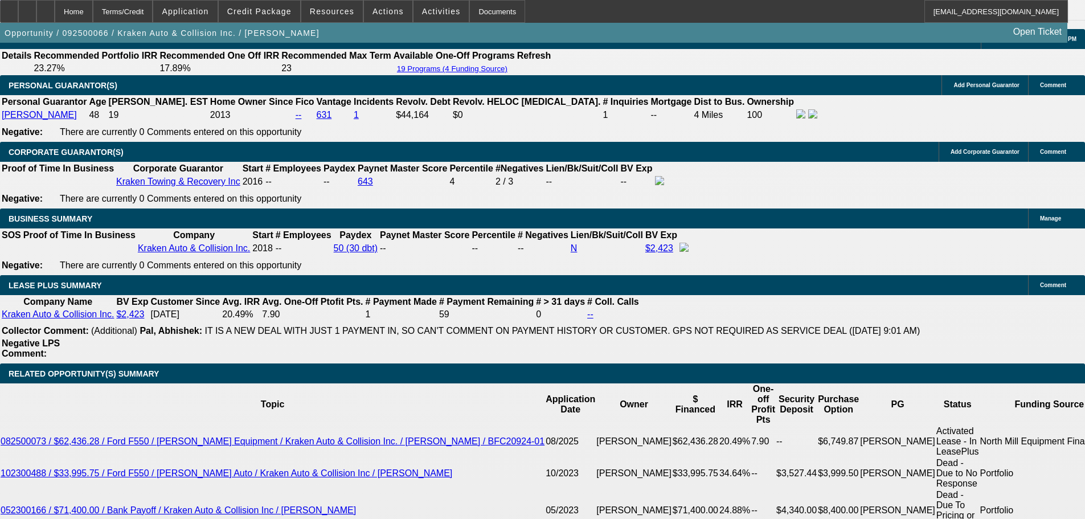
select select "4"
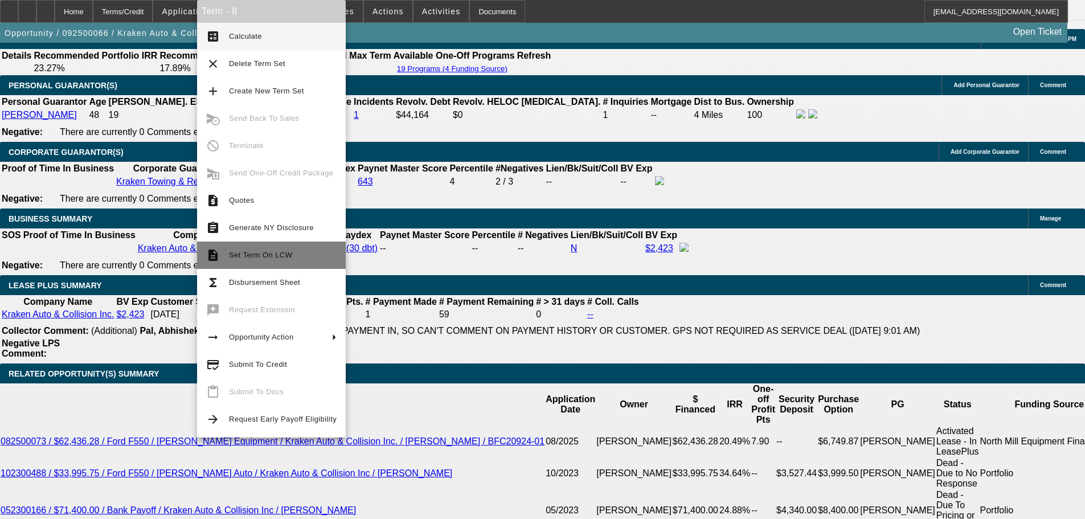
scroll to position [1703, 0]
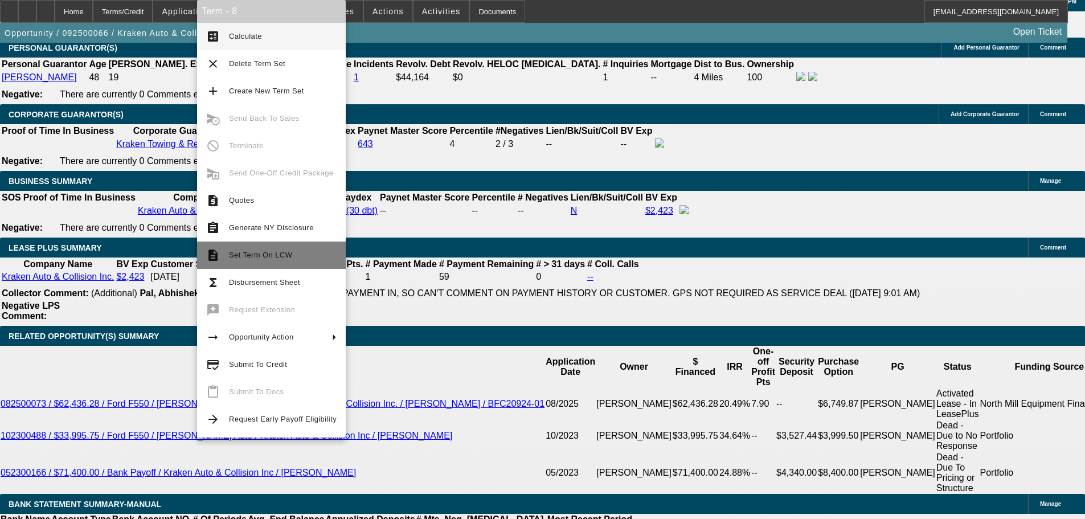
click at [266, 254] on span "Set Term On LCW" at bounding box center [260, 255] width 63 height 9
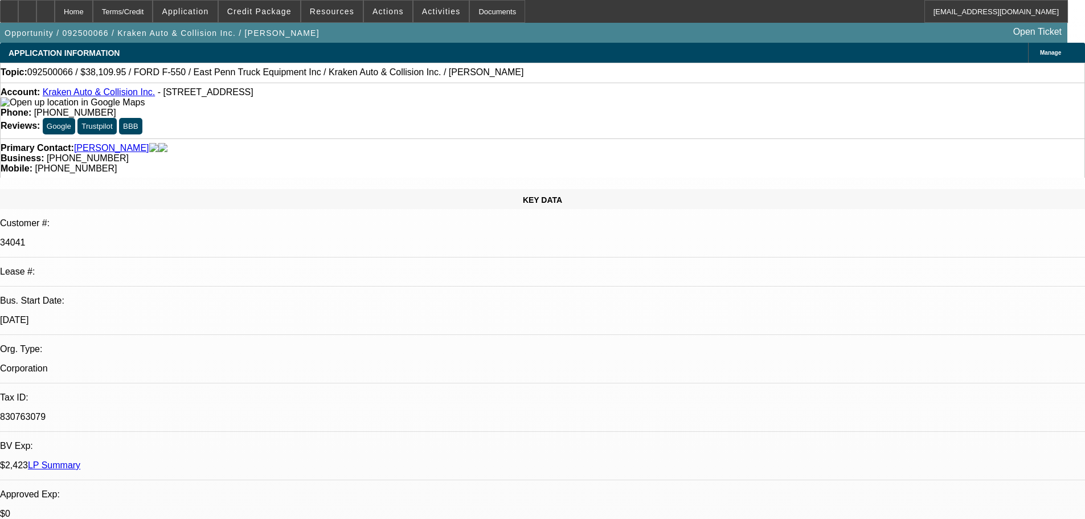
select select "0"
select select "0.1"
select select "0"
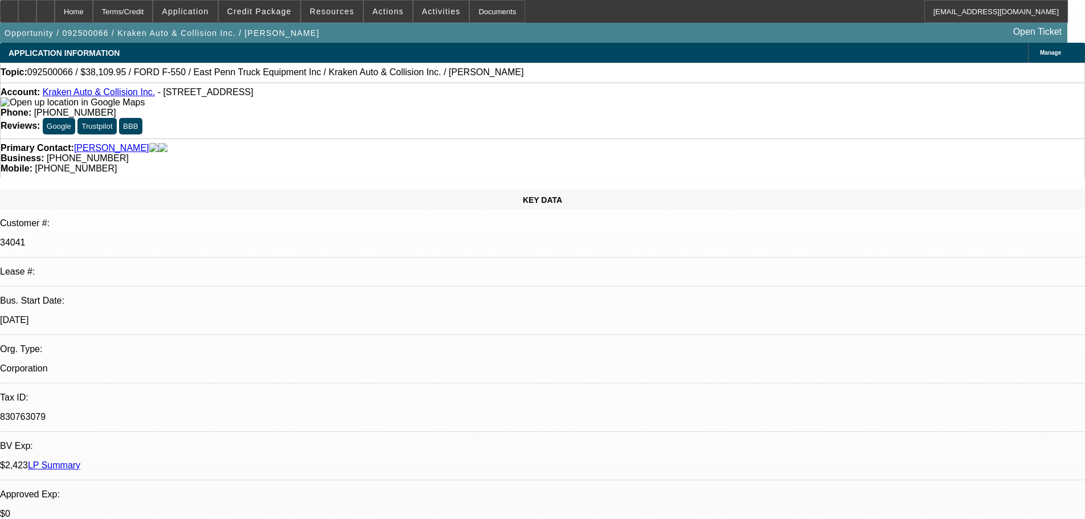
select select "0.1"
select select "0"
select select "0.1"
select select "0"
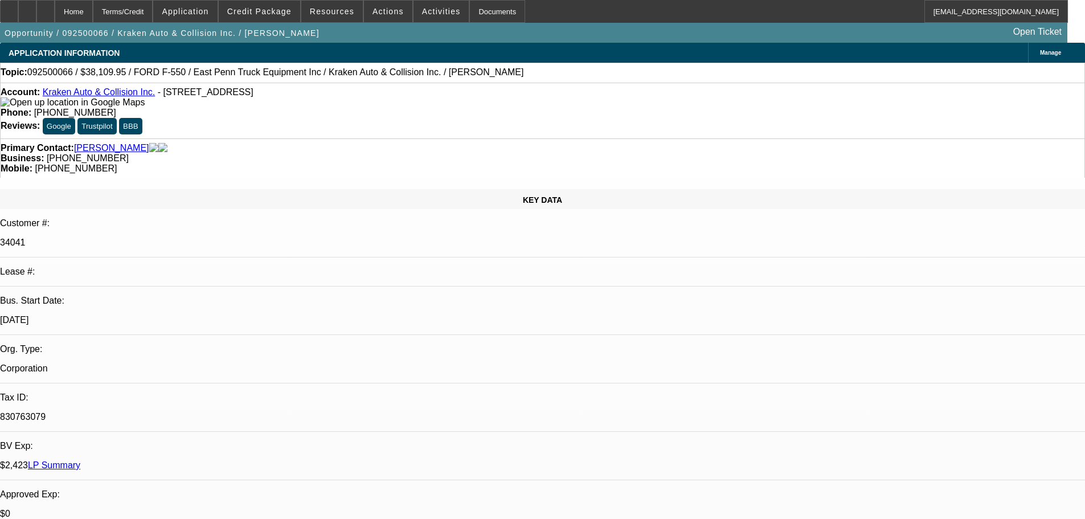
select select "0"
select select "0.1"
select select "1"
select select "4"
select select "1"
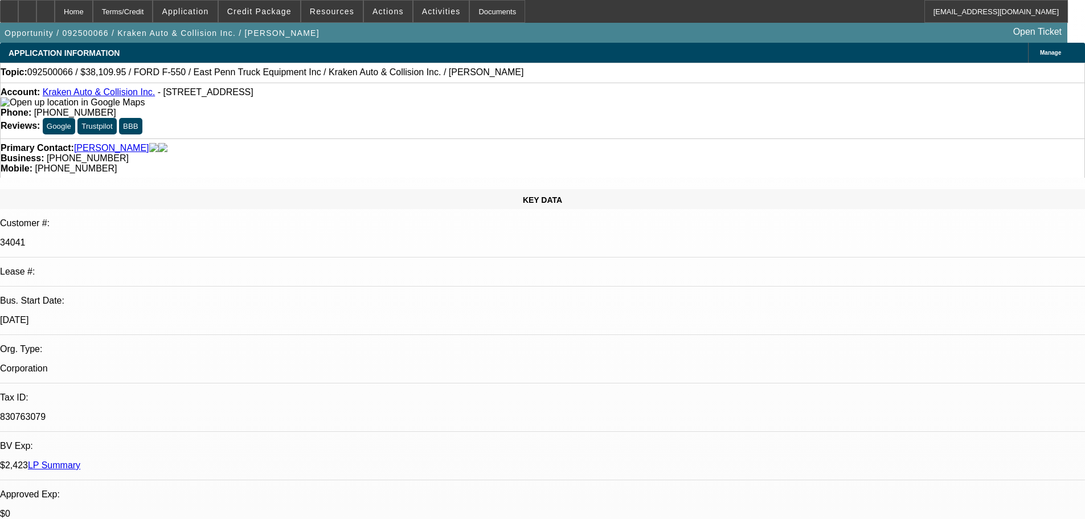
select select "4"
select select "1"
select select "4"
select select "1"
select select "4"
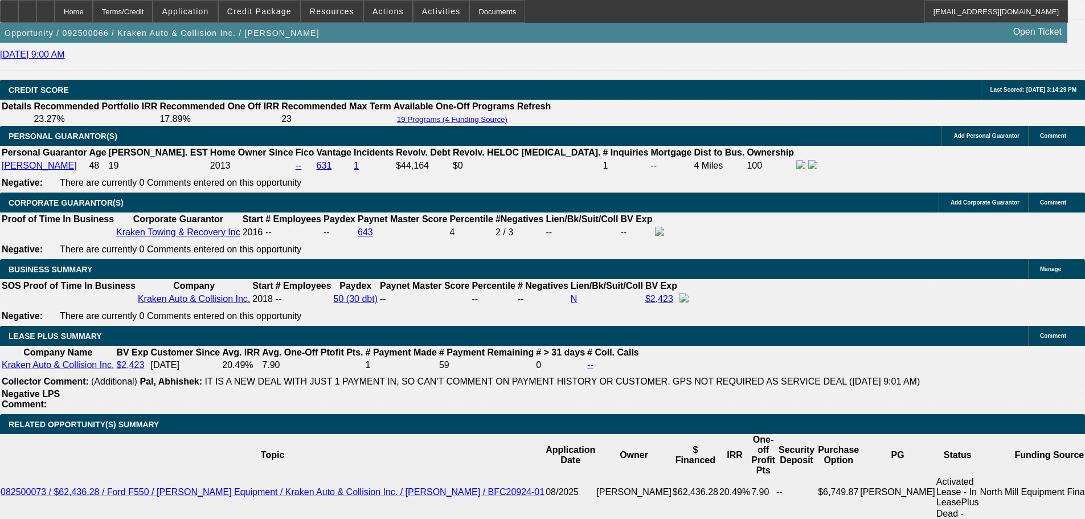
scroll to position [1652, 0]
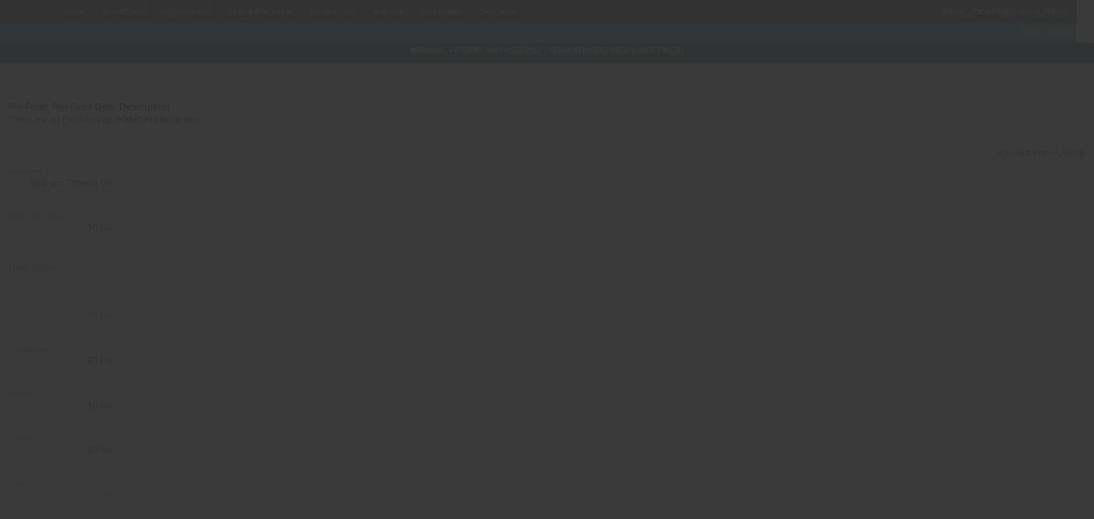
type input "$37,500.00"
type input "$609.95"
type input "Fees"
type input "$38,109.95"
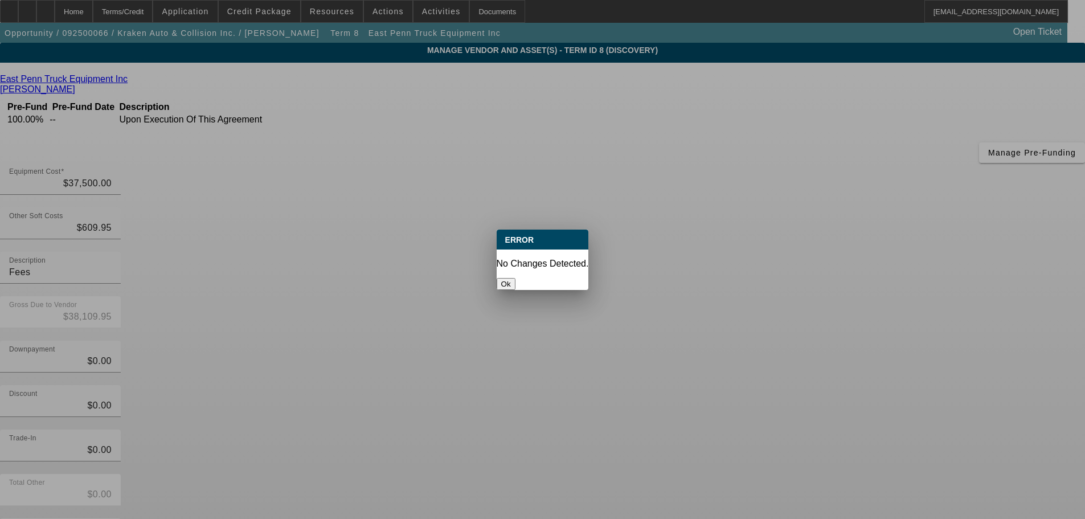
click at [519, 278] on div "Ok" at bounding box center [543, 284] width 92 height 12
click at [516, 278] on button "Ok" at bounding box center [506, 284] width 19 height 12
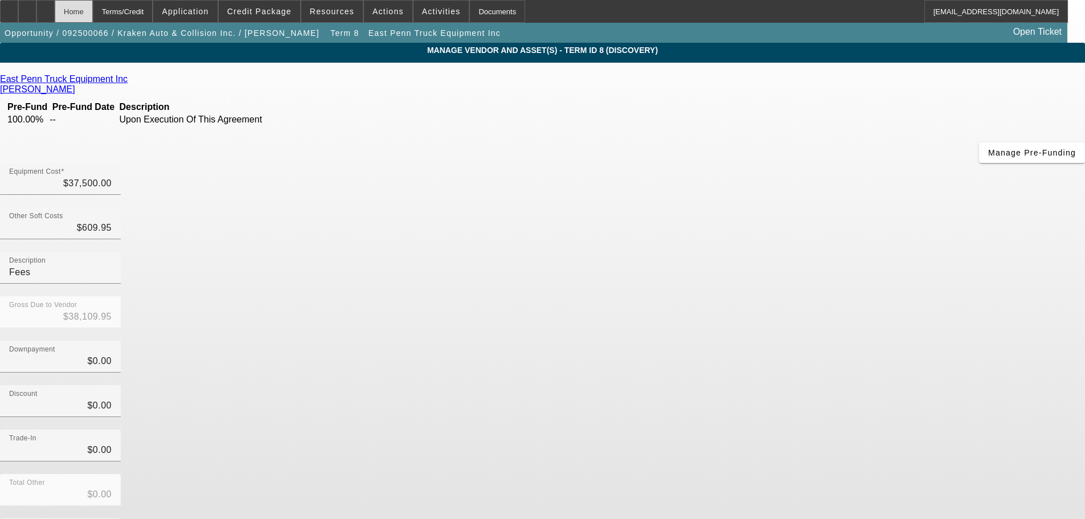
click at [93, 16] on div "Home" at bounding box center [74, 11] width 38 height 23
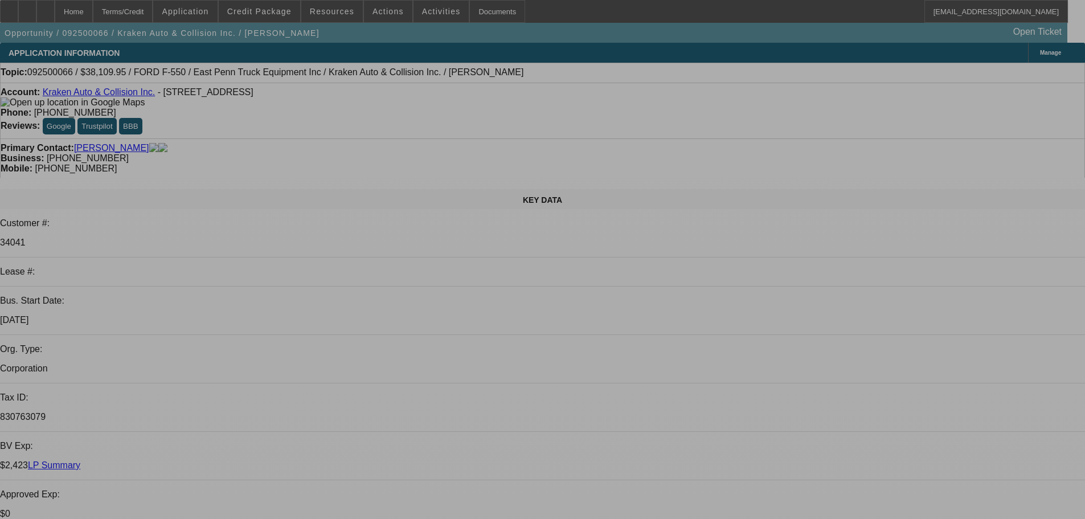
select select "0"
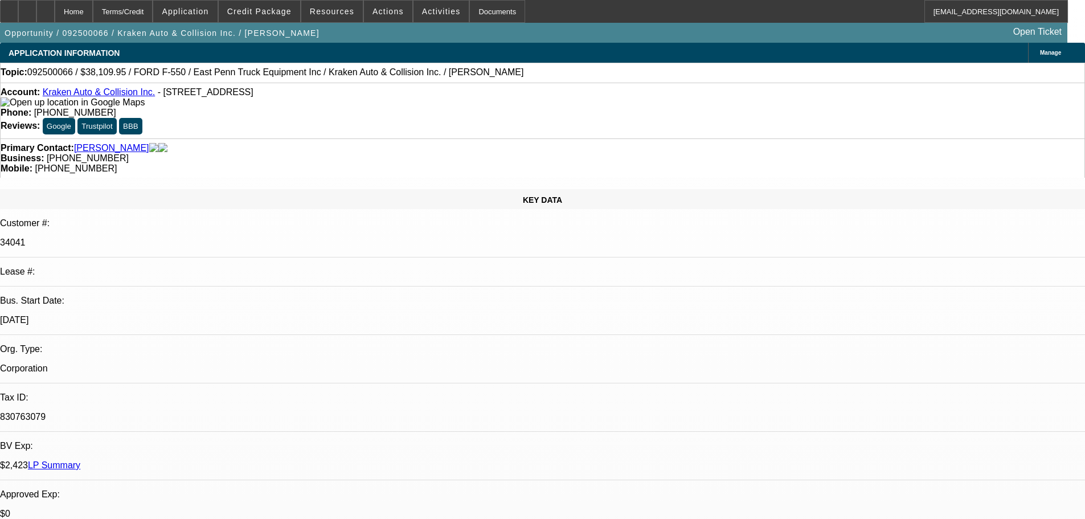
select select "0"
select select "0.1"
select select "4"
select select "0"
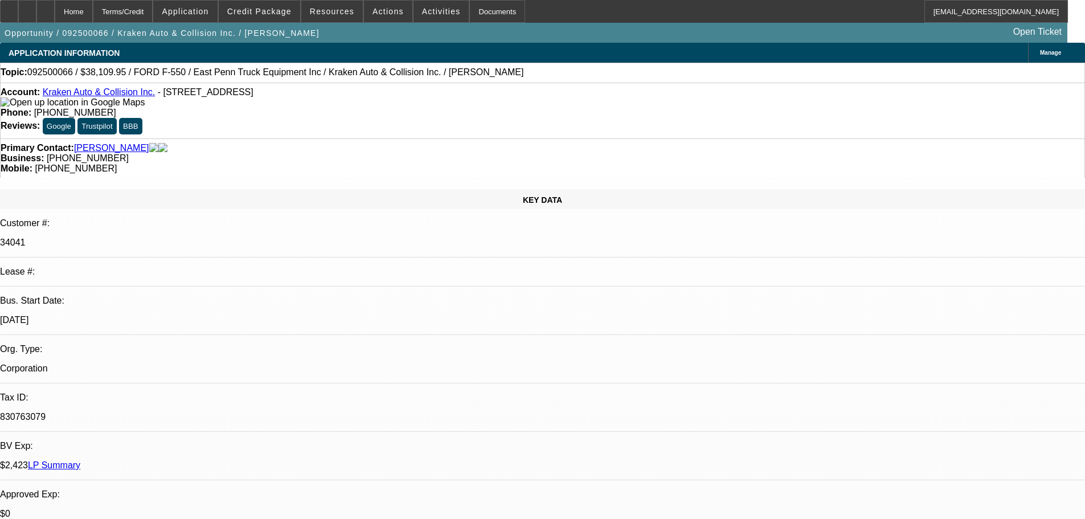
select select "0.1"
select select "4"
select select "0"
select select "0.1"
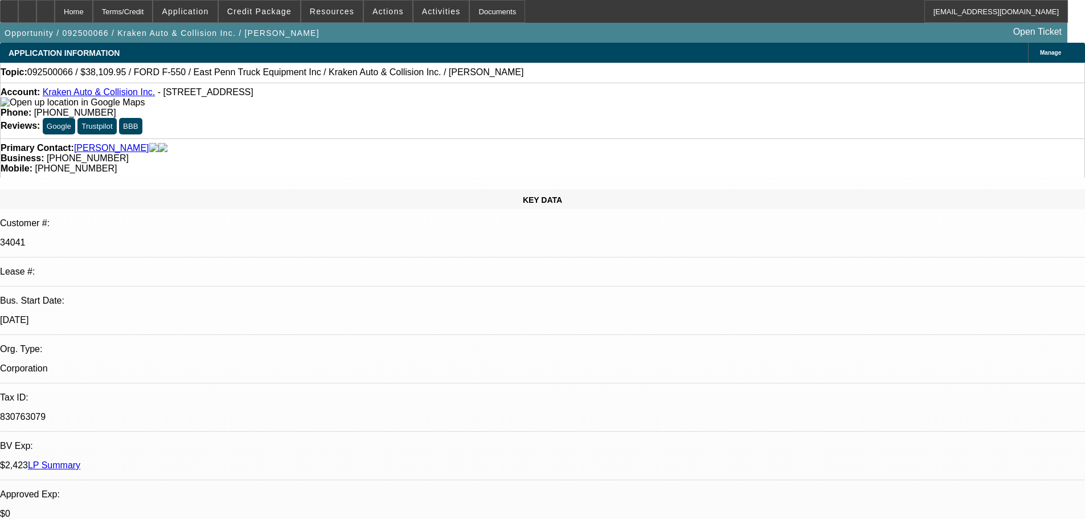
select select "4"
select select "0"
select select "0.1"
select select "4"
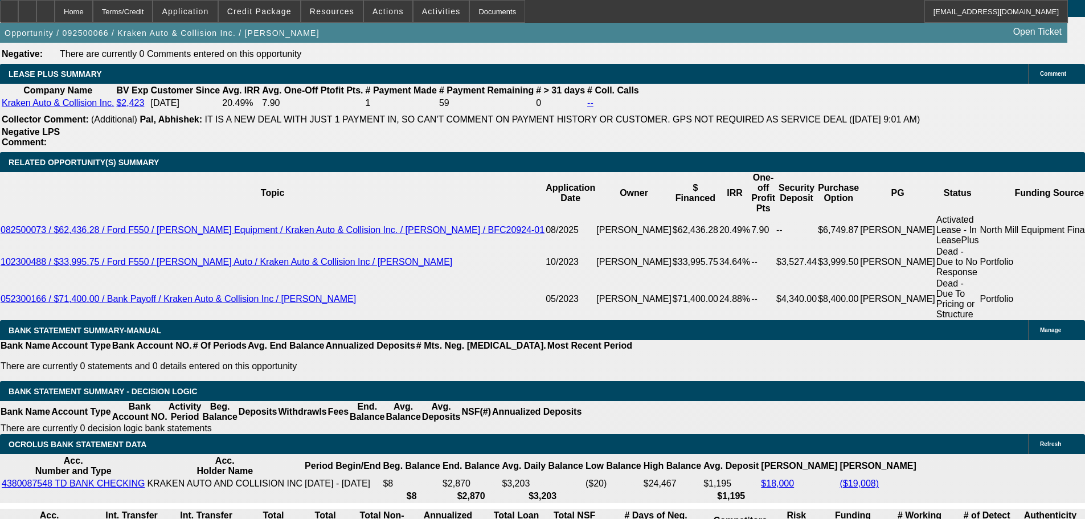
scroll to position [1880, 0]
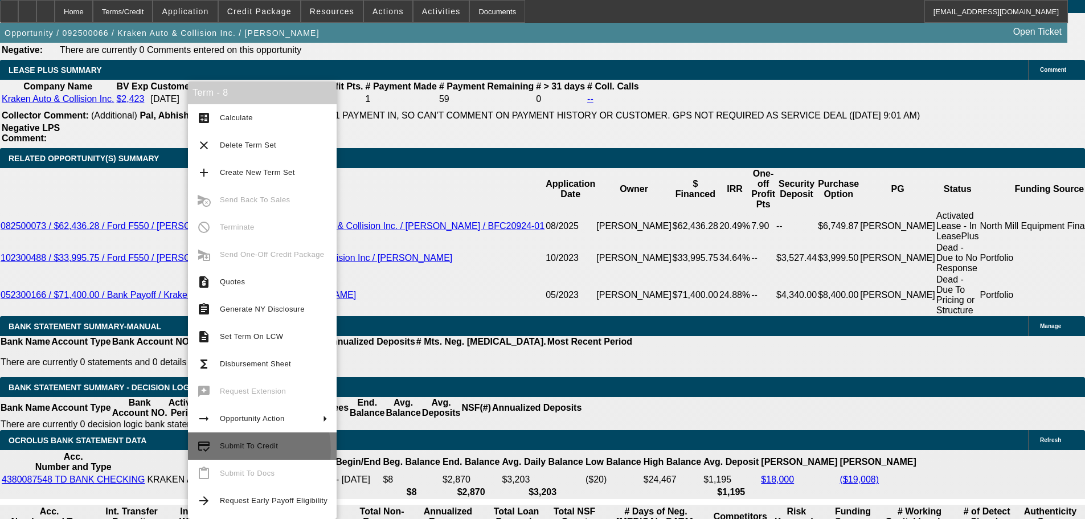
click at [235, 450] on span "Submit To Credit" at bounding box center [274, 446] width 108 height 14
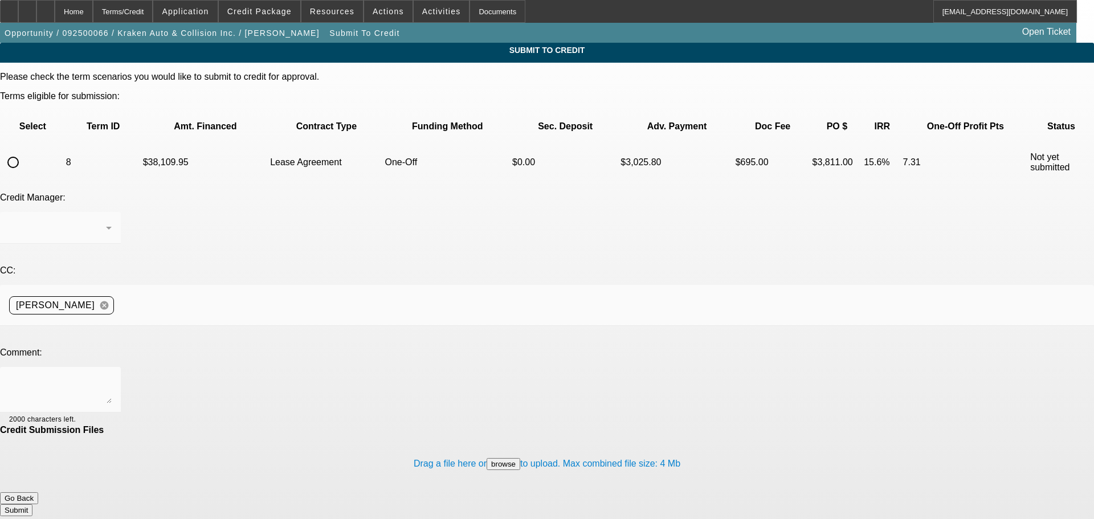
click at [25, 151] on input "radio" at bounding box center [13, 162] width 23 height 23
radio input "true"
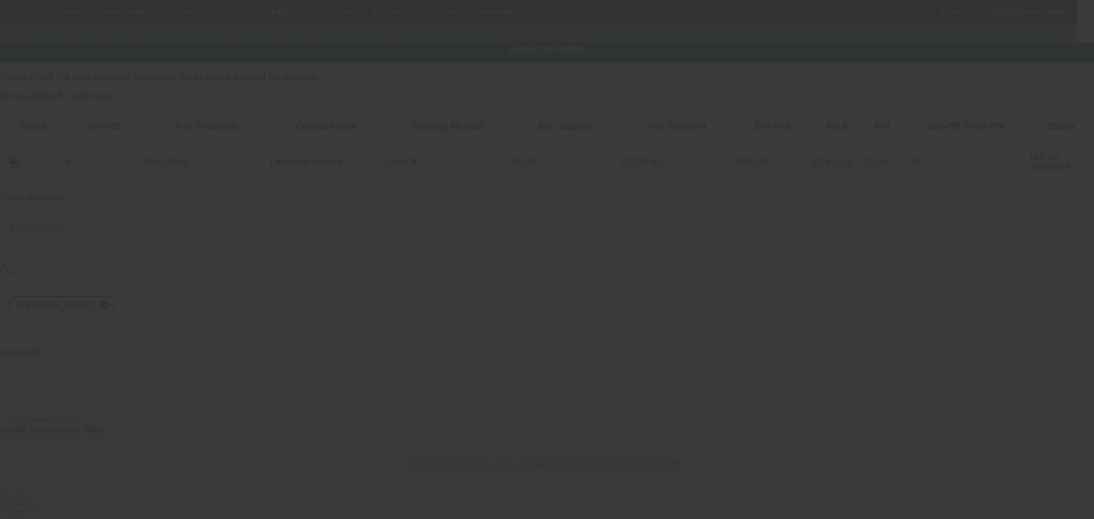
click at [112, 376] on textarea at bounding box center [60, 389] width 103 height 27
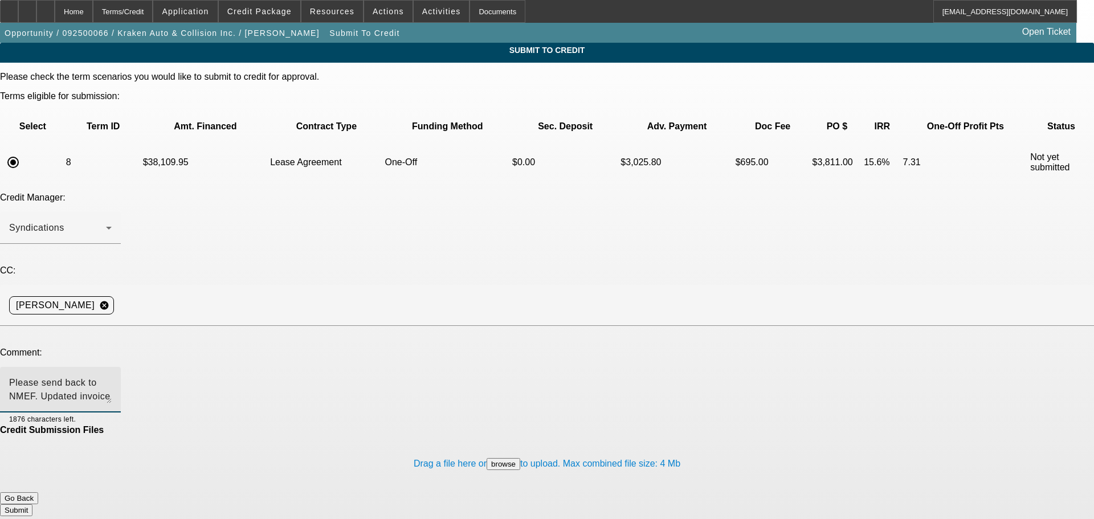
click at [112, 376] on textarea "Please send back to NMEF. Updated invoice in. I understand a down payment will …" at bounding box center [60, 389] width 103 height 27
type textarea "Please send back to NMEF. Updated invoice in. I understand a down payment will …"
click at [32, 504] on button "Submit" at bounding box center [16, 510] width 32 height 12
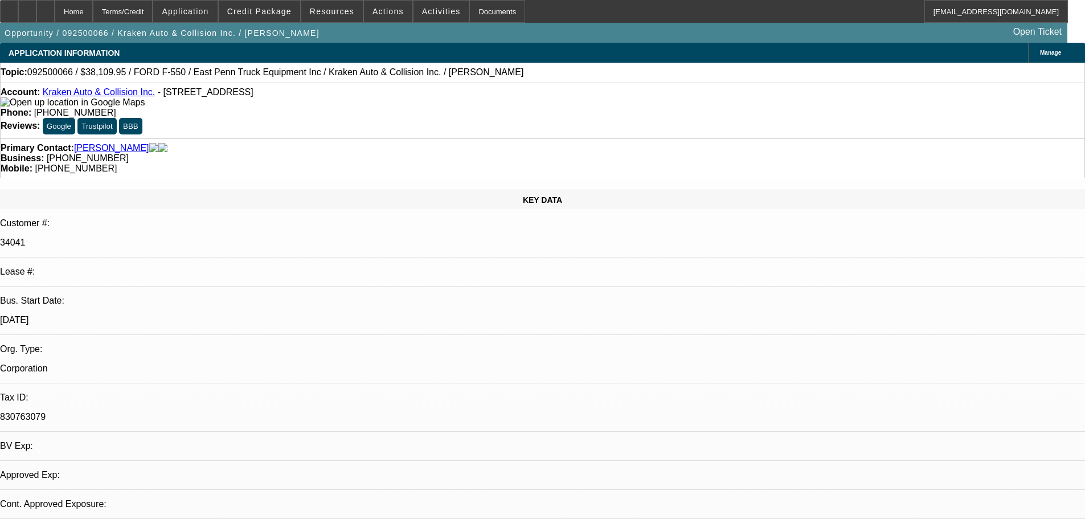
select select "0"
select select "0.1"
select select "4"
select select "0"
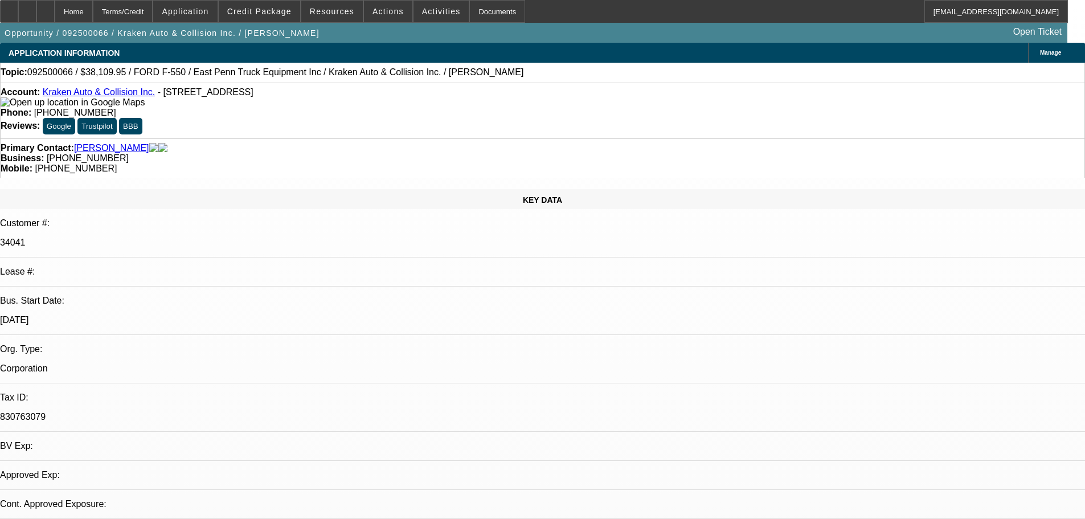
select select "0"
select select "0.1"
select select "4"
select select "0"
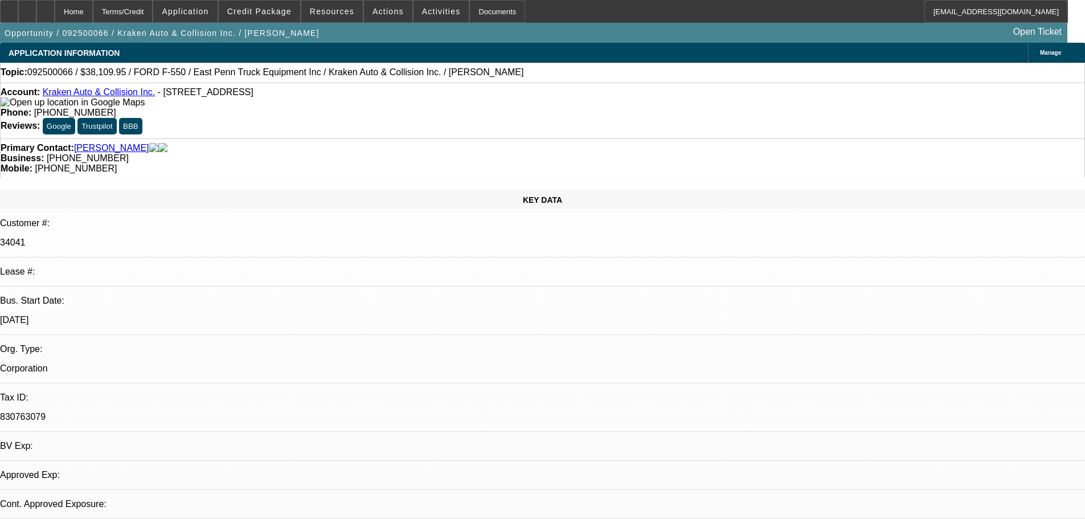
select select "0.1"
select select "4"
select select "0"
select select "0.1"
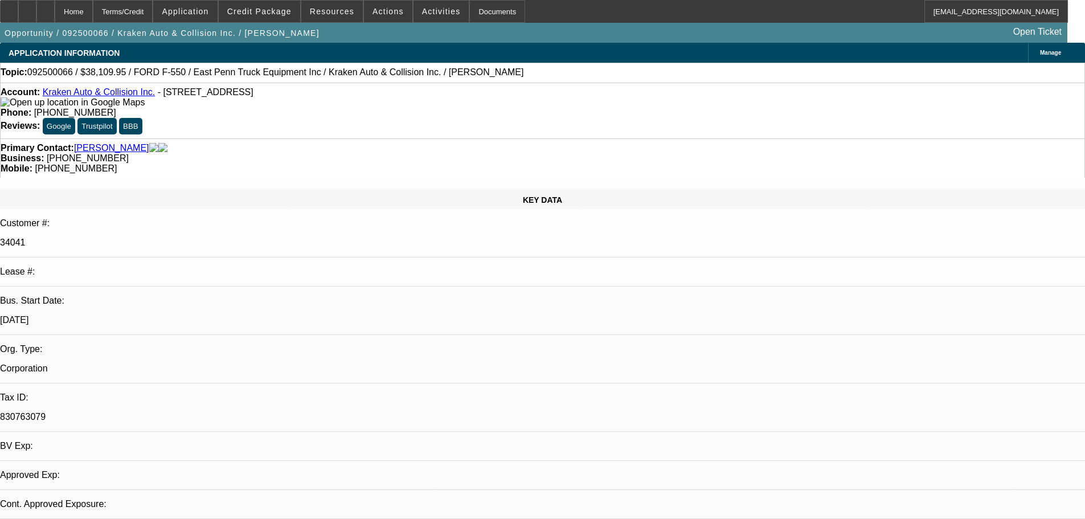
select select "4"
click at [55, 10] on div at bounding box center [45, 11] width 18 height 23
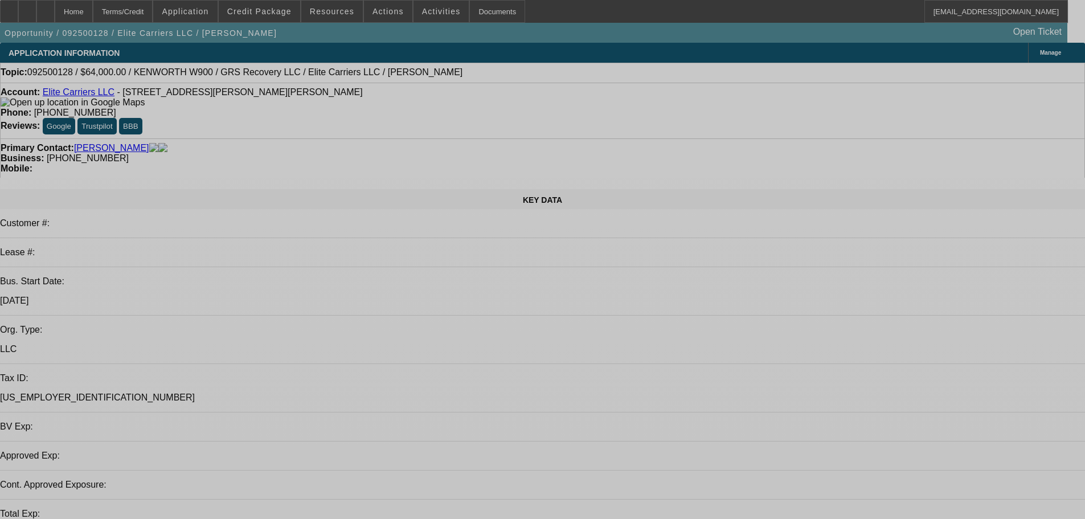
select select "0"
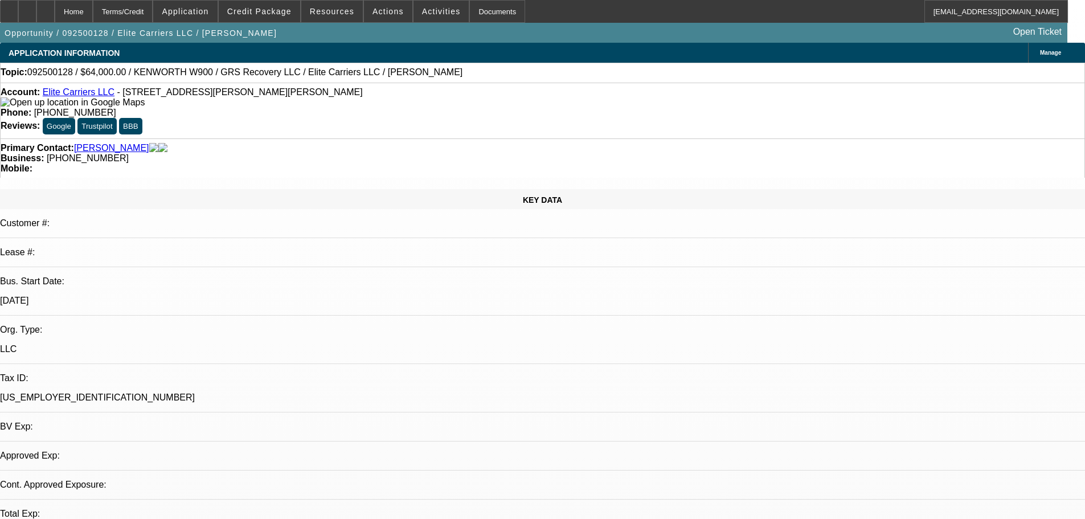
select select "2"
select select "0.1"
select select "4"
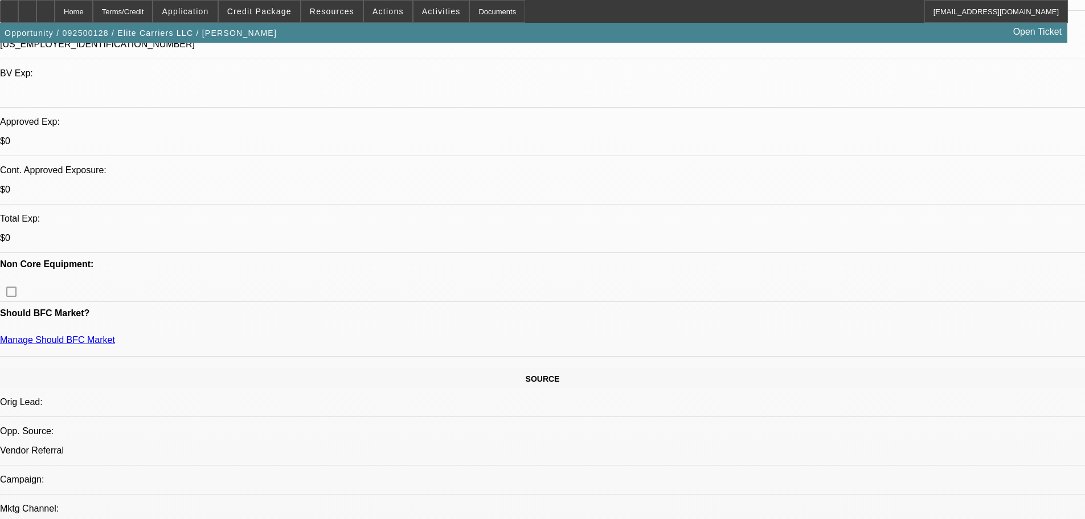
scroll to position [342, 0]
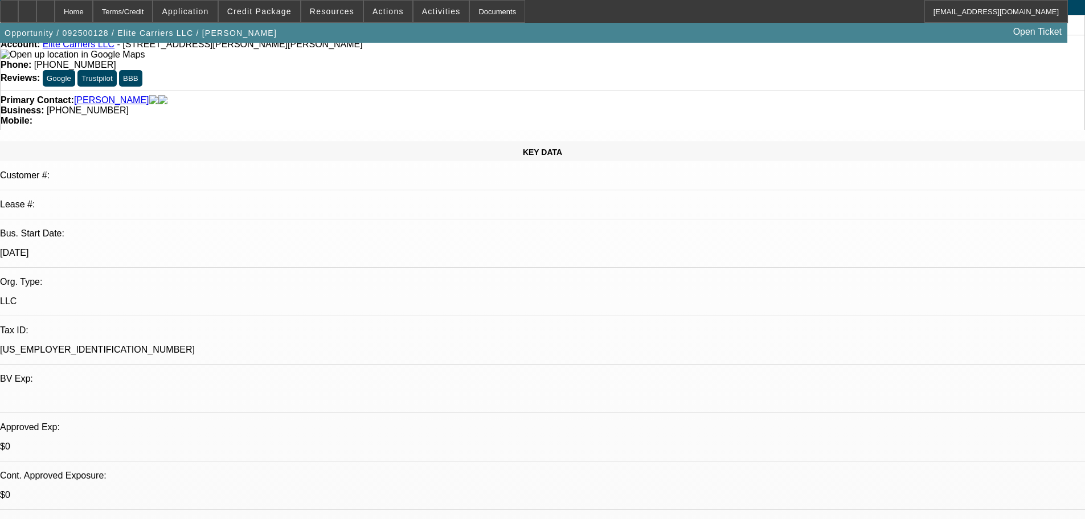
scroll to position [0, 0]
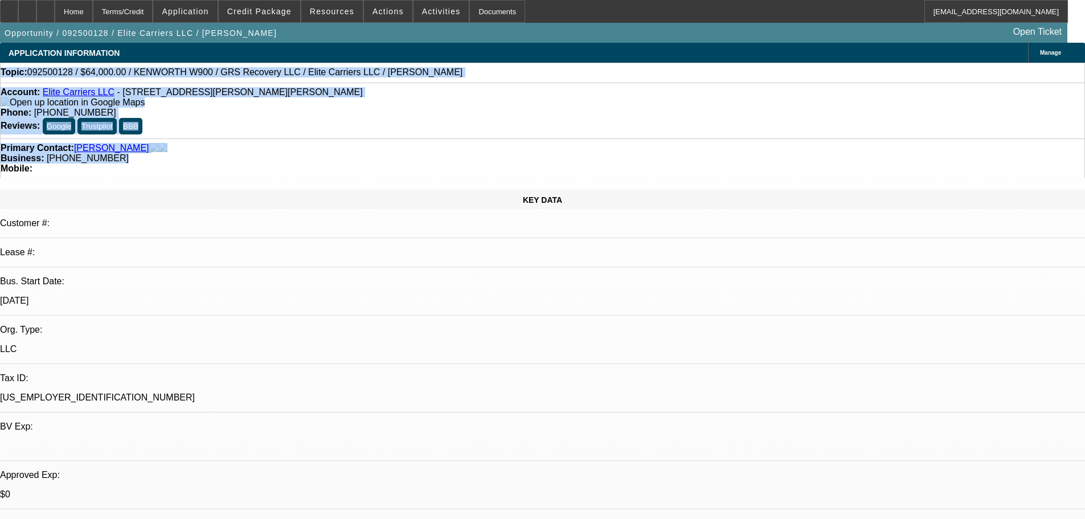
drag, startPoint x: 464, startPoint y: 124, endPoint x: 17, endPoint y: 67, distance: 451.0
click at [475, 77] on div "Topic: 092500128 / $64,000.00 / KENWORTH W900 / GRS Recovery LLC / Elite Carrie…" at bounding box center [543, 72] width 1084 height 10
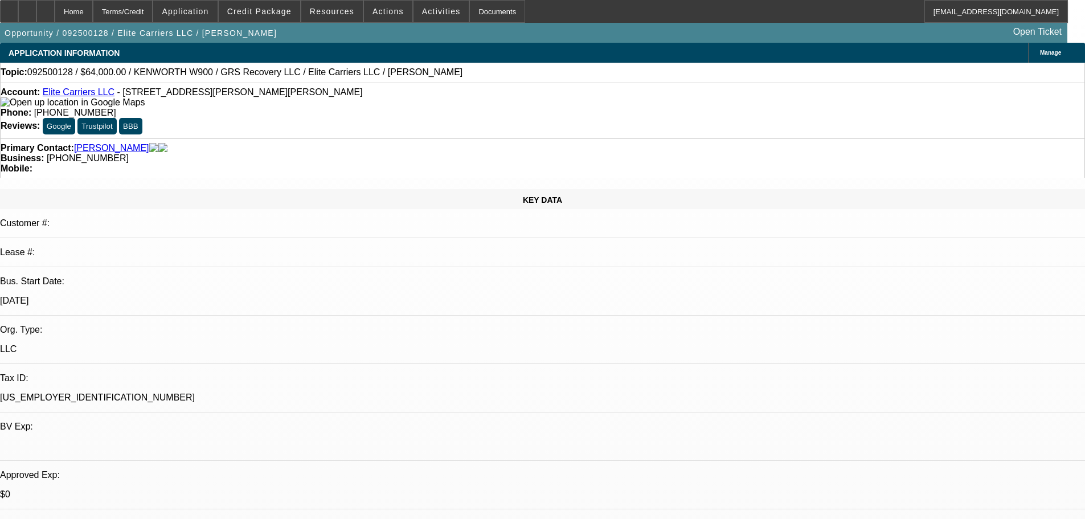
scroll to position [171, 0]
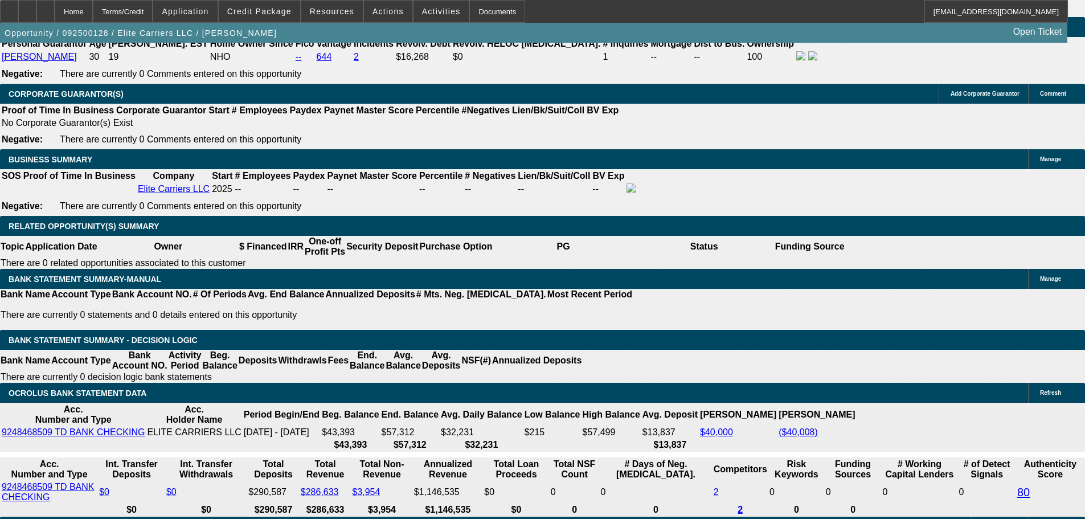
scroll to position [1766, 0]
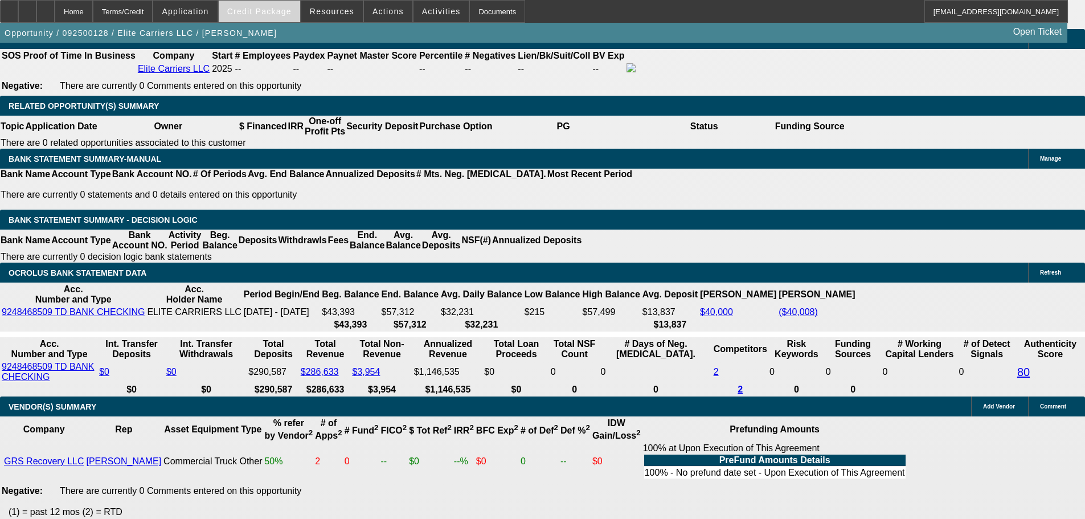
click at [268, 8] on span "Credit Package" at bounding box center [259, 11] width 64 height 9
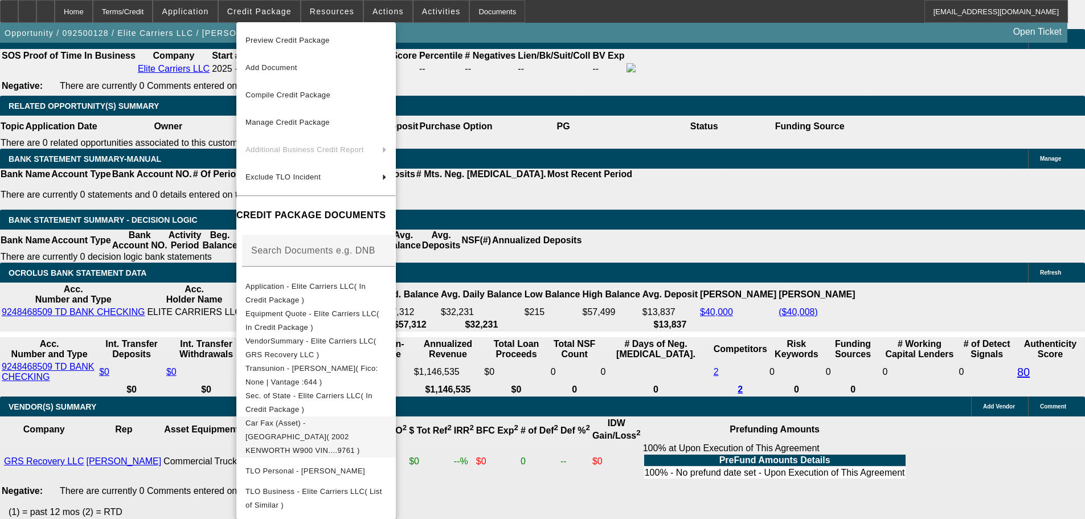
click at [291, 425] on span "Car Fax (Asset) - [GEOGRAPHIC_DATA]( 2002 KENWORTH W900 VIN....9761 )" at bounding box center [303, 437] width 115 height 36
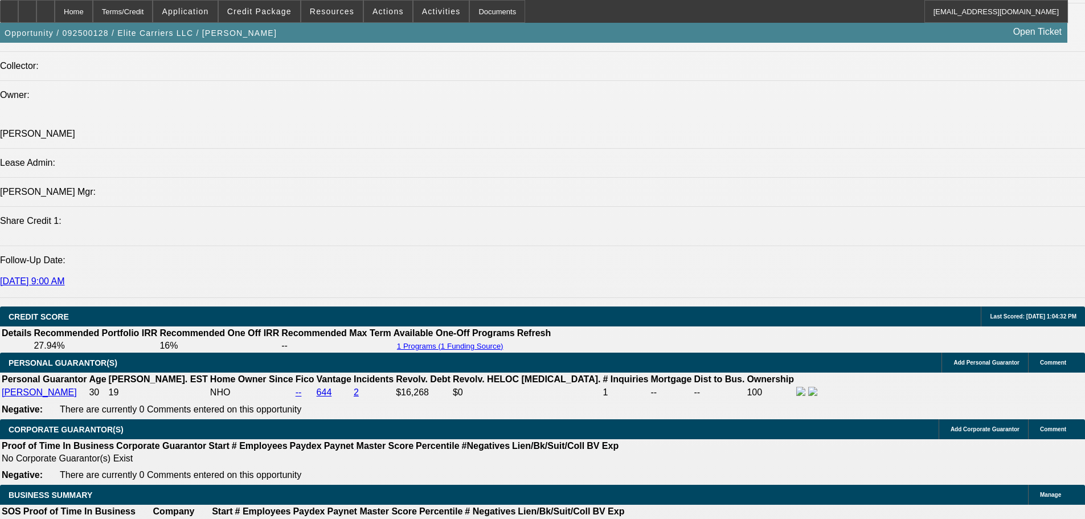
scroll to position [1083, 0]
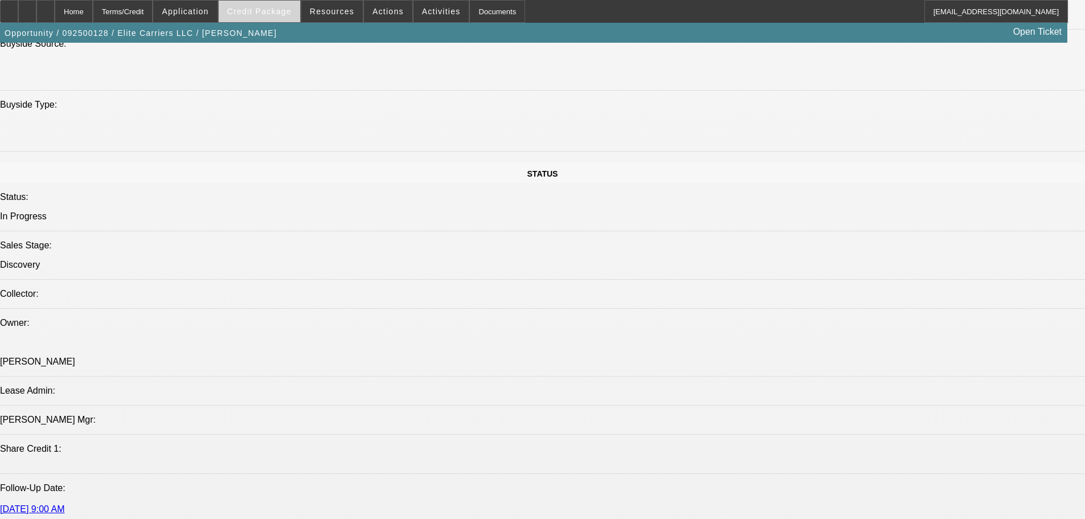
click at [262, 19] on span at bounding box center [259, 11] width 81 height 27
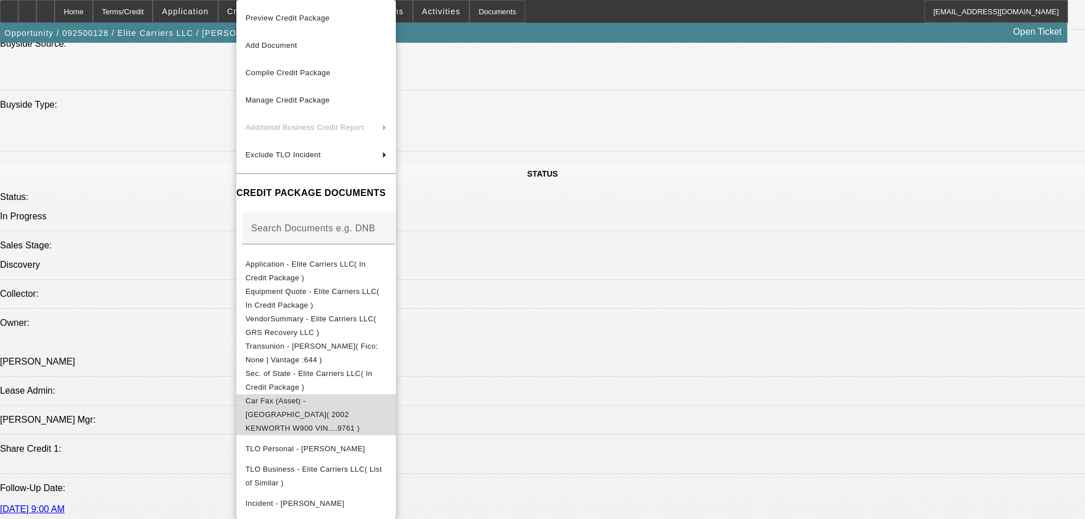
click at [324, 401] on span "Car Fax (Asset) - [GEOGRAPHIC_DATA]( 2002 KENWORTH W900 VIN....9761 )" at bounding box center [303, 415] width 115 height 36
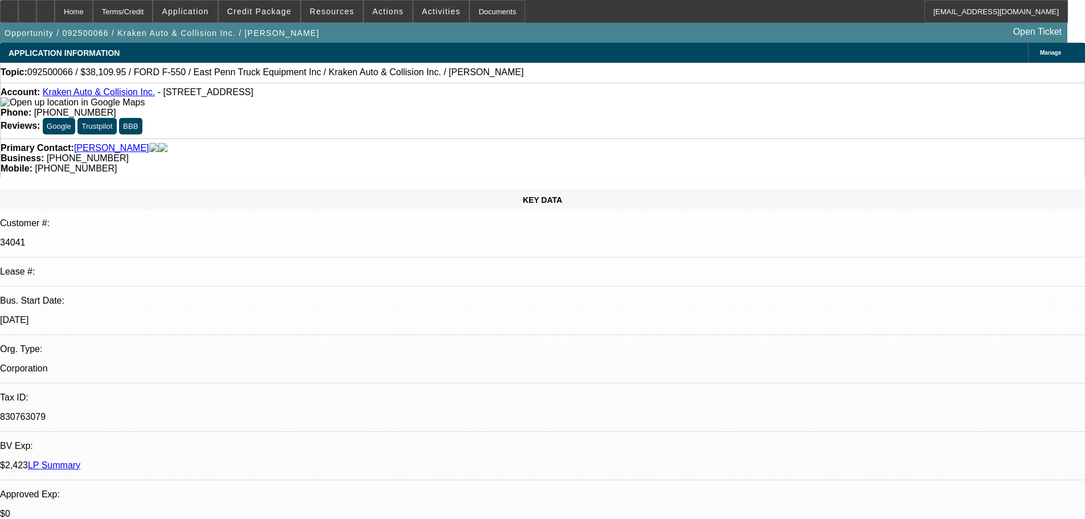
select select "0"
select select "0.1"
select select "4"
select select "0"
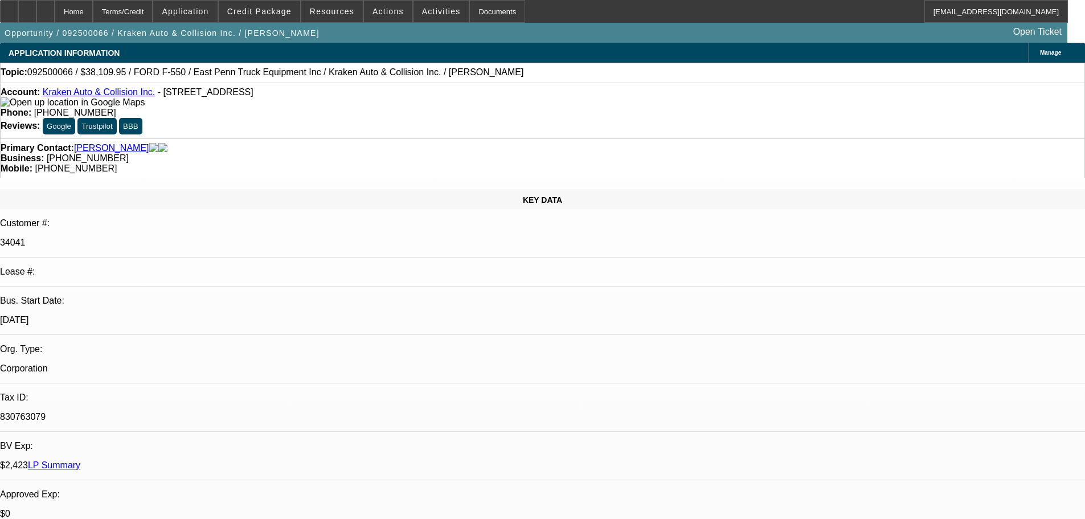
select select "0"
select select "0.1"
select select "4"
select select "0"
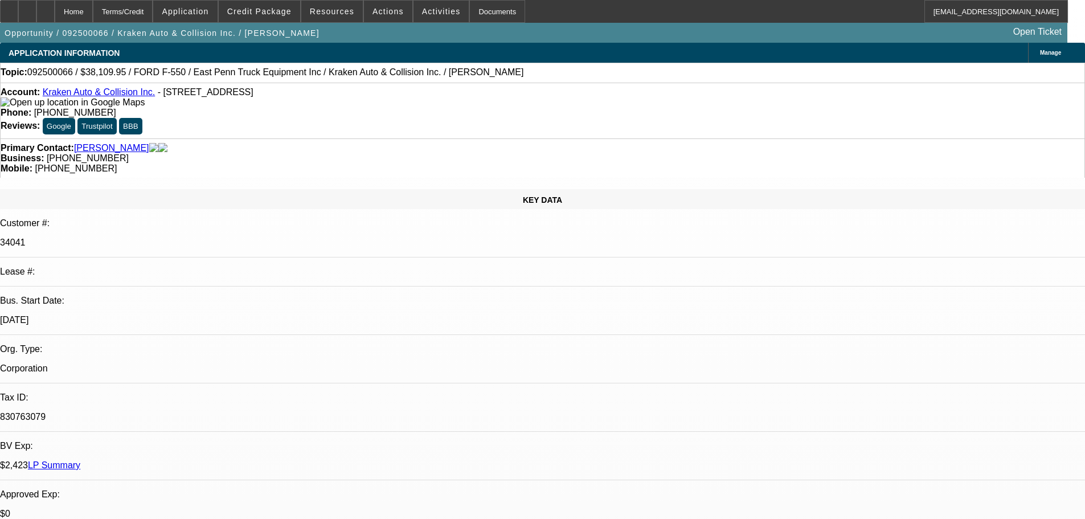
select select "0.1"
select select "4"
select select "0"
select select "0.1"
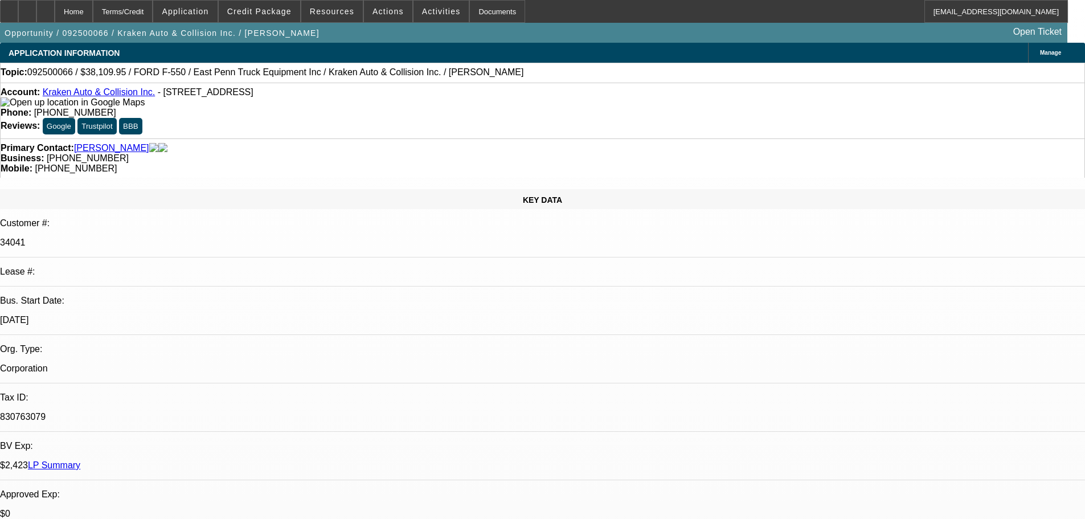
select select "4"
select select "0"
select select "6"
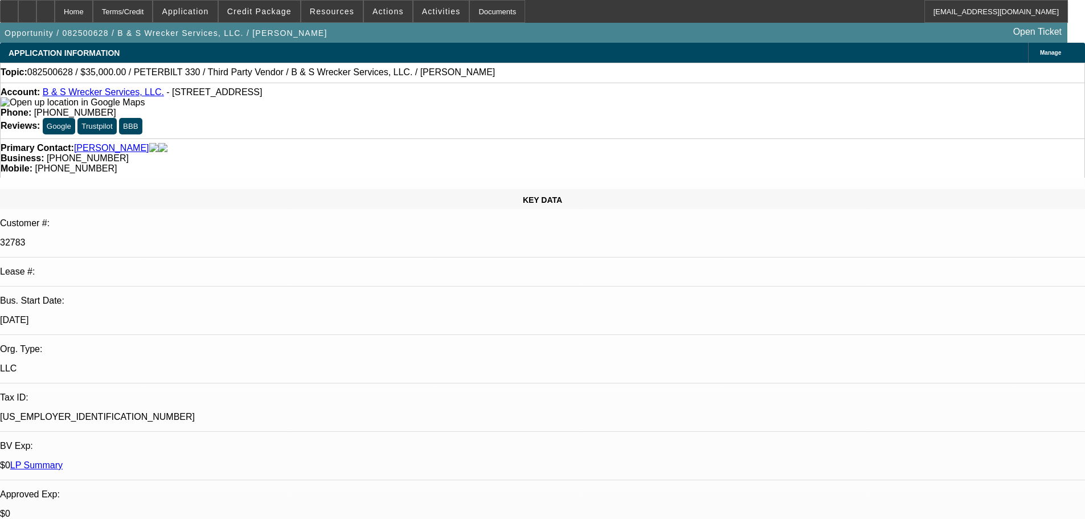
select select "0"
select select "6"
select select "0"
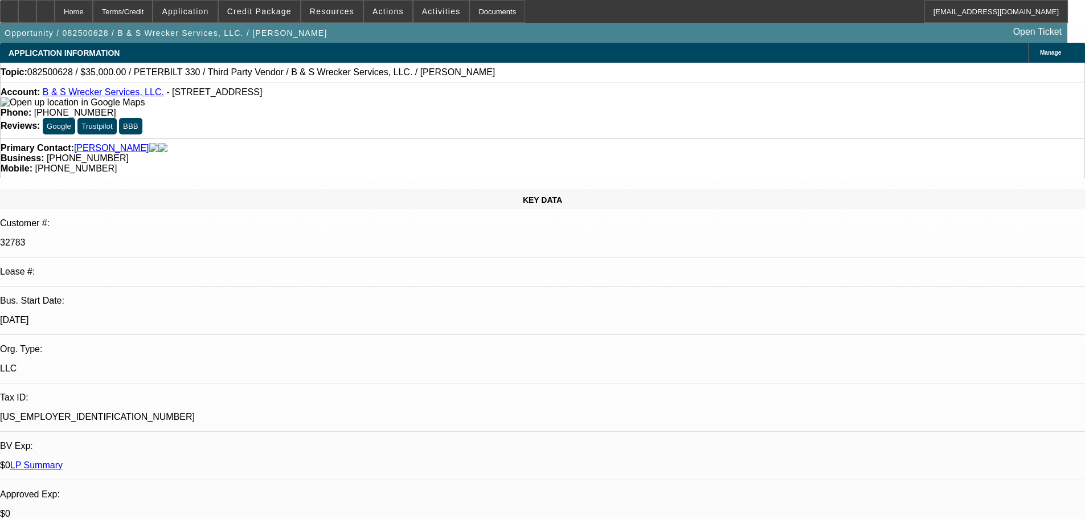
select select "0"
select select "6"
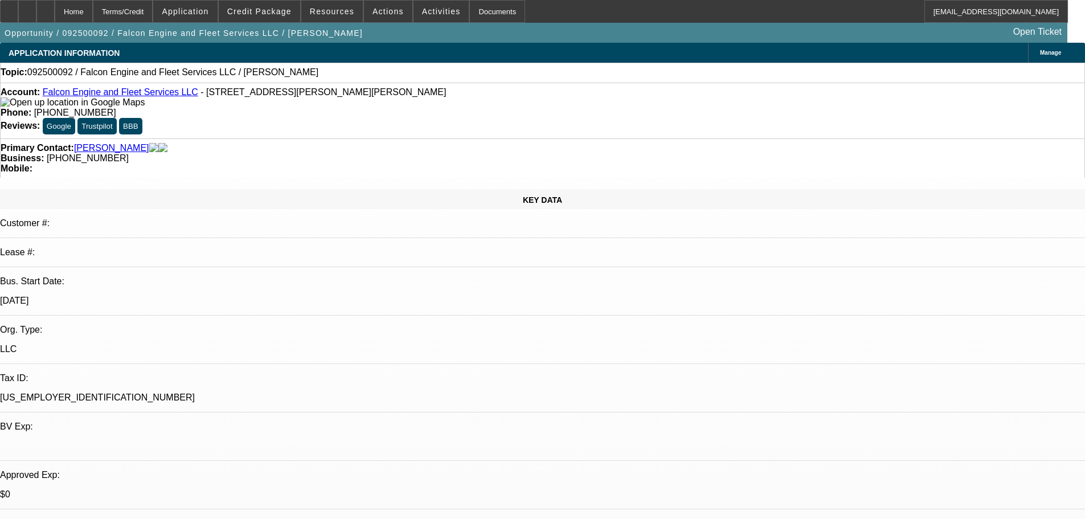
select select "0"
select select "2"
select select "0.1"
select select "4"
